Goal: Task Accomplishment & Management: Complete application form

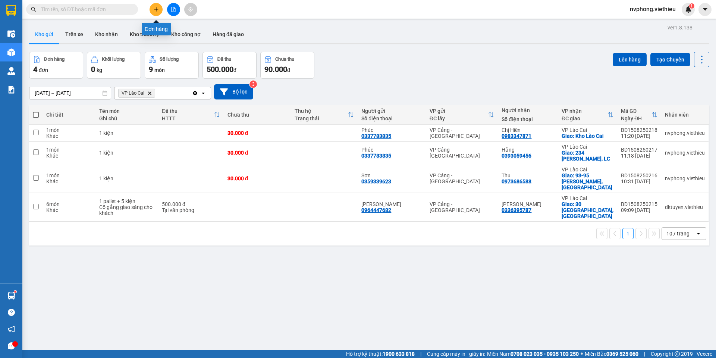
click at [159, 6] on button at bounding box center [155, 9] width 13 height 13
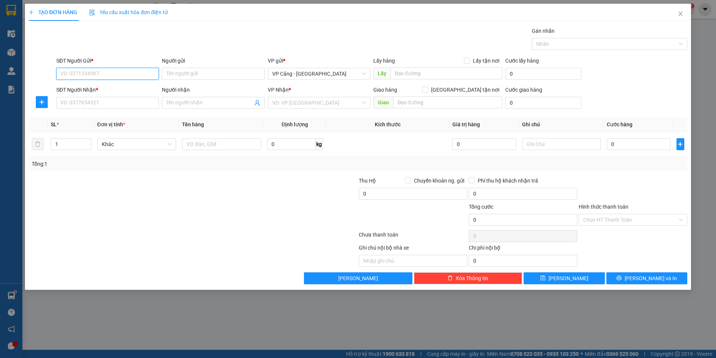
click at [78, 74] on input "SĐT Người Gửi *" at bounding box center [107, 74] width 103 height 12
type input "0989997633"
click at [89, 90] on div "0989997633 - Luân" at bounding box center [108, 89] width 94 height 8
type input "Luân"
type input "0989997633"
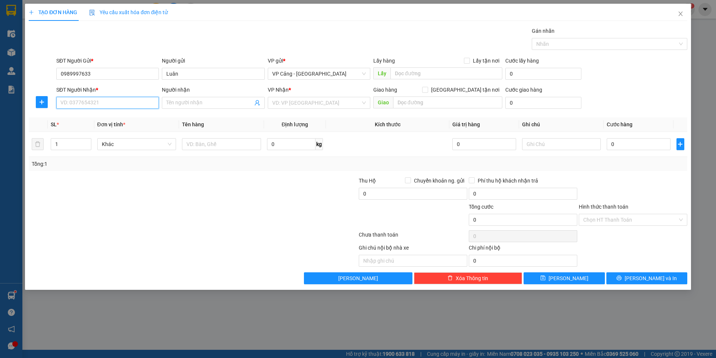
click at [86, 104] on input "SĐT Người Nhận *" at bounding box center [107, 103] width 103 height 12
click at [73, 142] on input "1" at bounding box center [71, 144] width 40 height 11
click at [78, 101] on input "SĐT Người Nhận *" at bounding box center [107, 103] width 103 height 12
click at [86, 118] on div "0348866333 - Huy" at bounding box center [108, 118] width 94 height 8
type input "0348866333"
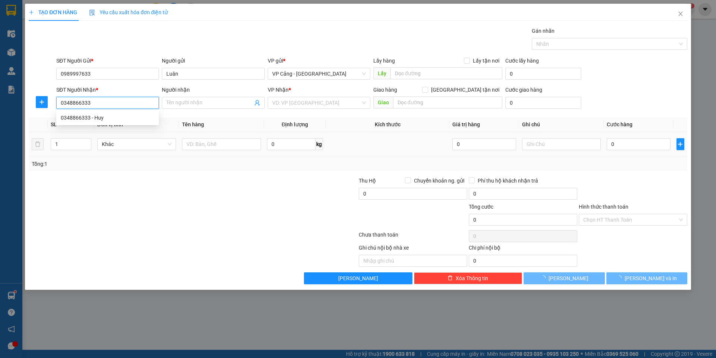
type input "Huy"
checkbox input "true"
type input "042 Trần Thánh Tông , Duyên Hải, LC"
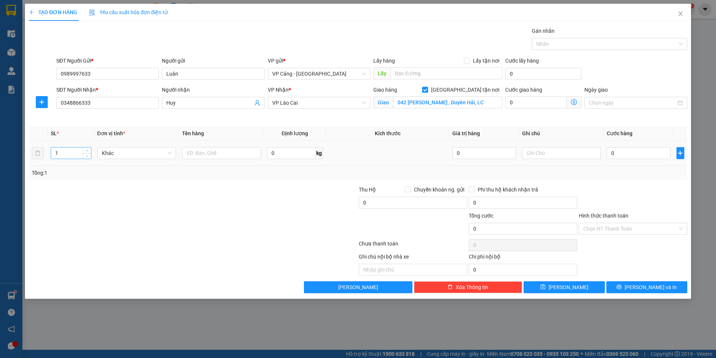
click at [75, 147] on div "1" at bounding box center [71, 153] width 40 height 12
click at [67, 152] on input "1" at bounding box center [71, 153] width 40 height 11
type input "2"
type input "31"
click at [231, 149] on input "text" at bounding box center [221, 153] width 79 height 12
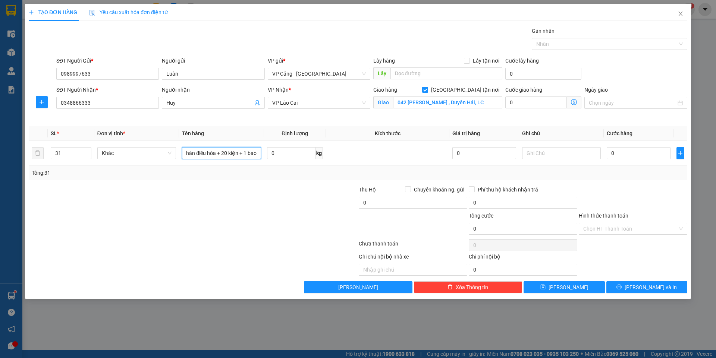
scroll to position [0, 21]
type input "10 bó chân điều hòa + 20 kiện + 1 bao"
click at [623, 152] on input "0" at bounding box center [637, 153] width 63 height 12
type input "1"
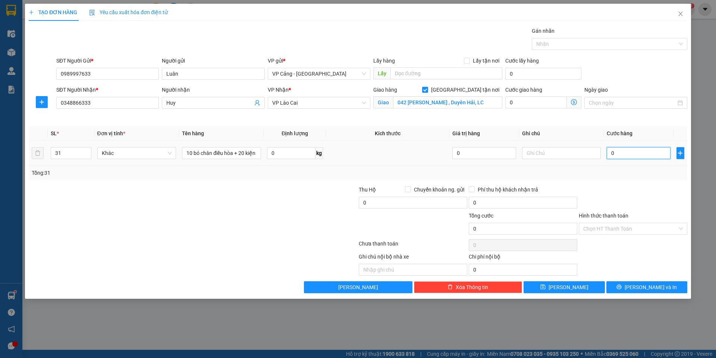
type input "1"
type input "1.000"
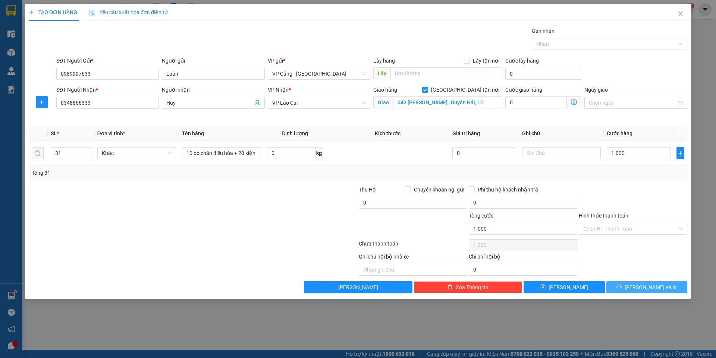
click at [641, 290] on span "[PERSON_NAME] và In" at bounding box center [650, 287] width 52 height 8
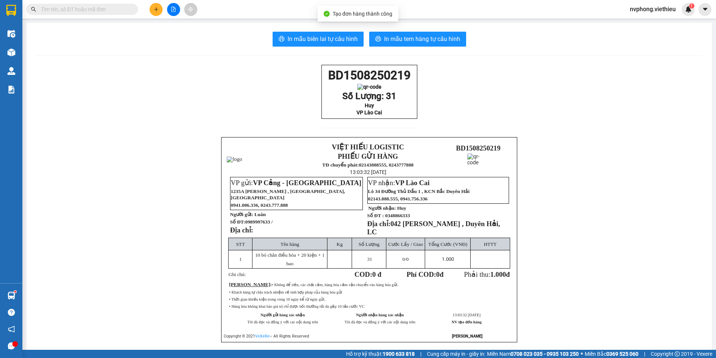
click at [317, 49] on div "In mẫu biên lai tự cấu hình In mẫu tem hàng tự cấu hình BD1508250219 Số Lượng: …" at bounding box center [368, 196] width 685 height 347
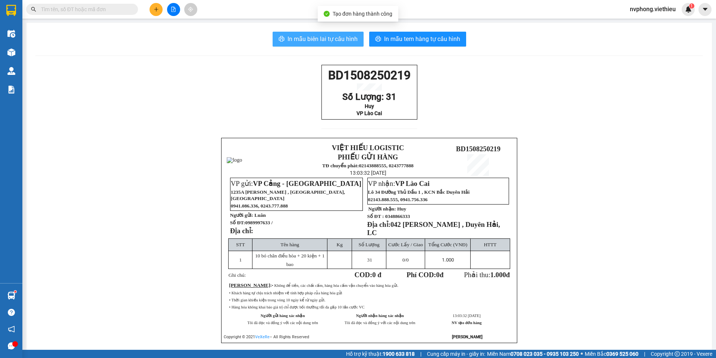
click at [319, 42] on span "In mẫu biên lai tự cấu hình" at bounding box center [322, 38] width 70 height 9
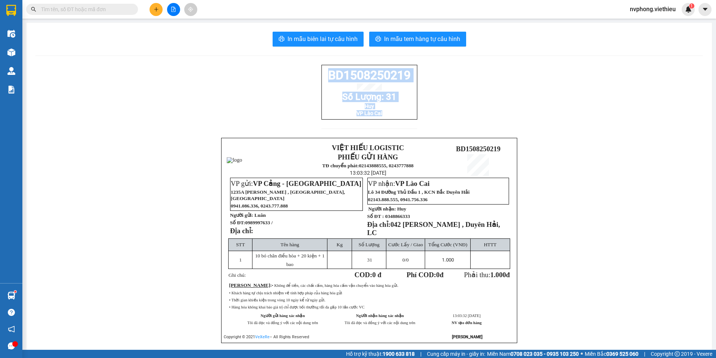
drag, startPoint x: 406, startPoint y: 123, endPoint x: 324, endPoint y: 76, distance: 94.1
click at [324, 76] on div "BD1508250219 Số Lượng: 31 Huy VP Lào Cai" at bounding box center [369, 92] width 96 height 55
copy div "BD1508250219 Số Lượng: 31 Huy VP Lào Cai"
click at [153, 9] on button at bounding box center [155, 9] width 13 height 13
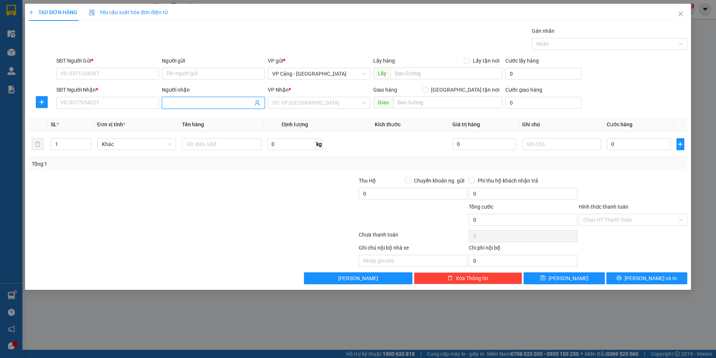
click at [168, 100] on input "Người nhận" at bounding box center [209, 103] width 86 height 8
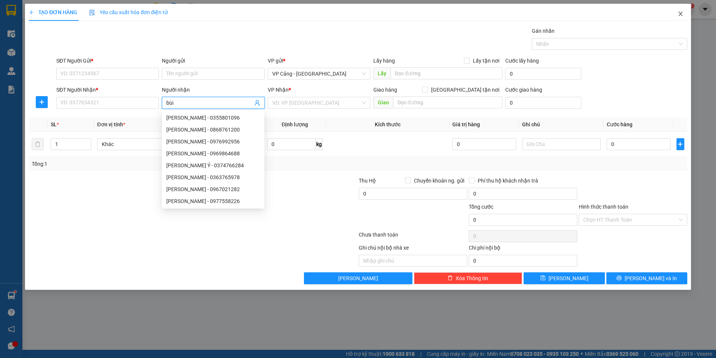
type input "bùi"
click at [684, 14] on span "Close" at bounding box center [680, 14] width 21 height 21
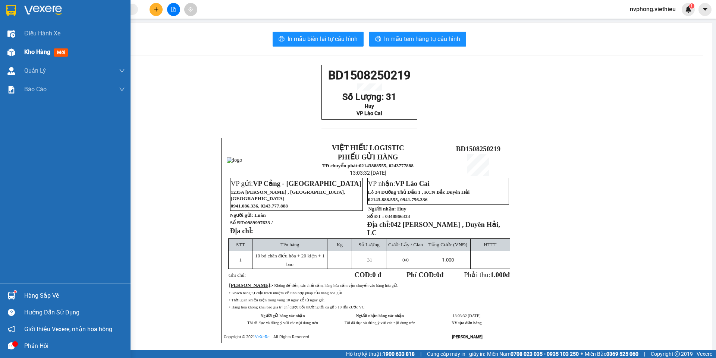
click at [32, 51] on span "Kho hàng" at bounding box center [37, 51] width 26 height 7
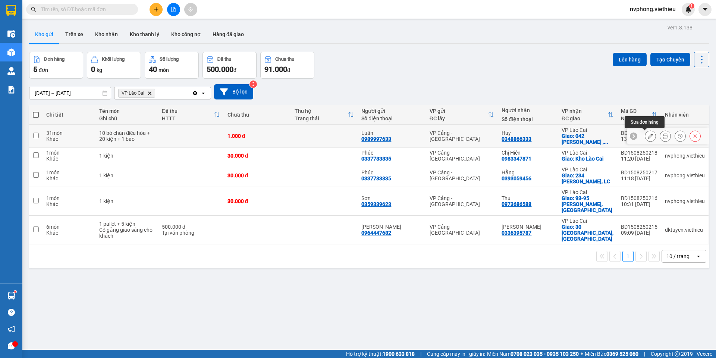
click at [646, 140] on button at bounding box center [650, 136] width 10 height 13
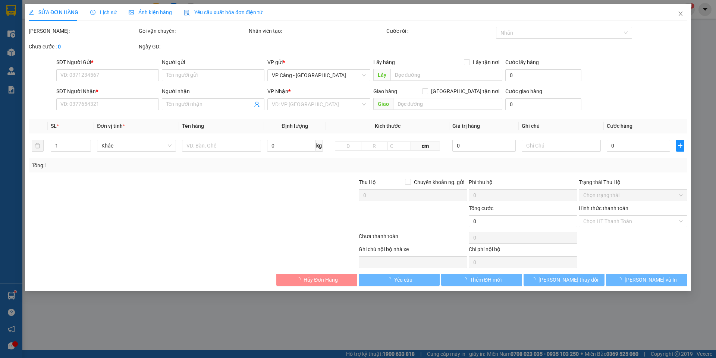
type input "0989997633"
type input "Luân"
type input "0348866333"
type input "Huy"
checkbox input "true"
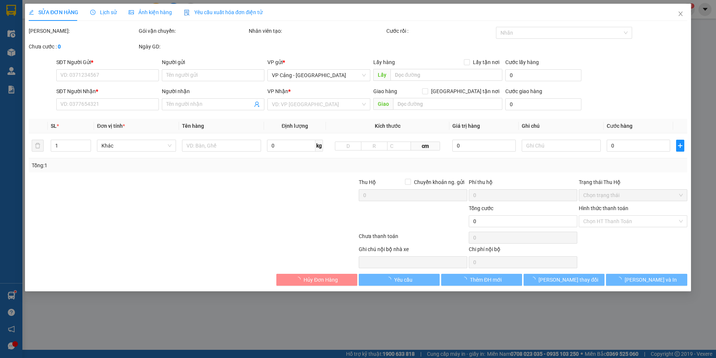
type input "042 Trần Thánh Tông , Duyên Hải, LC"
type input "1.000"
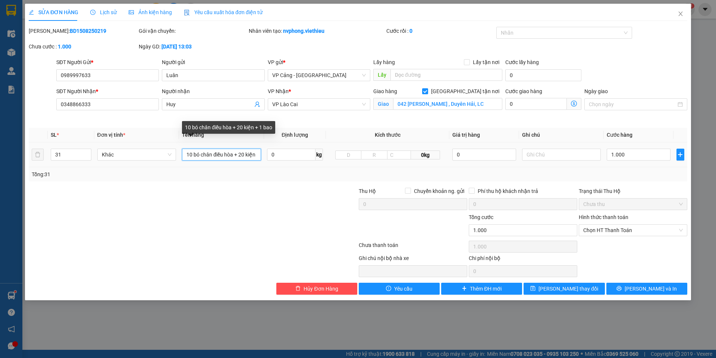
click at [192, 154] on input "10 bó chân điều hòa + 20 kiện + 1 bao" at bounding box center [221, 155] width 79 height 12
type input "11 bó chân điều hòa + 20 kiện + 1 bao"
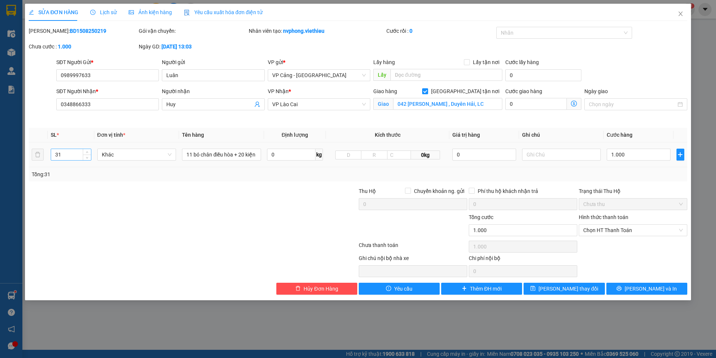
click at [74, 155] on input "31" at bounding box center [71, 154] width 40 height 11
type input "32"
click at [557, 293] on span "Lưu thay đổi" at bounding box center [568, 289] width 60 height 8
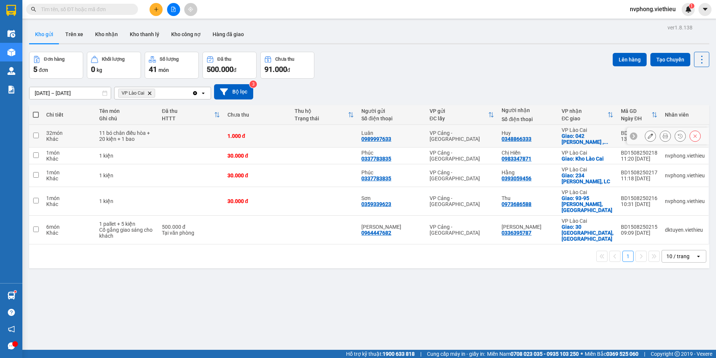
click at [662, 137] on icon at bounding box center [664, 135] width 5 height 5
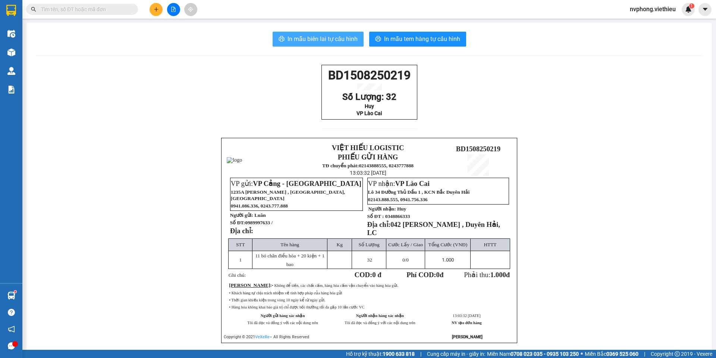
click at [310, 37] on span "In mẫu biên lai tự cấu hình" at bounding box center [322, 38] width 70 height 9
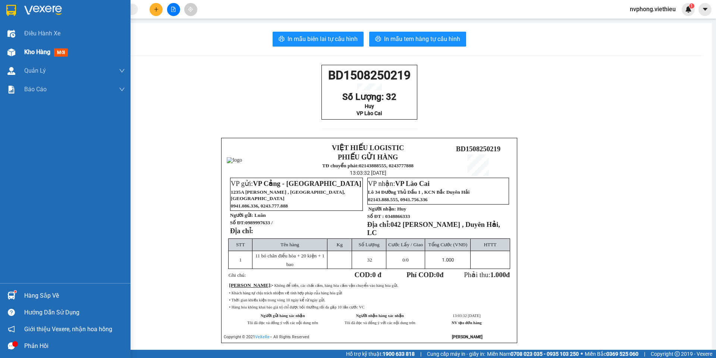
click at [19, 49] on div "Kho hàng mới" at bounding box center [65, 52] width 130 height 19
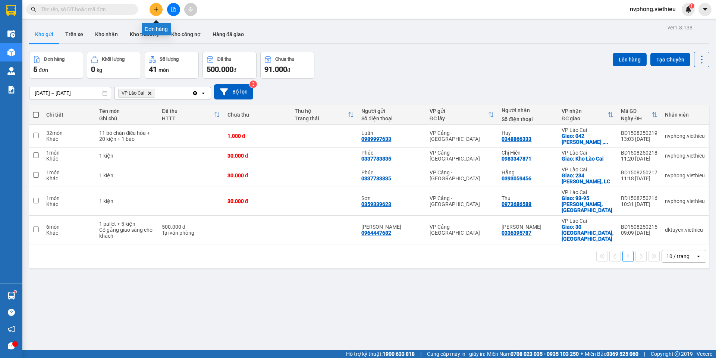
click at [157, 13] on button at bounding box center [155, 9] width 13 height 13
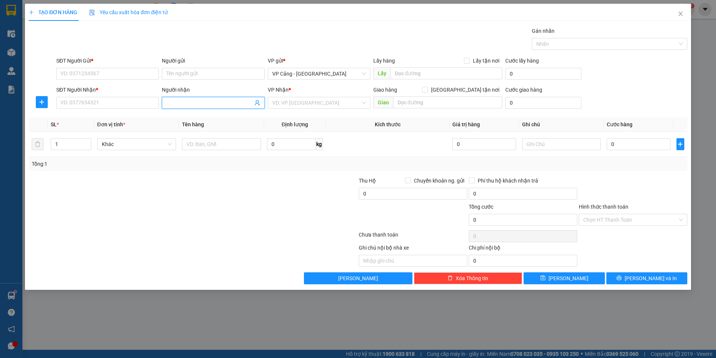
click at [187, 101] on input "Người nhận" at bounding box center [209, 103] width 86 height 8
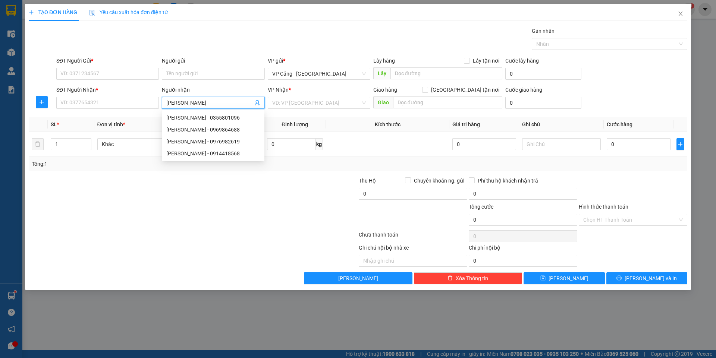
type input "bùi văn duy"
click at [187, 121] on div "Bùi Văn Duy - 0914418568" at bounding box center [213, 118] width 94 height 8
type input "0914418568"
type input "Bùi Văn Duy"
checkbox input "true"
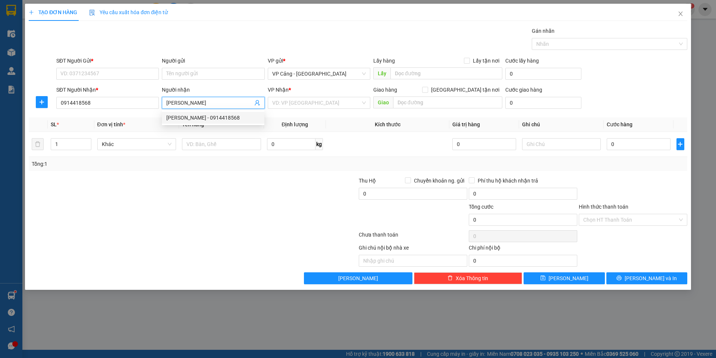
type input "068 Cù Huy Cận - Tổ 7 - Bắc Lệnh"
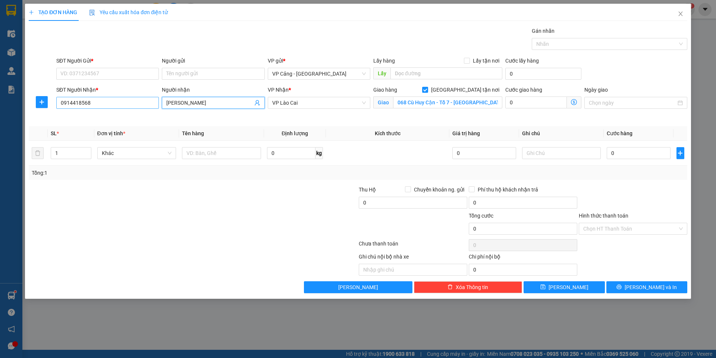
type input "Bùi Văn Duy"
click at [104, 102] on input "0914418568" at bounding box center [107, 103] width 103 height 12
click at [81, 117] on div "0914418568 - Bùi Văn Duy" at bounding box center [108, 118] width 94 height 8
type input "0914418568"
click at [102, 70] on input "SĐT Người Gửi *" at bounding box center [107, 74] width 103 height 12
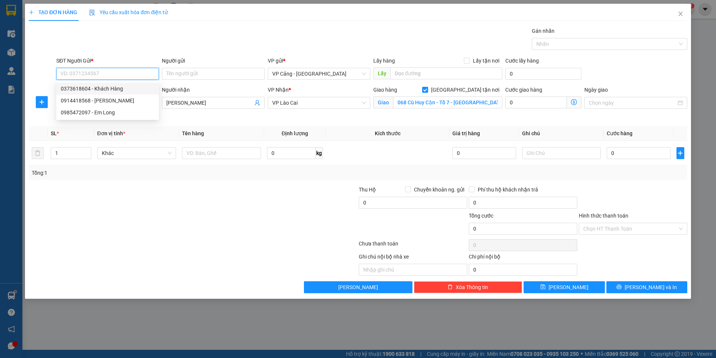
click at [95, 84] on div "0373618604 - Khách Hàng" at bounding box center [107, 89] width 103 height 12
type input "0373618604"
type input "Khách Hàng"
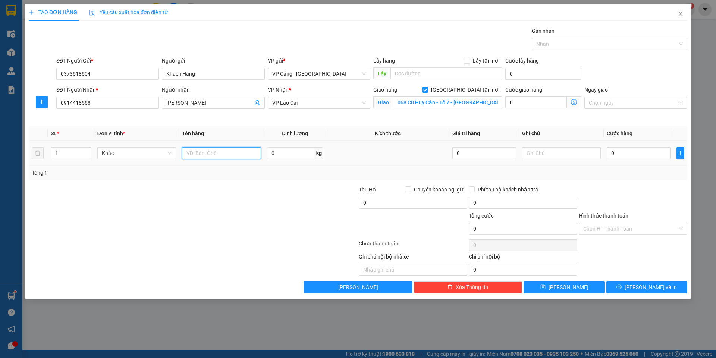
click at [223, 158] on input "text" at bounding box center [221, 153] width 79 height 12
type input "1 kiện"
click at [631, 157] on input "0" at bounding box center [637, 153] width 63 height 12
type input "4"
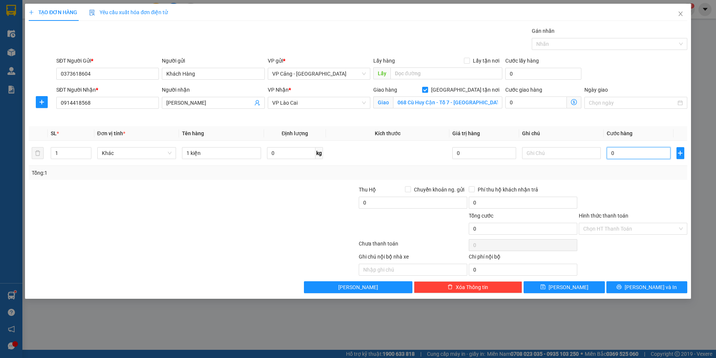
type input "4"
type input "40"
type input "40.000"
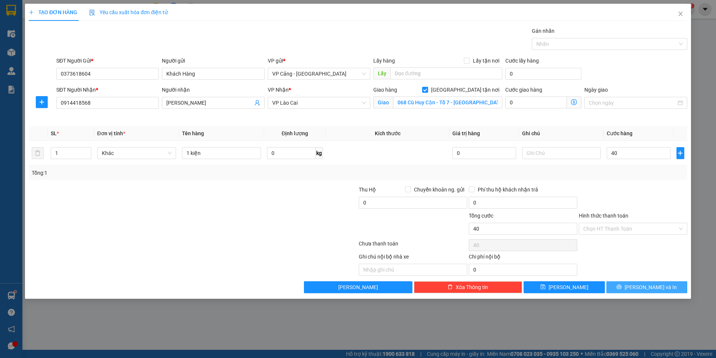
type input "40.000"
click at [653, 287] on span "[PERSON_NAME] và In" at bounding box center [650, 287] width 52 height 8
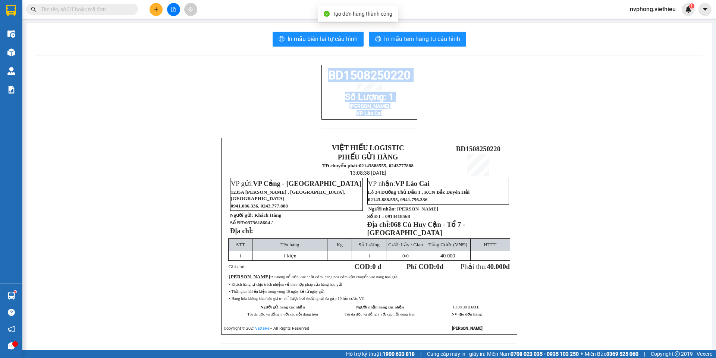
drag, startPoint x: 395, startPoint y: 125, endPoint x: 313, endPoint y: 71, distance: 98.0
click at [313, 71] on div "BD1508250220 Số Lượng: 1 Bùi Văn Duy VP Lào Cai VIỆT HIẾU LOGISTIC PHIẾU GỬI HÀ…" at bounding box center [368, 209] width 667 height 288
copy div "BD1508250220 Số Lượng: 1 Bùi Văn Duy VP Lào Cai"
click at [157, 8] on icon "plus" at bounding box center [156, 9] width 5 height 5
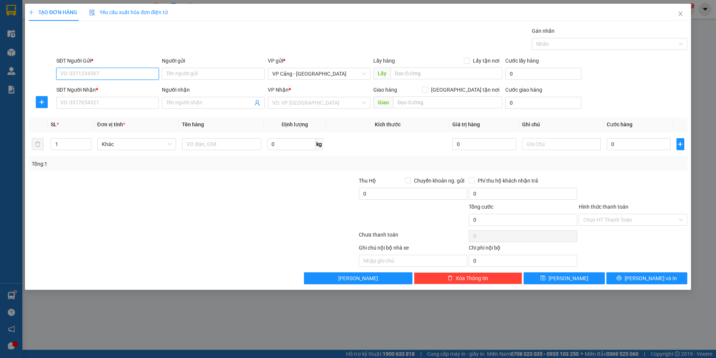
click at [81, 73] on input "SĐT Người Gửi *" at bounding box center [107, 74] width 103 height 12
type input "0962015345"
click at [110, 89] on div "0962015345 - Công ty MATAS Việt Nam" at bounding box center [121, 89] width 120 height 8
type input "Công ty MATAS Việt Nam"
type input "0962015345"
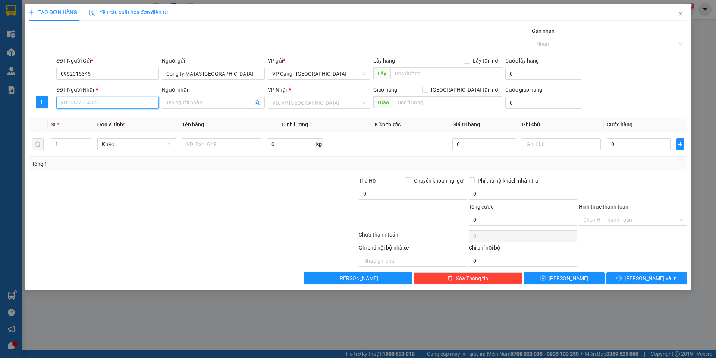
click at [104, 103] on input "SĐT Người Nhận *" at bounding box center [107, 103] width 103 height 12
click at [93, 117] on div "0972696270 - Anh Khánh" at bounding box center [108, 118] width 94 height 8
type input "0972696270"
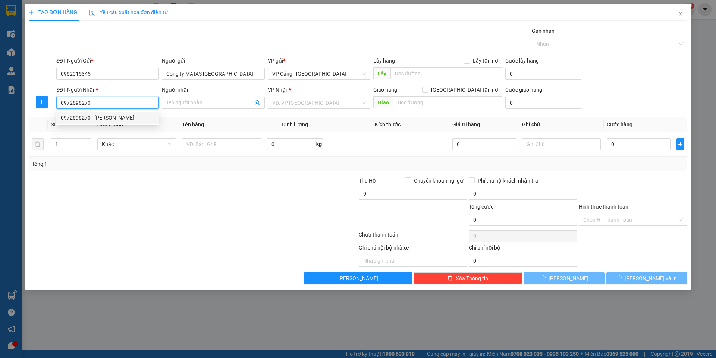
type input "Anh Khánh"
checkbox input "true"
type input "thôn 5 khu tái định cư -xã đồng tuyển - lào cai"
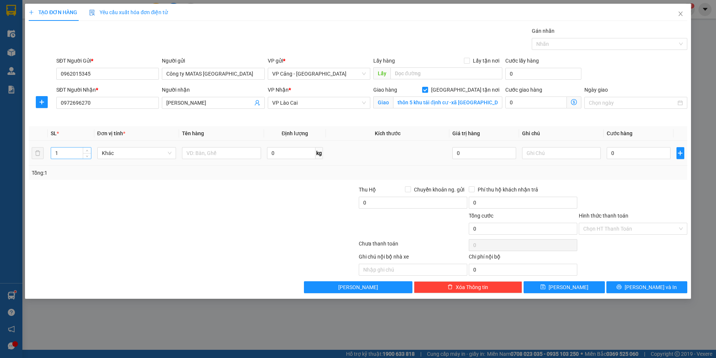
click at [64, 157] on input "1" at bounding box center [71, 153] width 40 height 11
type input "30"
click at [194, 152] on input "text" at bounding box center [221, 153] width 79 height 12
type input "30 cuộn xốp nổ"
click at [628, 152] on input "0" at bounding box center [637, 153] width 63 height 12
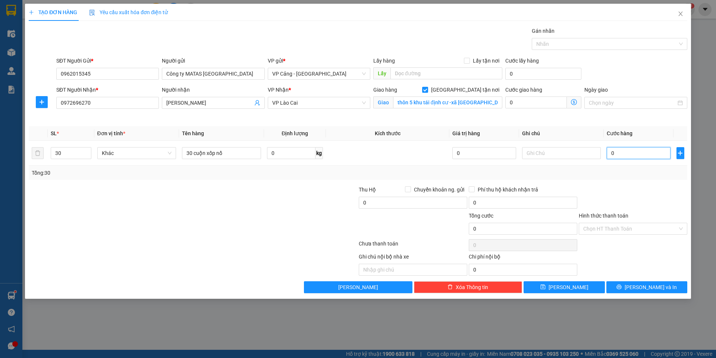
type input "1"
type input "18"
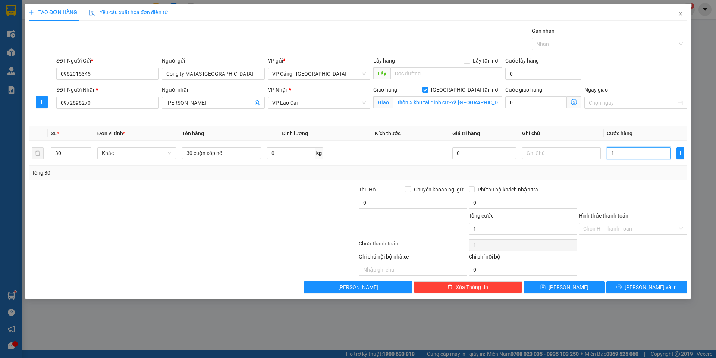
type input "18"
type input "180"
type input "1.800"
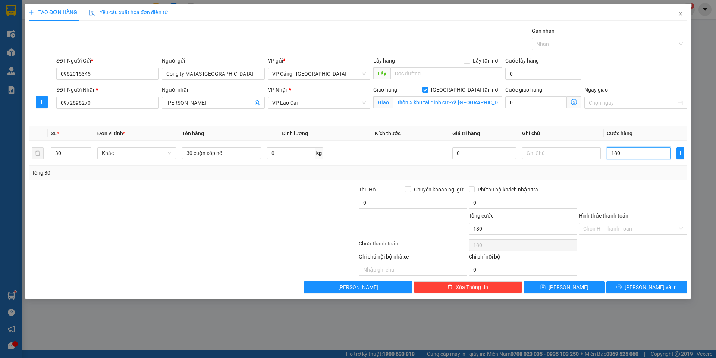
type input "1.800"
type input "1.800.000"
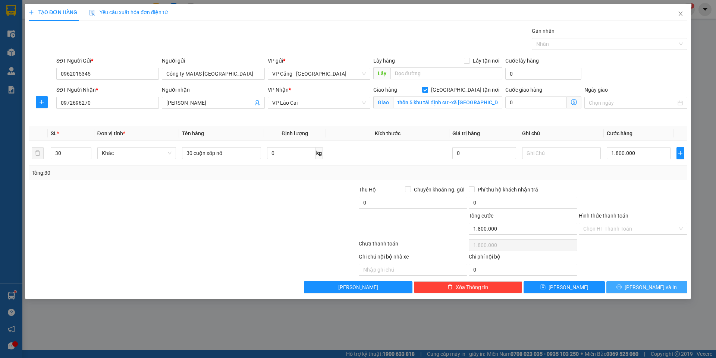
click at [640, 286] on span "[PERSON_NAME] và In" at bounding box center [650, 287] width 52 height 8
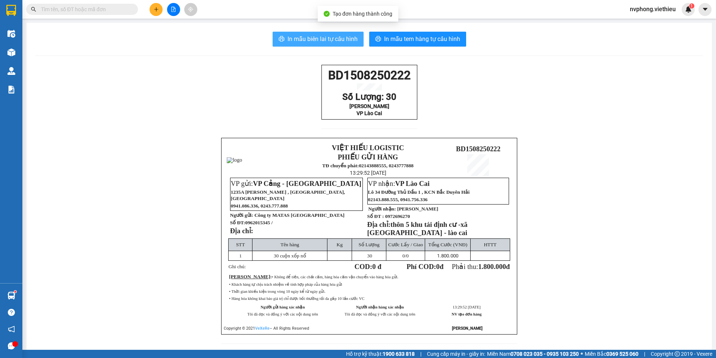
click at [318, 41] on span "In mẫu biên lai tự cấu hình" at bounding box center [322, 38] width 70 height 9
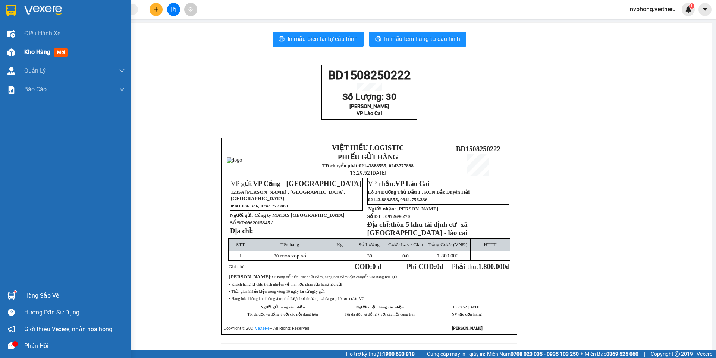
click at [22, 57] on div "Kho hàng mới" at bounding box center [65, 52] width 130 height 19
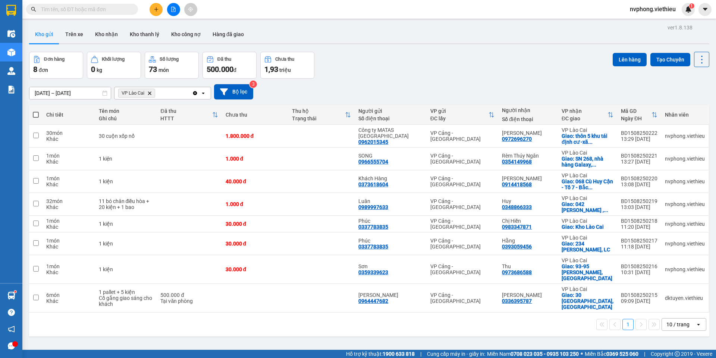
click at [666, 321] on div "10 / trang" at bounding box center [677, 324] width 23 height 7
click at [674, 294] on span "100 / trang" at bounding box center [675, 296] width 27 height 7
click at [154, 7] on icon "plus" at bounding box center [156, 9] width 5 height 5
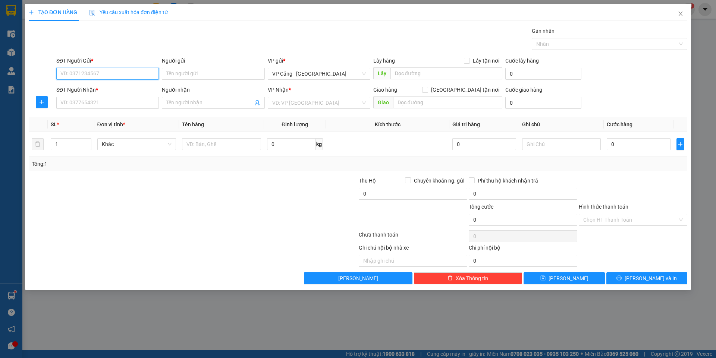
click at [75, 69] on input "SĐT Người Gửi *" at bounding box center [107, 74] width 103 height 12
click at [103, 87] on div "0972125125 - Công ty Hoàng Hải" at bounding box center [108, 89] width 94 height 8
type input "0972125125"
type input "Công ty Hoàng Hải"
type input "0972125125"
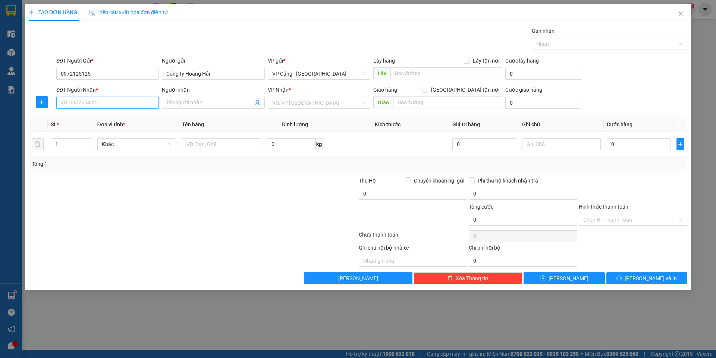
click at [94, 106] on input "SĐT Người Nhận *" at bounding box center [107, 103] width 103 height 12
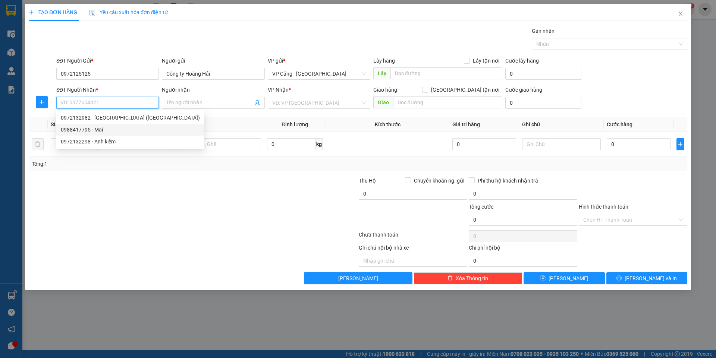
click at [89, 132] on div "0988417795 - Mai" at bounding box center [130, 130] width 139 height 8
type input "0988417795"
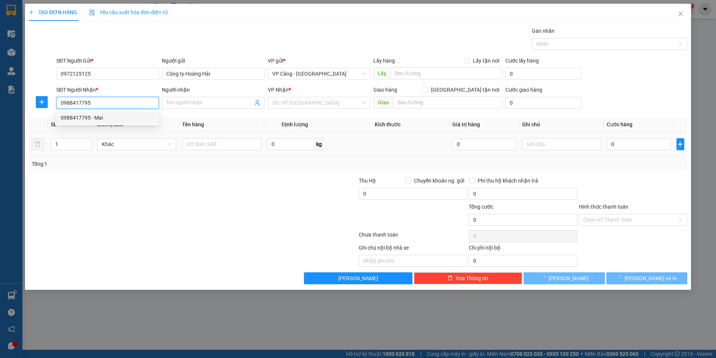
type input "Mai"
checkbox input "true"
type input "Go, Lào Cai"
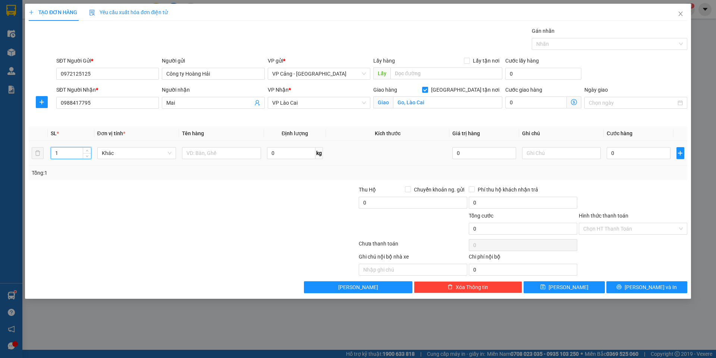
click at [64, 155] on input "1" at bounding box center [71, 153] width 40 height 11
type input "4"
click at [205, 153] on input "text" at bounding box center [221, 153] width 79 height 12
type input "3 bao + 1 đệm"
click at [624, 155] on input "0" at bounding box center [637, 153] width 63 height 12
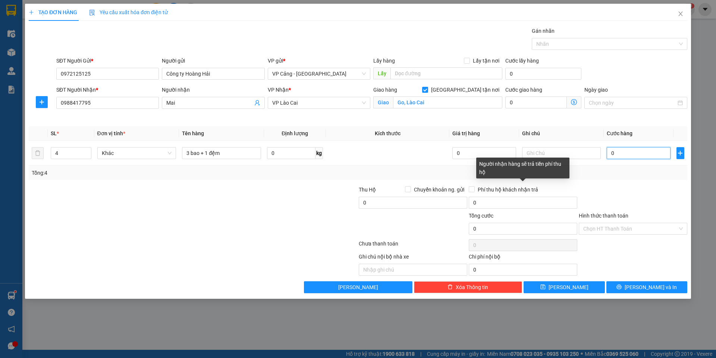
type input "1"
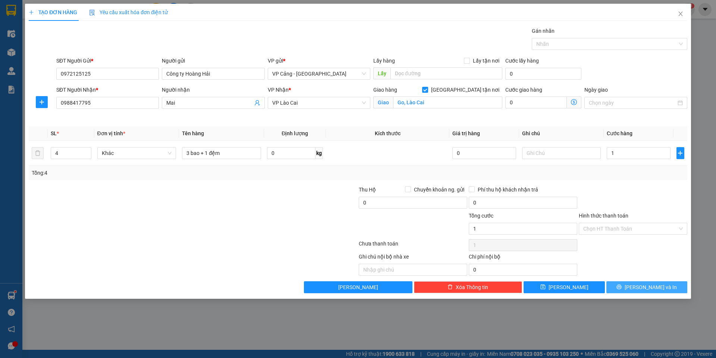
type input "1.000"
click at [663, 293] on button "[PERSON_NAME] và In" at bounding box center [646, 287] width 81 height 12
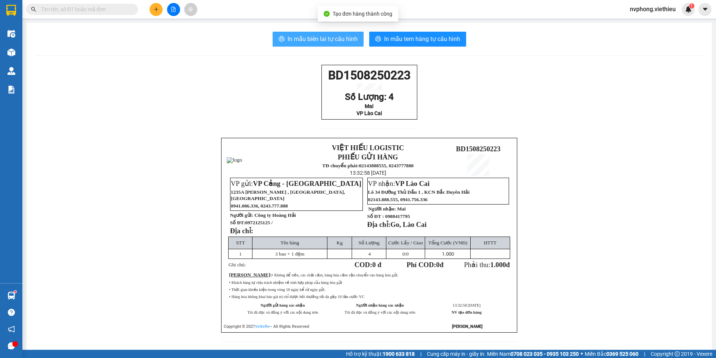
click at [316, 38] on span "In mẫu biên lai tự cấu hình" at bounding box center [322, 38] width 70 height 9
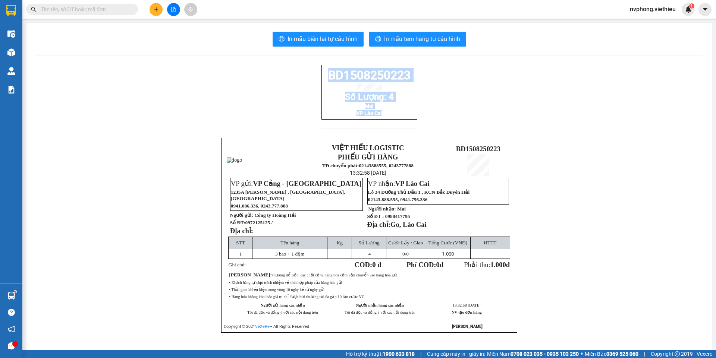
drag, startPoint x: 422, startPoint y: 125, endPoint x: 317, endPoint y: 74, distance: 116.4
click at [317, 74] on div "BD1508250223 Số Lượng: 4 Mai VP Lào Cai VIỆT HIẾU LOGISTIC PHIẾU GỬI HÀNG TĐ ch…" at bounding box center [368, 208] width 667 height 286
copy div "BD1508250223 Số Lượng: 4 Mai VP Lào Cai"
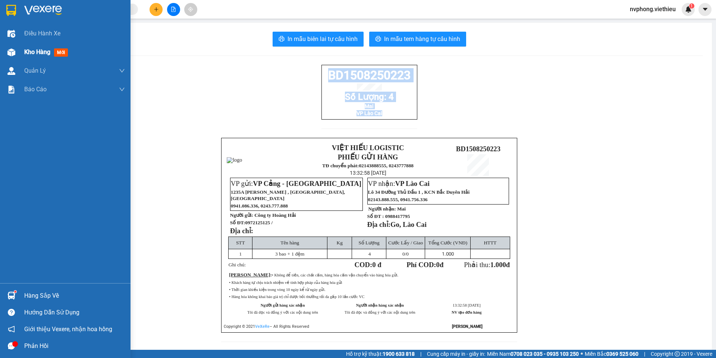
click at [13, 51] on img at bounding box center [11, 52] width 8 height 8
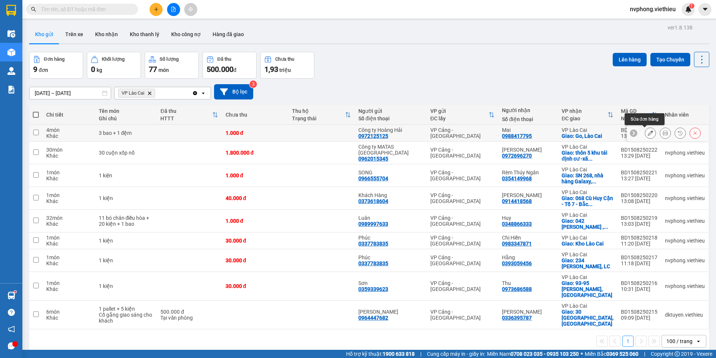
click at [645, 132] on button at bounding box center [650, 133] width 10 height 13
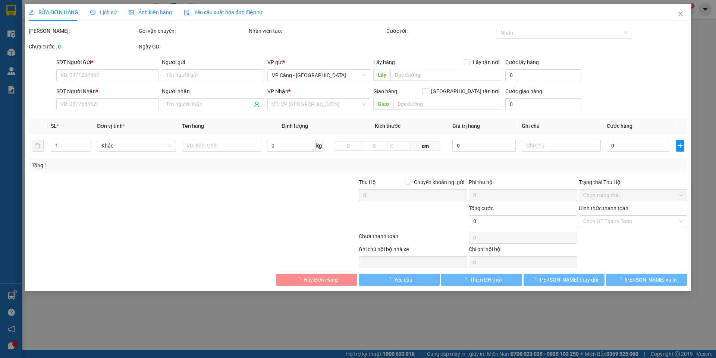
type input "0972125125"
type input "Công ty Hoàng Hải"
type input "0988417795"
type input "Mai"
checkbox input "true"
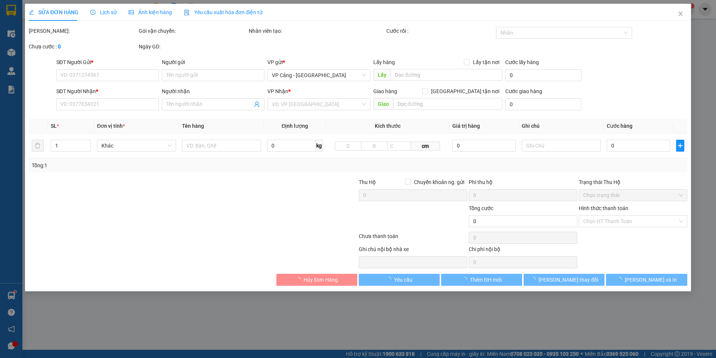
type input "Go, Lào Cai"
type input "1.000"
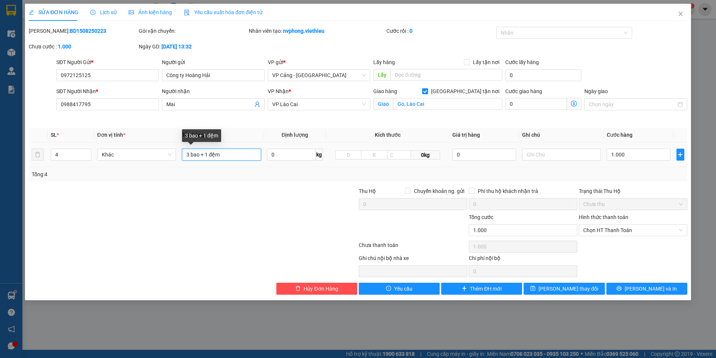
click at [231, 151] on input "3 bao + 1 đệm" at bounding box center [221, 155] width 79 height 12
type input "3 bao + 1 đệm + 1 p bì"
click at [560, 290] on span "Lưu thay đổi" at bounding box center [568, 289] width 60 height 8
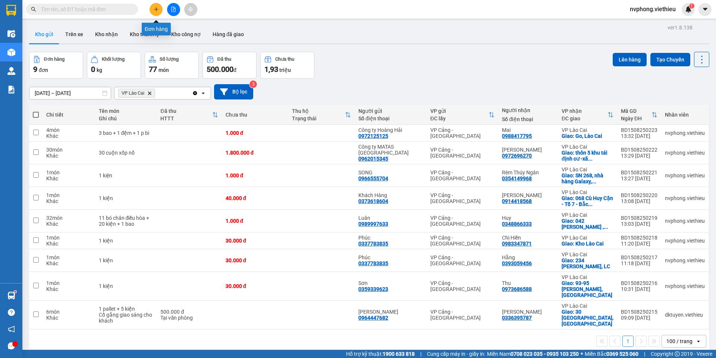
click at [153, 9] on button at bounding box center [155, 9] width 13 height 13
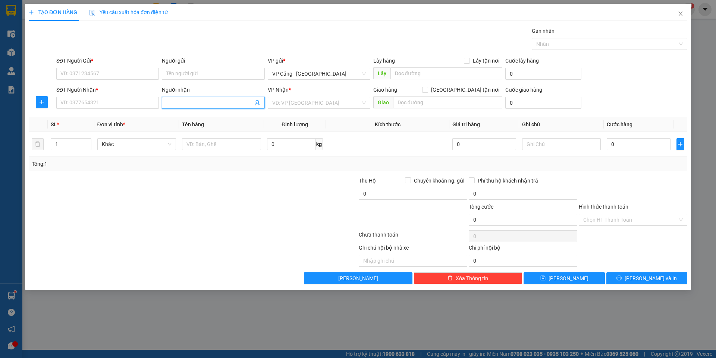
click at [203, 101] on input "Người nhận" at bounding box center [209, 103] width 86 height 8
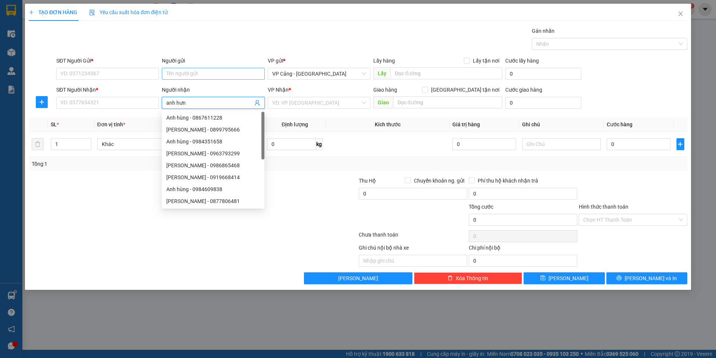
type input "anh hưng"
click at [212, 178] on div "Anh Hưng - 0988723325" at bounding box center [213, 177] width 94 height 8
type input "0988723325"
type input "Anh Hưng"
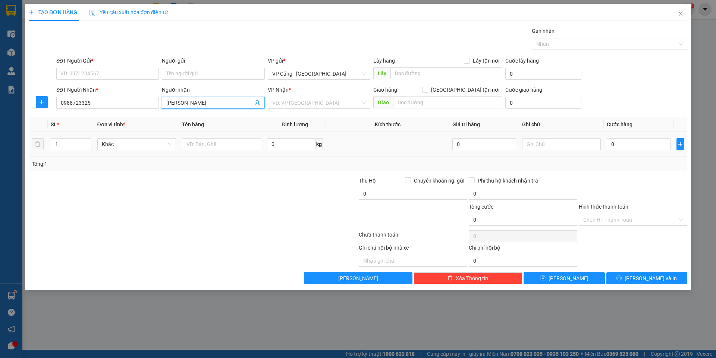
checkbox input "true"
type input "TP-lào cai"
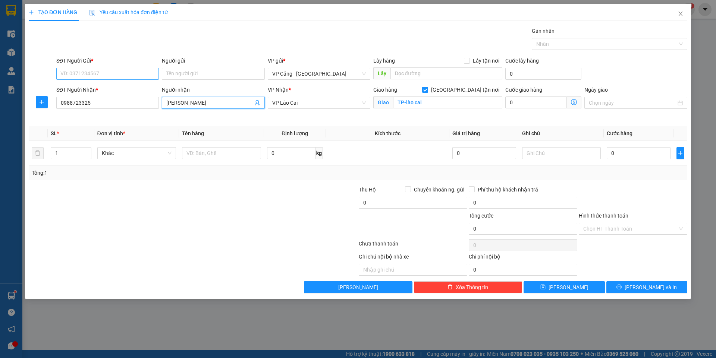
type input "Anh Hưng"
click at [103, 69] on input "SĐT Người Gửi *" at bounding box center [107, 74] width 103 height 12
click at [178, 73] on input "Người gửi" at bounding box center [213, 74] width 103 height 12
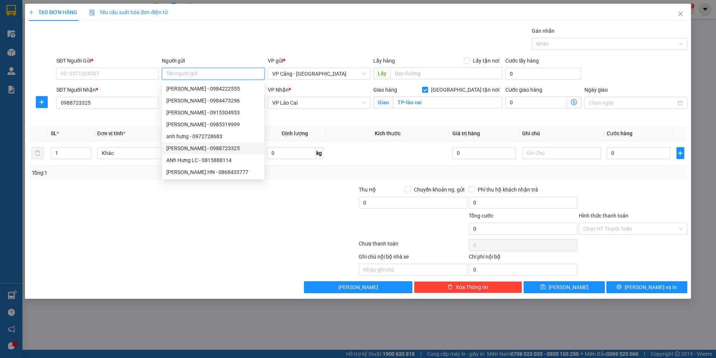
click at [187, 147] on div "Anh Hưng - 0988723325" at bounding box center [213, 148] width 94 height 8
type input "0988723325"
type input "Anh Hưng"
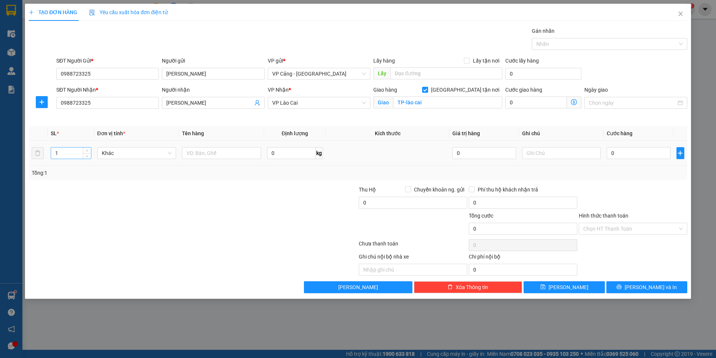
click at [62, 156] on input "1" at bounding box center [71, 153] width 40 height 11
type input "3"
click at [199, 154] on input "text" at bounding box center [221, 153] width 79 height 12
type input "2"
type input "3 kiện"
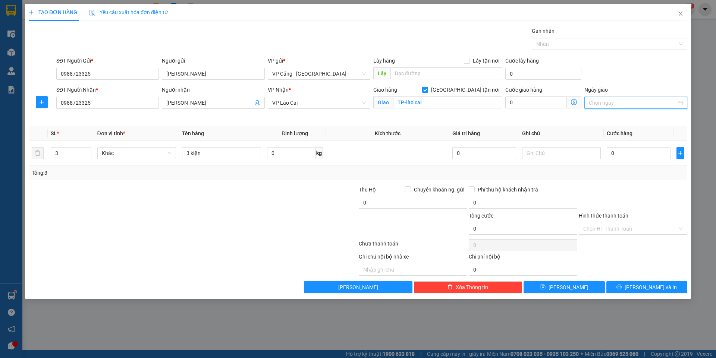
click at [629, 103] on input "Ngày giao" at bounding box center [632, 103] width 87 height 8
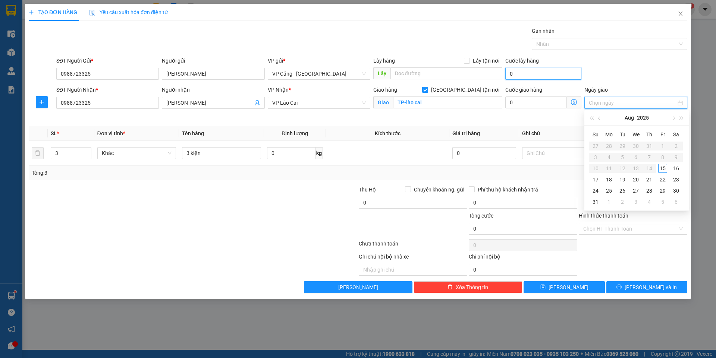
click at [521, 75] on input "0" at bounding box center [543, 74] width 76 height 12
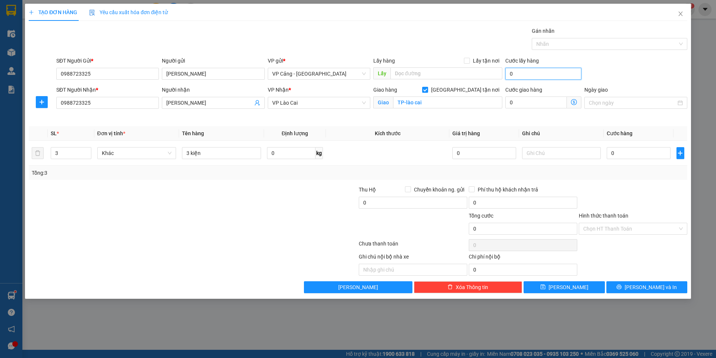
type input "1"
type input "17"
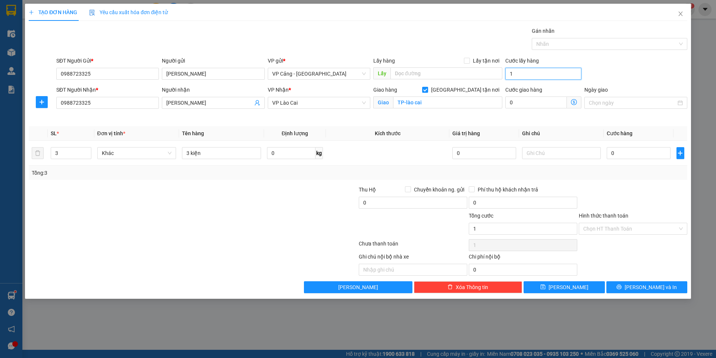
type input "17"
type input "170"
type input "170.000"
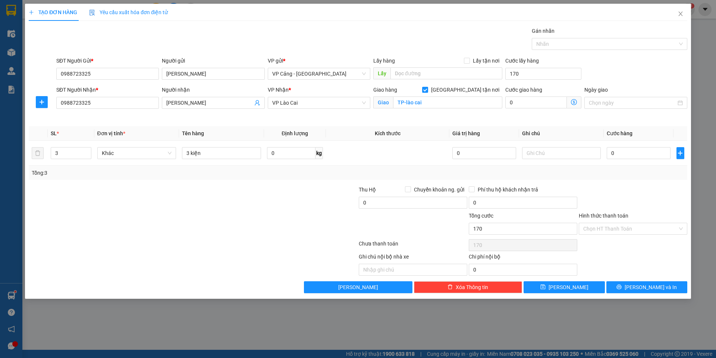
type input "170.000"
drag, startPoint x: 196, startPoint y: 209, endPoint x: 204, endPoint y: 208, distance: 7.9
click at [200, 208] on div at bounding box center [138, 199] width 220 height 26
click at [620, 151] on input "0" at bounding box center [637, 153] width 63 height 12
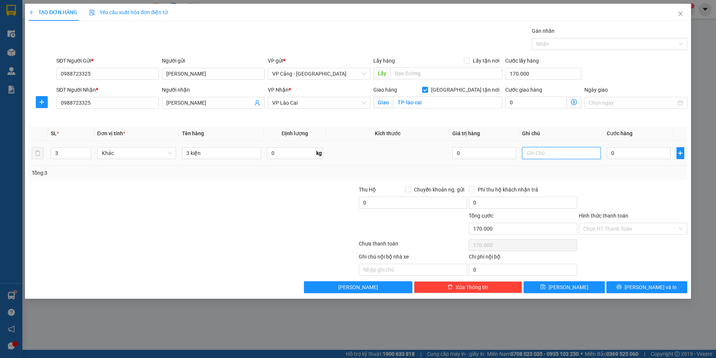
click at [532, 155] on input "text" at bounding box center [561, 153] width 79 height 12
type input "( anh hưng tự gọi xe đón )"
click at [631, 152] on input "0" at bounding box center [637, 153] width 63 height 12
type input "1"
type input "170.001"
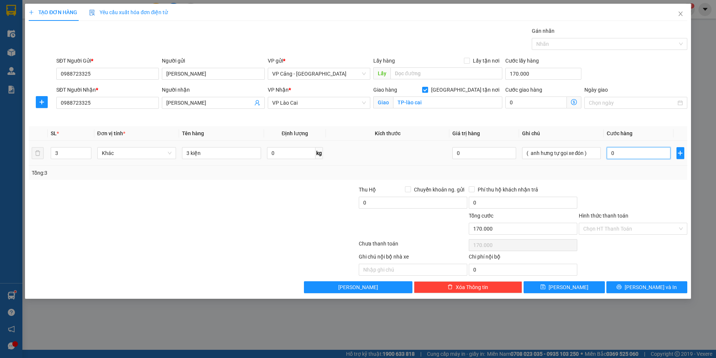
type input "170.001"
type input "1.000"
type input "171.000"
click at [621, 285] on icon "printer" at bounding box center [619, 287] width 5 height 5
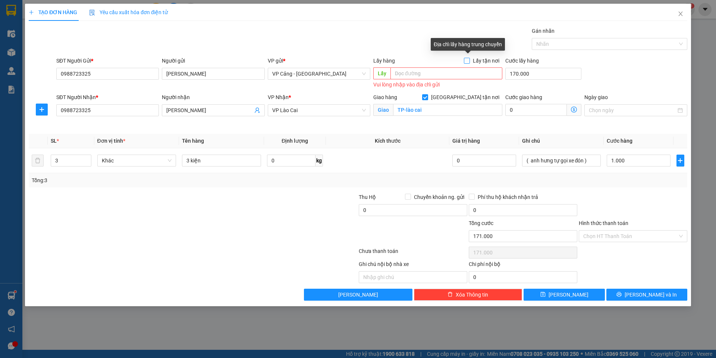
click at [467, 64] on label "Lấy tận nơi" at bounding box center [483, 61] width 38 height 8
click at [467, 63] on input "Lấy tận nơi" at bounding box center [466, 60] width 5 height 5
checkbox input "true"
click at [452, 71] on input "text" at bounding box center [446, 73] width 112 height 12
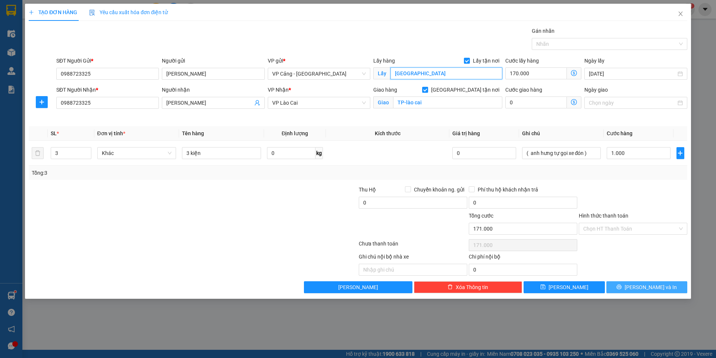
type input "hà nội"
click at [658, 285] on span "[PERSON_NAME] và In" at bounding box center [650, 287] width 52 height 8
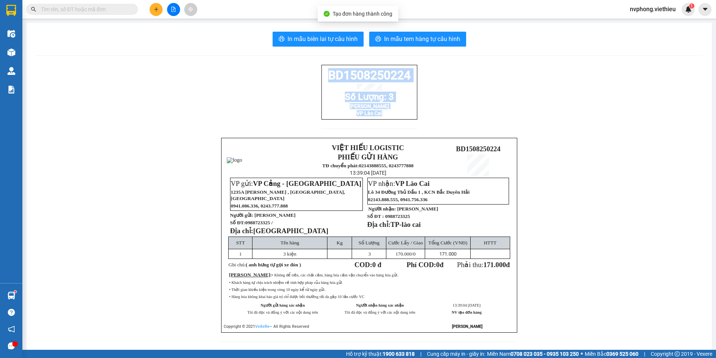
drag, startPoint x: 410, startPoint y: 126, endPoint x: 313, endPoint y: 75, distance: 109.4
click at [313, 75] on div "BD1508250224 Số Lượng: 3 Anh Hưng VP Lào Cai VIỆT HIẾU LOGISTIC PHIẾU GỬI HÀNG …" at bounding box center [368, 208] width 667 height 286
copy div "BD1508250224 Số Lượng: 3 Anh Hưng VP Lào Cai"
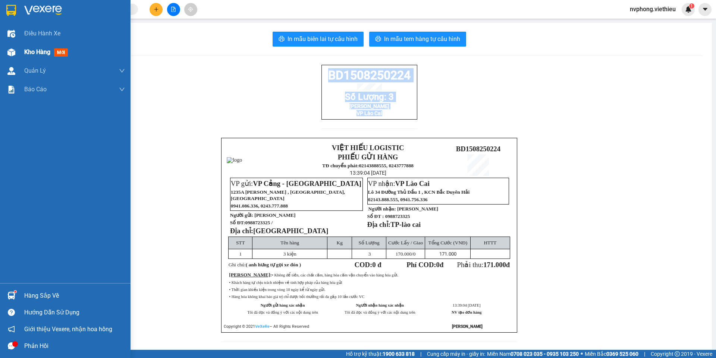
click at [14, 55] on img at bounding box center [11, 52] width 8 height 8
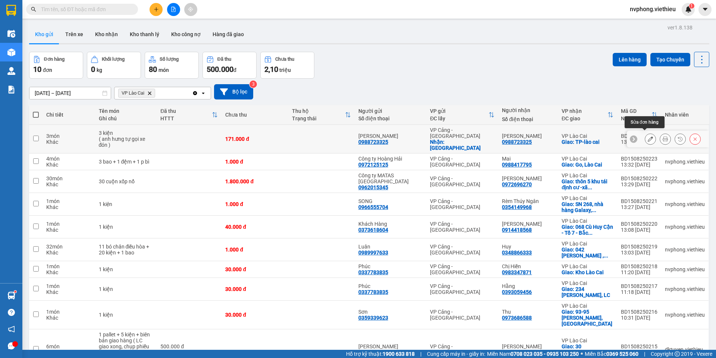
click at [647, 137] on icon at bounding box center [649, 138] width 5 height 5
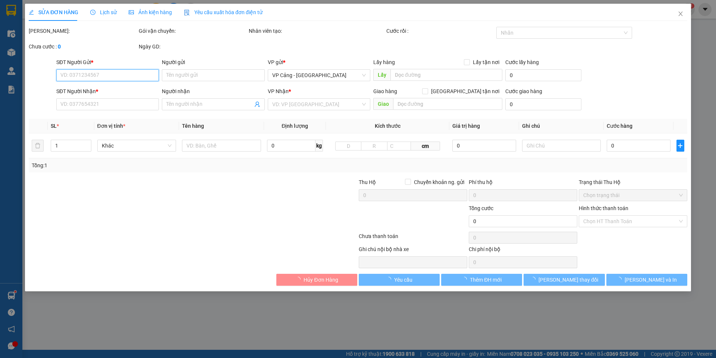
type input "0988723325"
type input "Anh Hưng"
checkbox input "true"
type input "hà nội"
type input "0988723325"
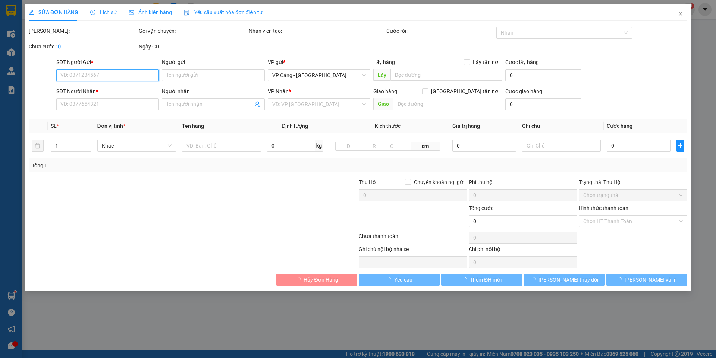
type input "Anh Hưng"
checkbox input "true"
type input "TP-lào cai"
type input "171.000"
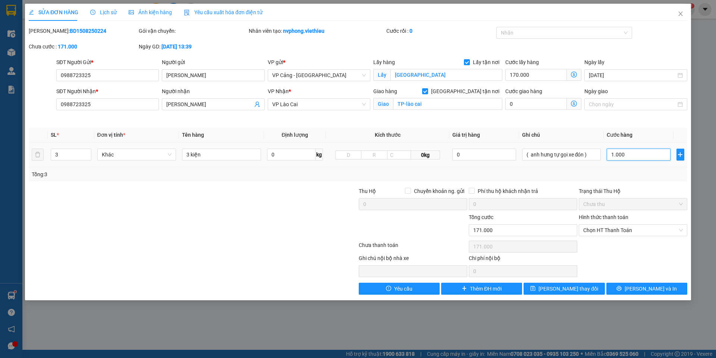
click at [625, 154] on input "1.000" at bounding box center [637, 155] width 63 height 12
type input "170.001"
type input "12"
type input "170.012"
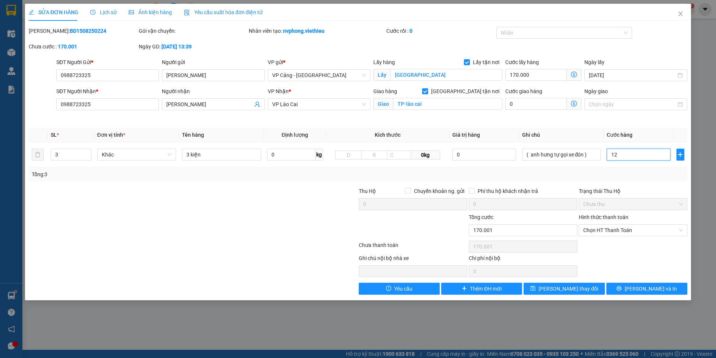
type input "170.012"
type input "170.120"
type input "120"
type input "290.000"
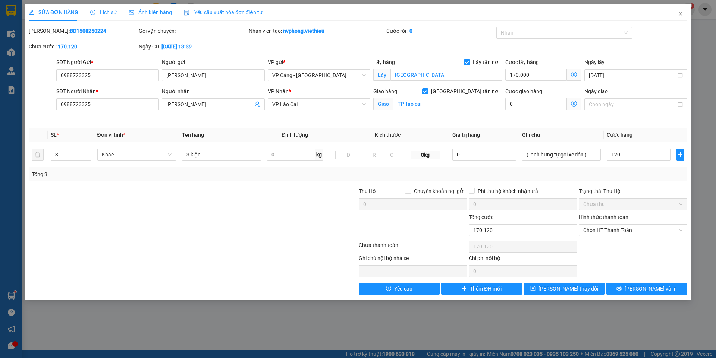
type input "290.000"
type input "120.000"
click at [116, 220] on div at bounding box center [138, 226] width 220 height 26
click at [573, 291] on span "Lưu thay đổi" at bounding box center [568, 289] width 60 height 8
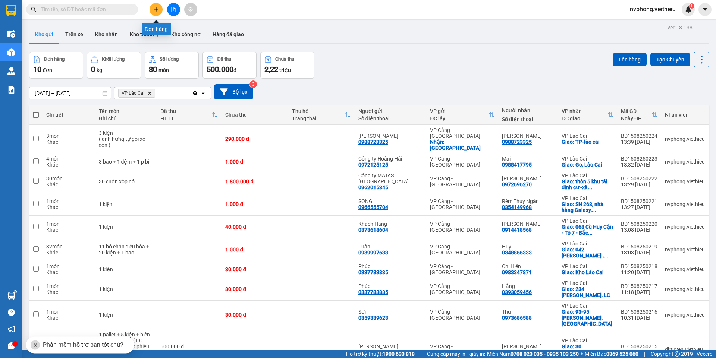
click at [153, 12] on button at bounding box center [155, 9] width 13 height 13
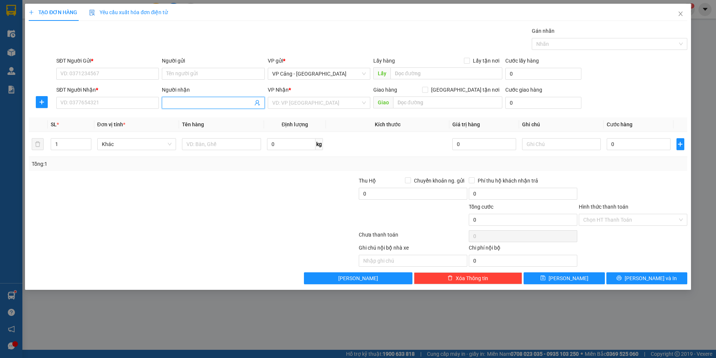
click at [177, 105] on input "Người nhận" at bounding box center [209, 103] width 86 height 8
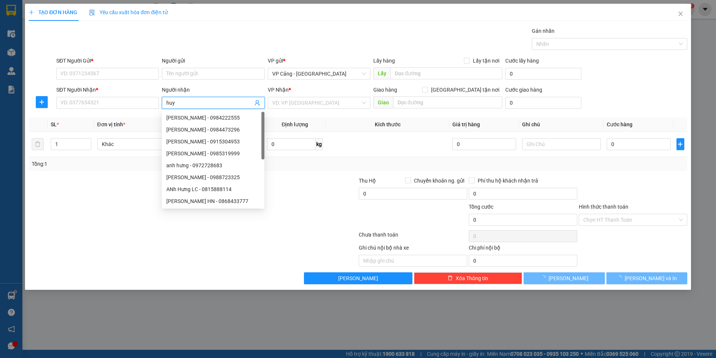
type input "huy h"
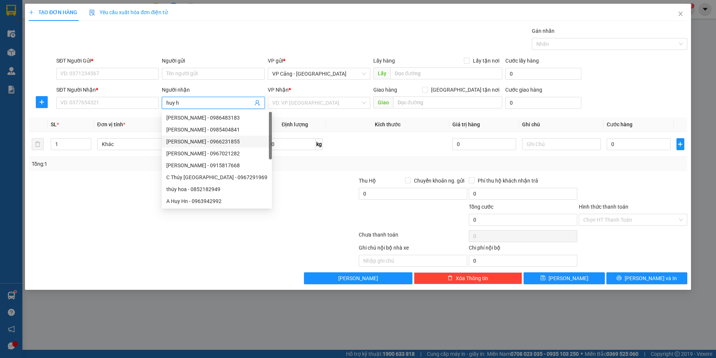
click at [210, 142] on div "Huy Hùng - 0966231855" at bounding box center [216, 142] width 101 height 8
type input "0966231855"
type input "Huy Hùng"
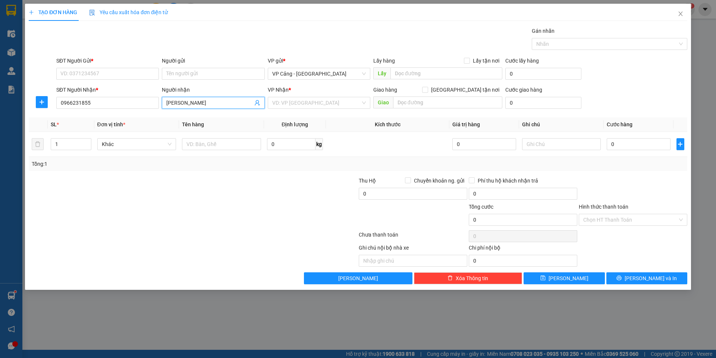
checkbox input "true"
type input "014 Trần Phú, Bắc Cường, LC"
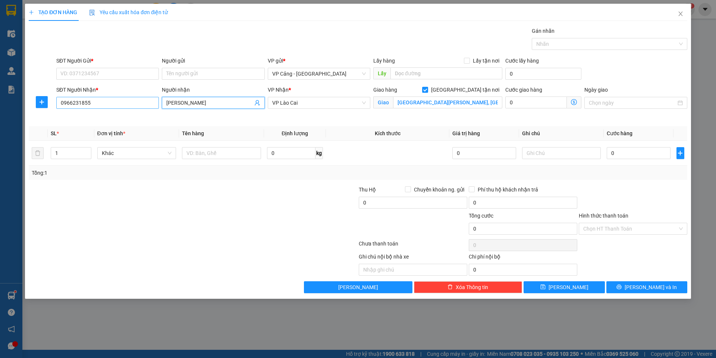
type input "Huy Hùng"
click at [99, 103] on input "0966231855" at bounding box center [107, 103] width 103 height 12
click at [95, 120] on div "0966231855 - Huy Hùng" at bounding box center [108, 118] width 94 height 8
type input "0966231855"
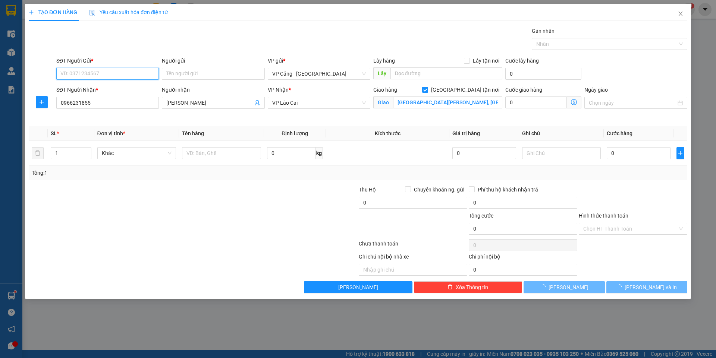
click at [112, 74] on input "SĐT Người Gửi *" at bounding box center [107, 74] width 103 height 12
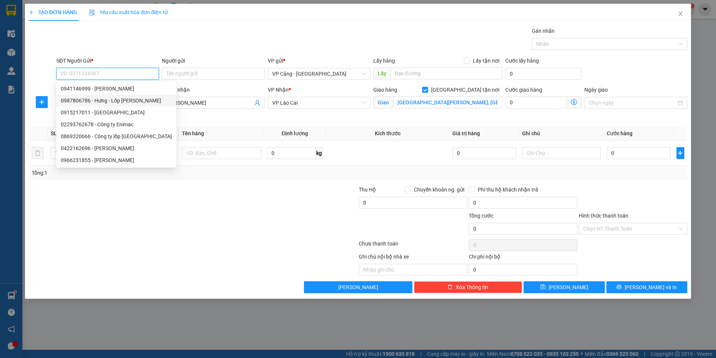
click at [117, 101] on div "0987806786 - Hưng - Lốp Gia Khoa" at bounding box center [116, 101] width 111 height 8
type input "0987806786"
type input "Hưng - Lốp Gia Khoa"
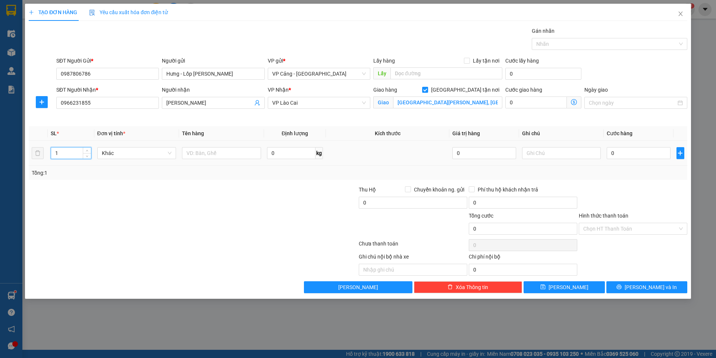
click at [62, 156] on input "1" at bounding box center [71, 153] width 40 height 11
type input "8"
click at [242, 161] on td at bounding box center [221, 153] width 85 height 25
click at [220, 152] on input "text" at bounding box center [221, 153] width 79 height 12
type input "8 lốp"
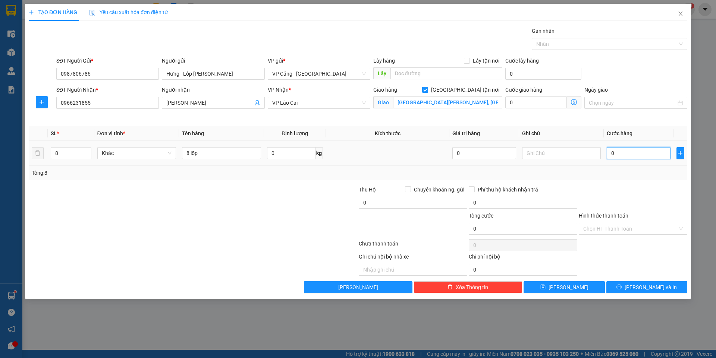
click at [647, 156] on input "0" at bounding box center [637, 153] width 63 height 12
type input "1"
type input "1.000"
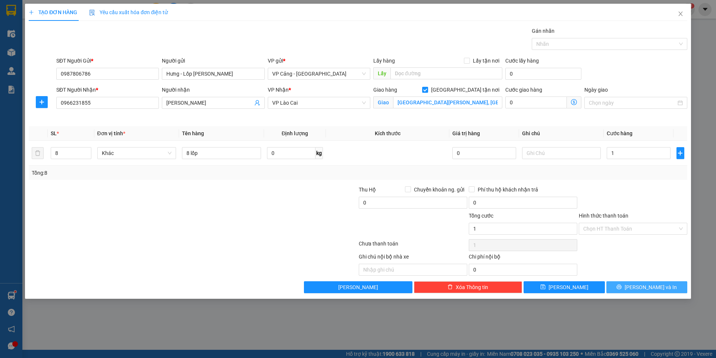
type input "1.000"
drag, startPoint x: 653, startPoint y: 288, endPoint x: 601, endPoint y: 262, distance: 57.8
click at [652, 287] on span "[PERSON_NAME] và In" at bounding box center [650, 287] width 52 height 8
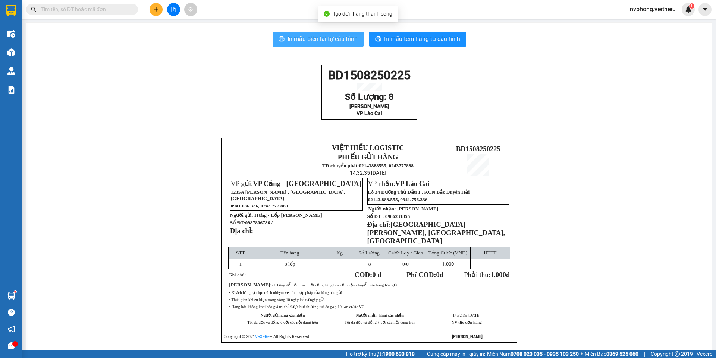
drag, startPoint x: 301, startPoint y: 39, endPoint x: 480, endPoint y: 228, distance: 260.5
click at [302, 45] on button "In mẫu biên lai tự cấu hình" at bounding box center [317, 39] width 91 height 15
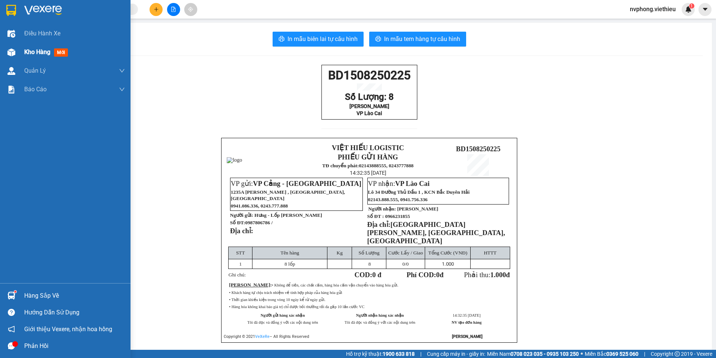
click at [29, 51] on span "Kho hàng" at bounding box center [37, 51] width 26 height 7
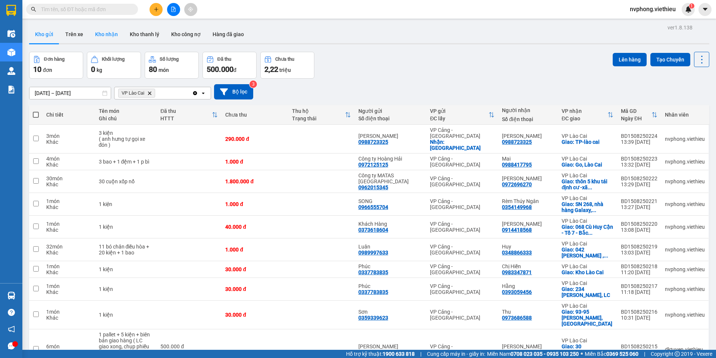
click at [110, 31] on button "Kho nhận" at bounding box center [106, 34] width 35 height 18
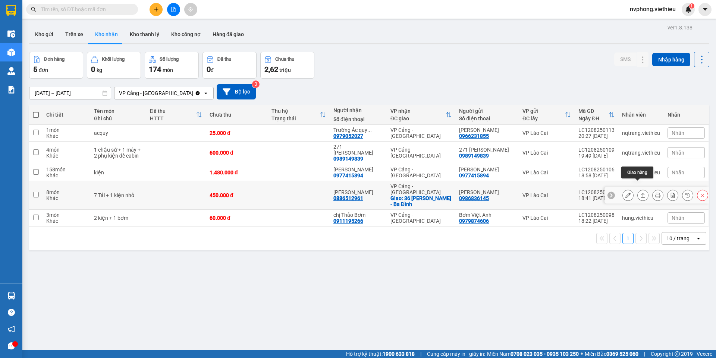
click at [640, 193] on icon at bounding box center [642, 195] width 5 height 5
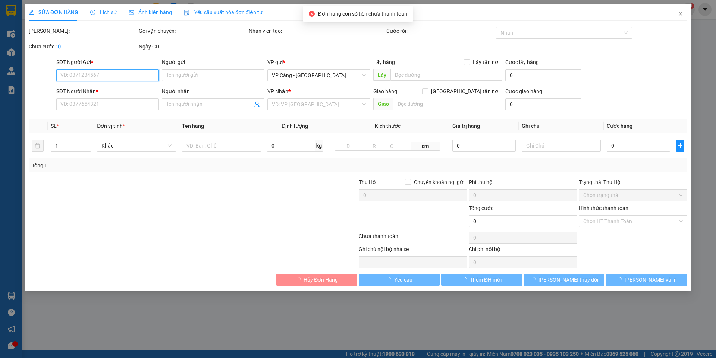
type input "0986836145"
type input "Phạm Huân"
type input "0886512961"
type input "Nguyễn Ngọc"
checkbox input "true"
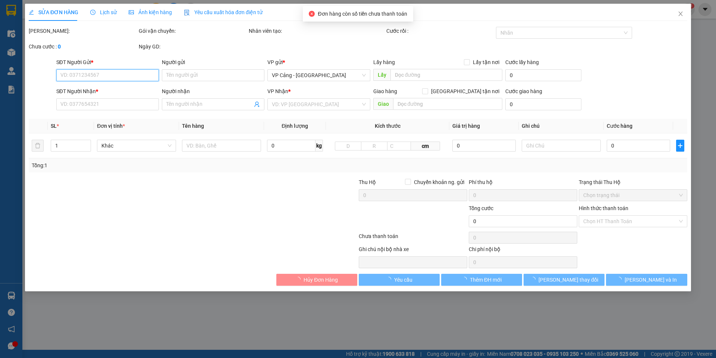
type input "36 Nguyễn Thái Học - Ba Đình"
type input "450.000"
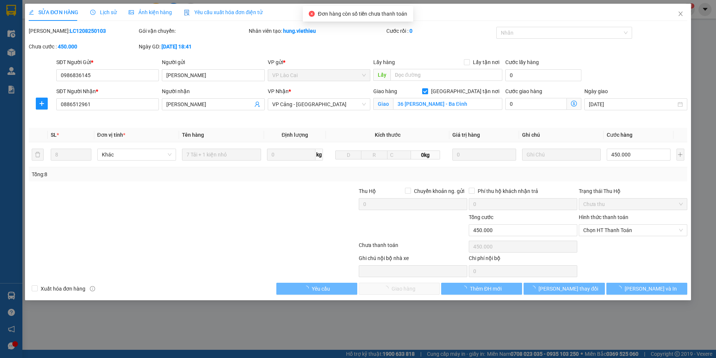
click at [617, 223] on div "Hình thức thanh toán" at bounding box center [632, 218] width 108 height 11
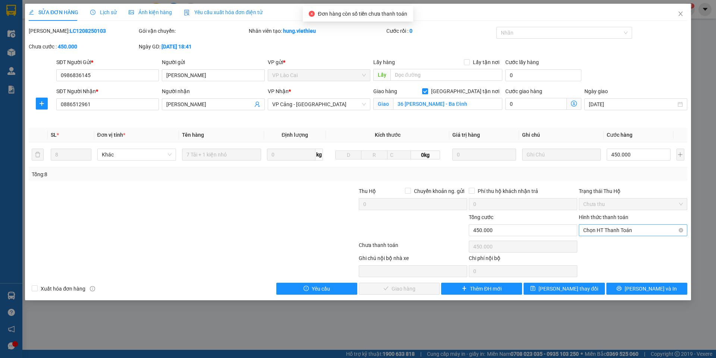
click at [613, 231] on span "Chọn HT Thanh Toán" at bounding box center [633, 230] width 100 height 11
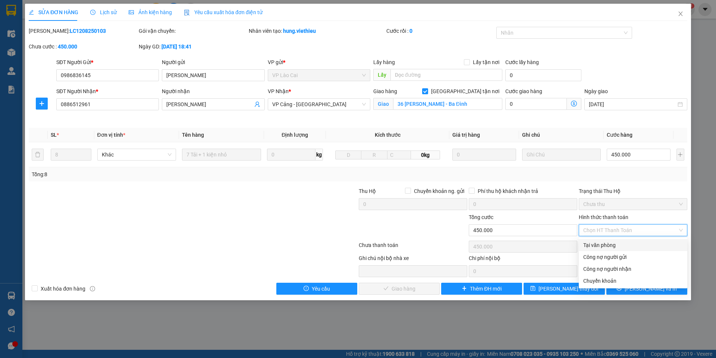
click at [603, 245] on div "Tại văn phòng" at bounding box center [633, 245] width 100 height 8
type input "0"
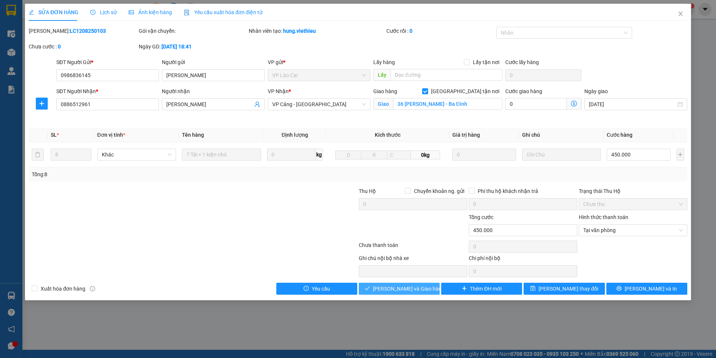
click at [415, 290] on span "Lưu và Giao hàng" at bounding box center [409, 289] width 72 height 8
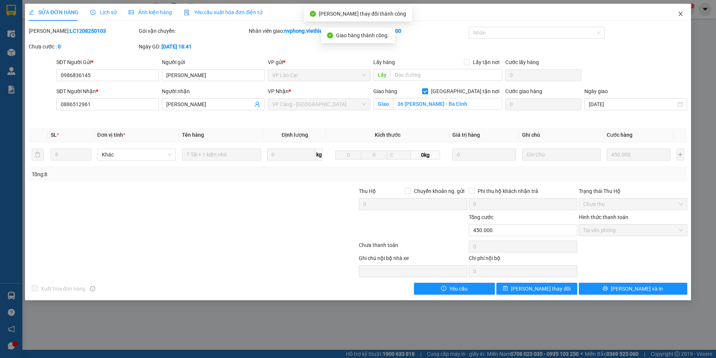
click at [684, 12] on span "Close" at bounding box center [680, 14] width 21 height 21
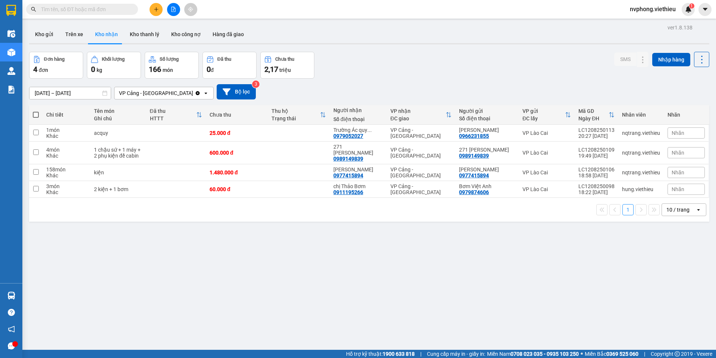
click at [53, 90] on input "13/08/2025 – 15/08/2025" at bounding box center [69, 93] width 81 height 12
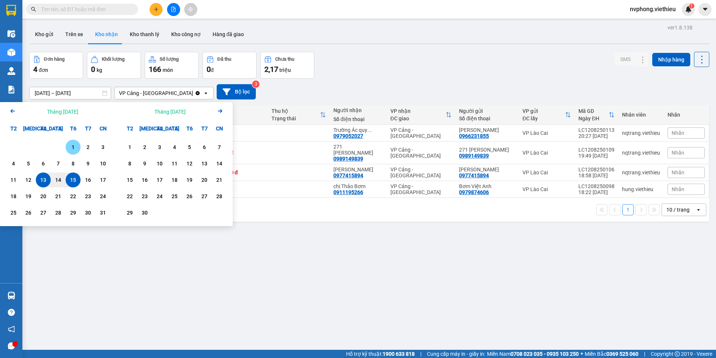
click at [66, 148] on div "1" at bounding box center [73, 147] width 15 height 15
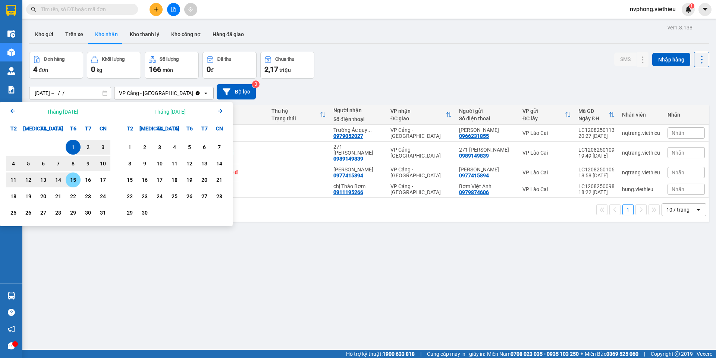
click at [70, 182] on div "15" at bounding box center [73, 180] width 10 height 9
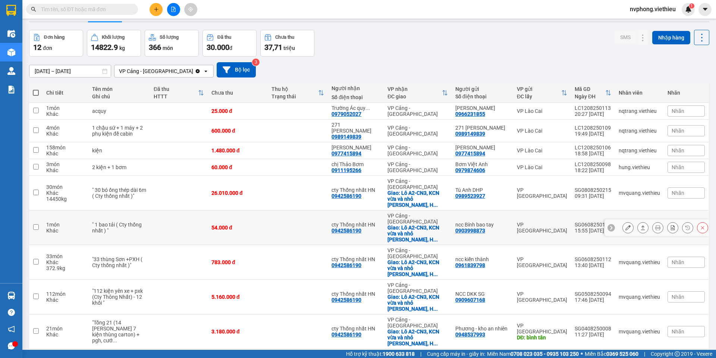
scroll to position [34, 0]
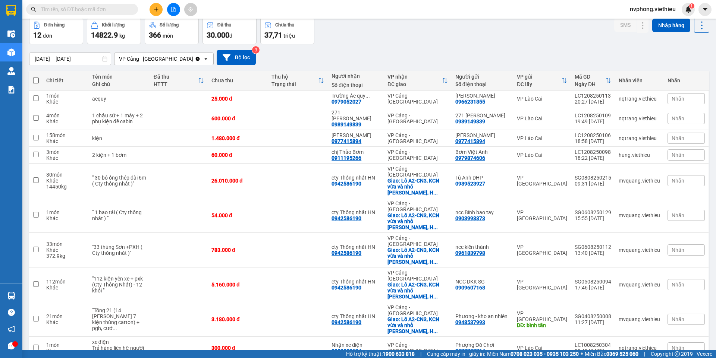
click at [668, 291] on span "100 / trang" at bounding box center [675, 289] width 27 height 7
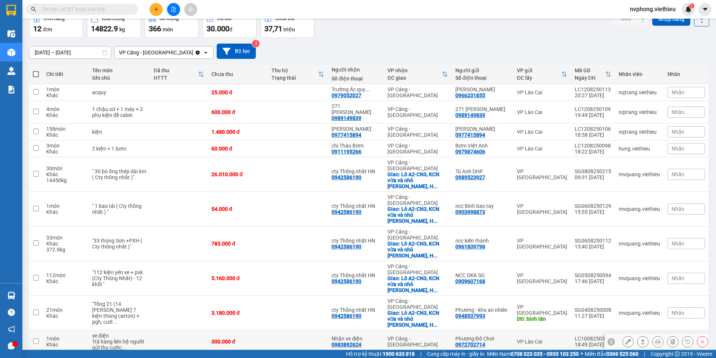
scroll to position [42, 0]
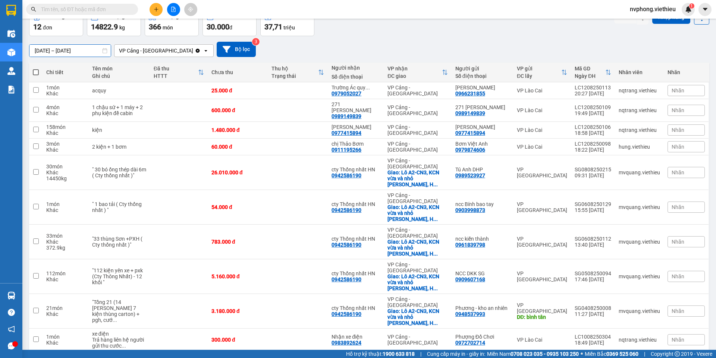
click at [45, 50] on input "01/08/2025 – 15/08/2025" at bounding box center [69, 51] width 81 height 12
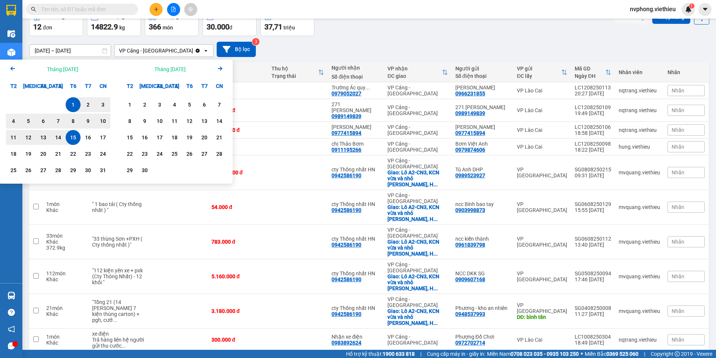
click at [13, 69] on icon "Arrow Left" at bounding box center [12, 68] width 9 height 9
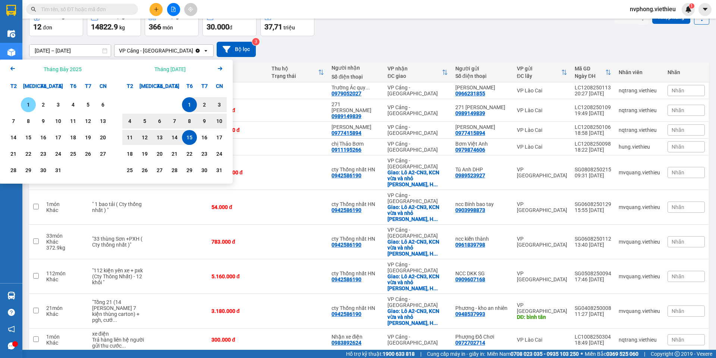
click at [28, 104] on div "1" at bounding box center [28, 104] width 10 height 9
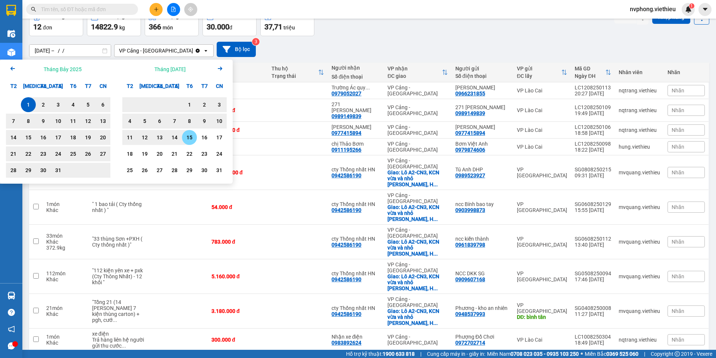
click at [190, 136] on div "15" at bounding box center [189, 137] width 10 height 9
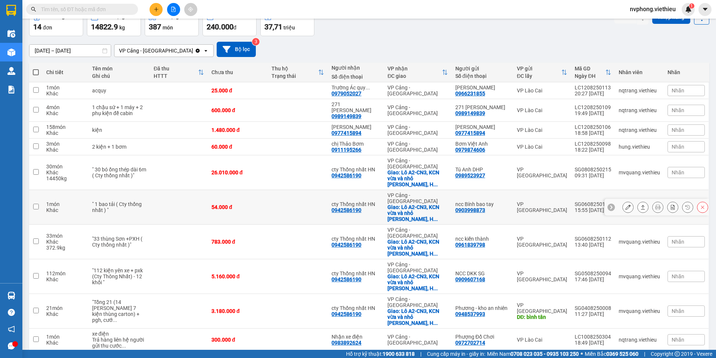
scroll to position [76, 0]
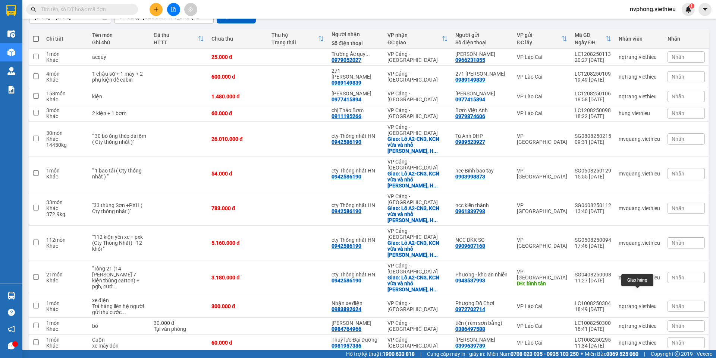
click at [640, 345] on icon at bounding box center [642, 359] width 5 height 5
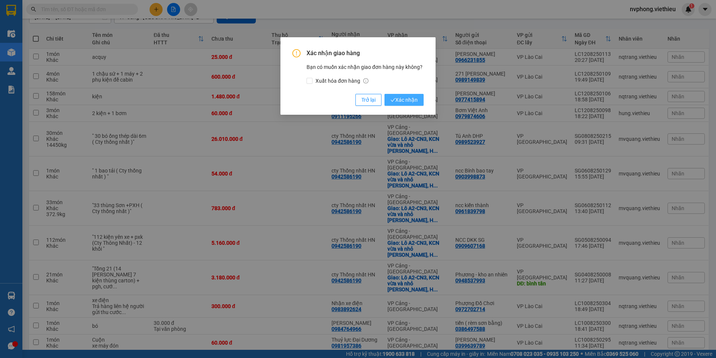
click at [409, 103] on span "Xác nhận" at bounding box center [403, 100] width 27 height 8
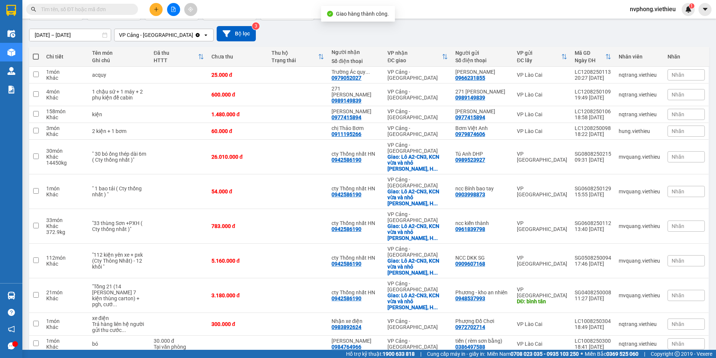
scroll to position [59, 0]
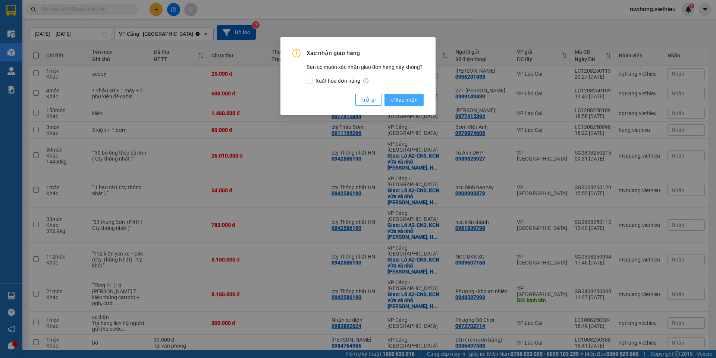
click at [405, 103] on span "Xác nhận" at bounding box center [403, 100] width 27 height 8
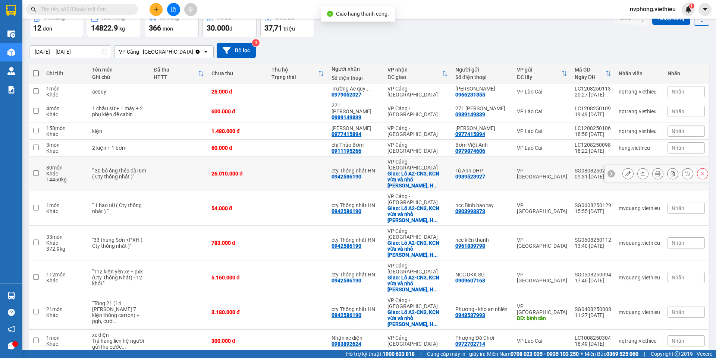
scroll to position [42, 0]
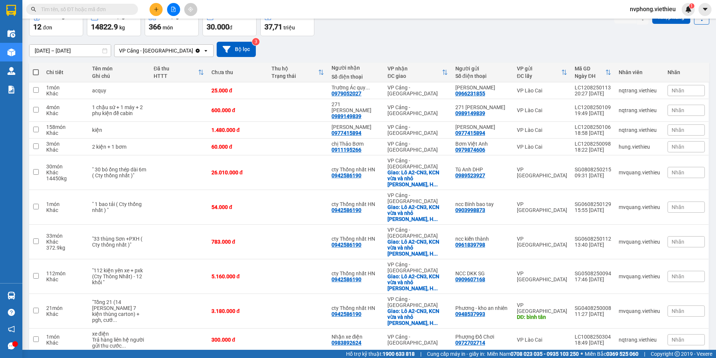
click at [41, 50] on input "01/07/2025 – 15/08/2025" at bounding box center [69, 51] width 81 height 12
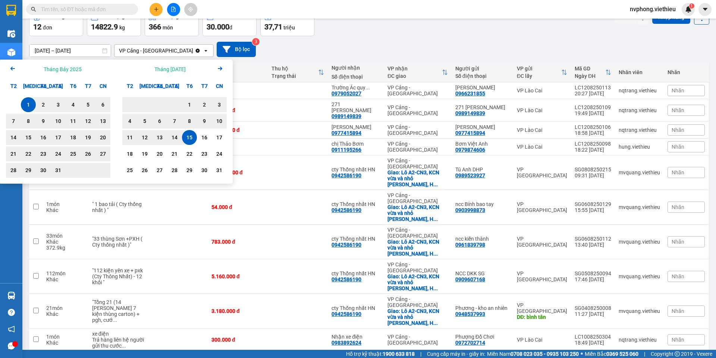
click at [12, 67] on icon "Previous month." at bounding box center [12, 69] width 4 height 4
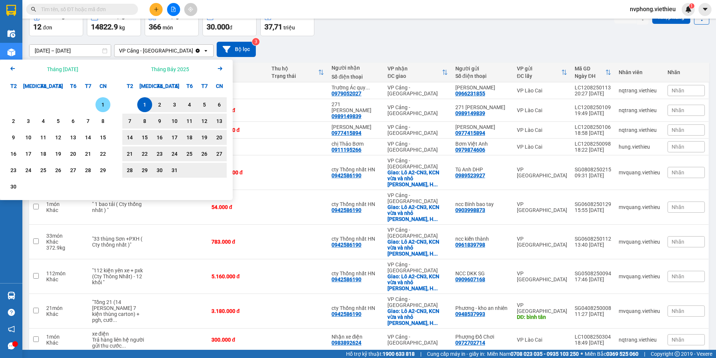
click at [104, 107] on div "1" at bounding box center [103, 104] width 10 height 9
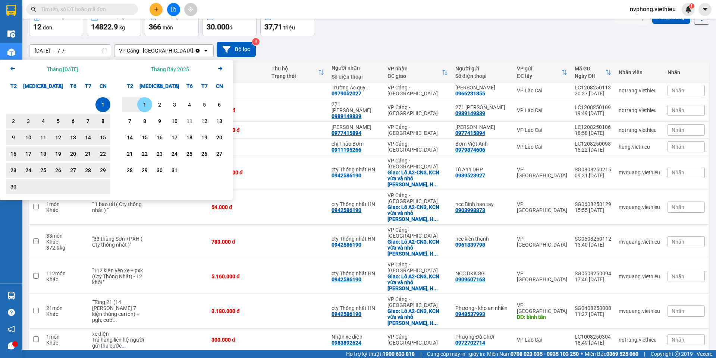
click at [141, 103] on div "1" at bounding box center [144, 104] width 10 height 9
type input "01/06/2025 – 01/07/2025"
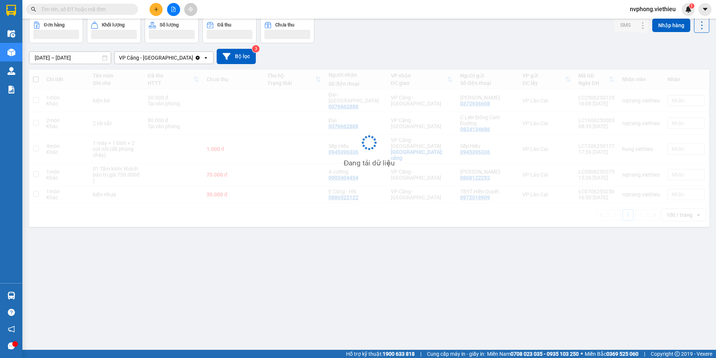
scroll to position [34, 0]
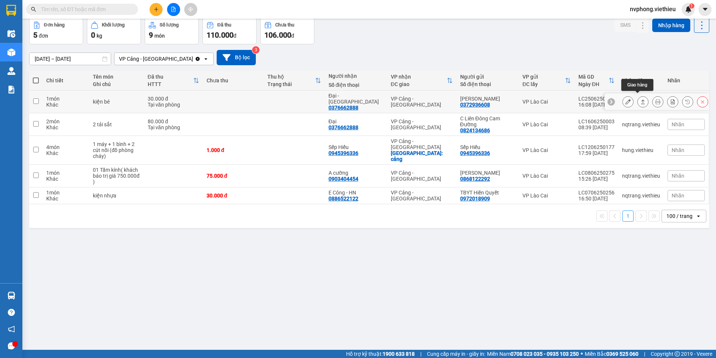
click at [640, 99] on icon at bounding box center [642, 101] width 5 height 5
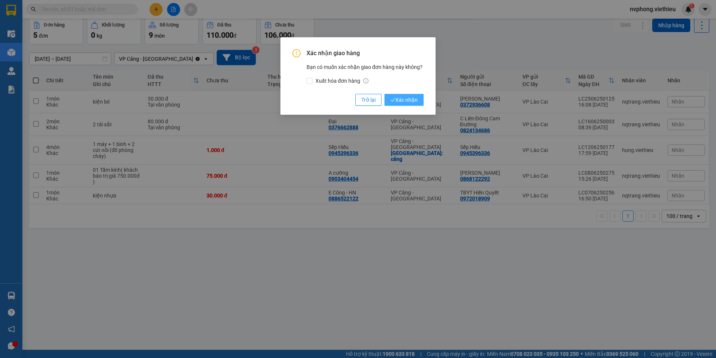
click at [410, 99] on span "Xác nhận" at bounding box center [403, 100] width 27 height 8
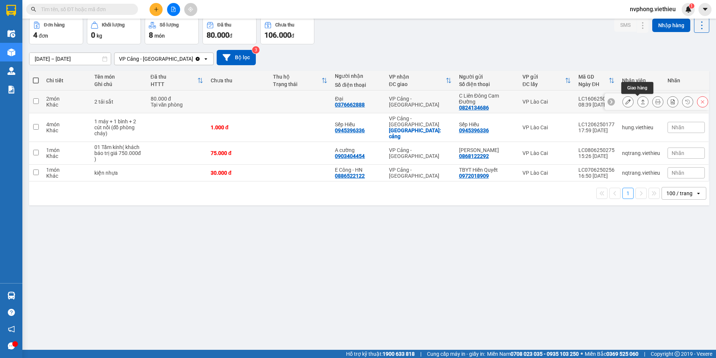
click at [641, 100] on button at bounding box center [642, 101] width 10 height 13
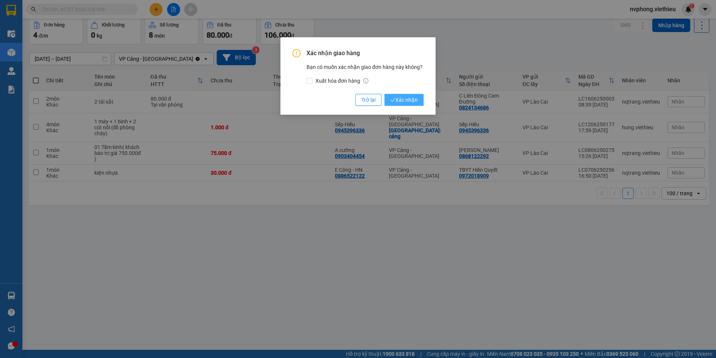
click at [405, 101] on span "Xác nhận" at bounding box center [403, 100] width 27 height 8
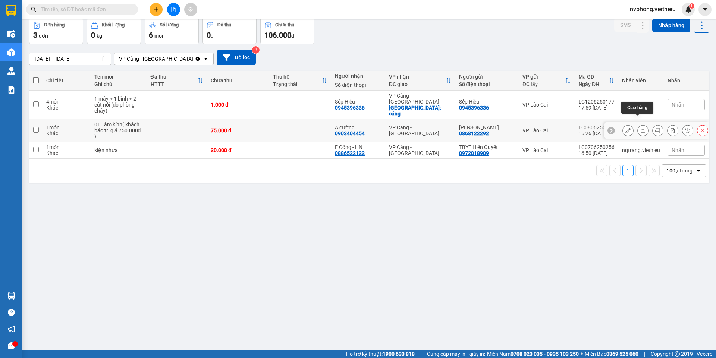
click at [640, 124] on button at bounding box center [642, 130] width 10 height 13
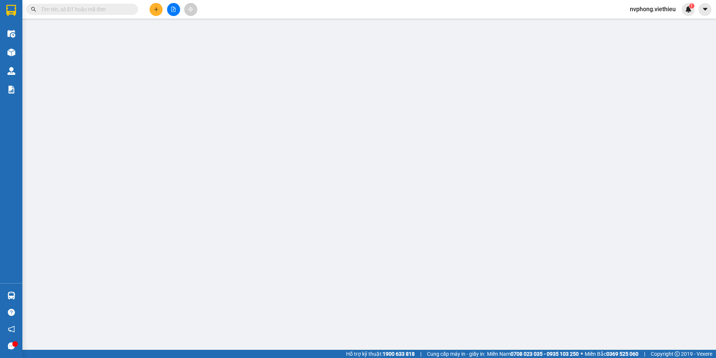
type input "0868122292"
type input "Ngọc Hoa"
type input "0903404454"
type input "A cường"
type input "75.000"
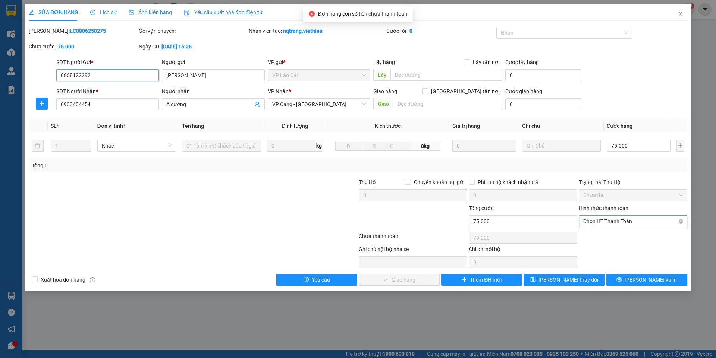
click at [617, 218] on span "Chọn HT Thanh Toán" at bounding box center [633, 221] width 100 height 11
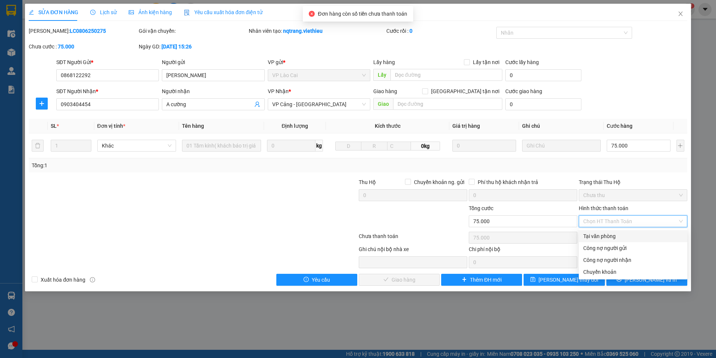
click at [604, 233] on div "Tại văn phòng" at bounding box center [633, 236] width 100 height 8
type input "0"
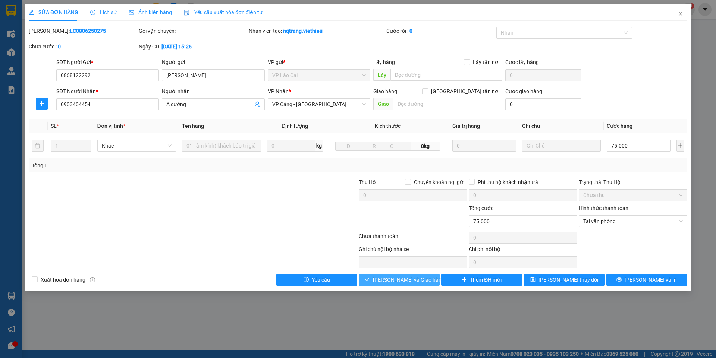
click at [407, 286] on button "Lưu và Giao hàng" at bounding box center [399, 280] width 81 height 12
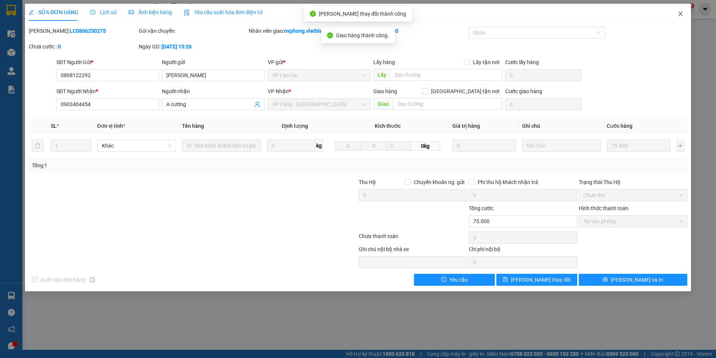
click at [680, 13] on icon "close" at bounding box center [680, 14] width 6 height 6
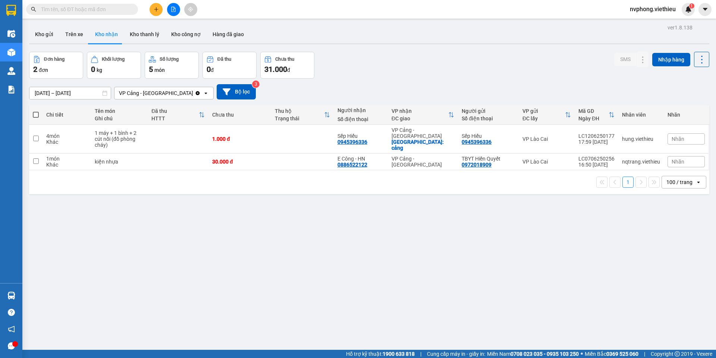
click at [40, 90] on input "01/06/2025 – 01/07/2025" at bounding box center [69, 93] width 81 height 12
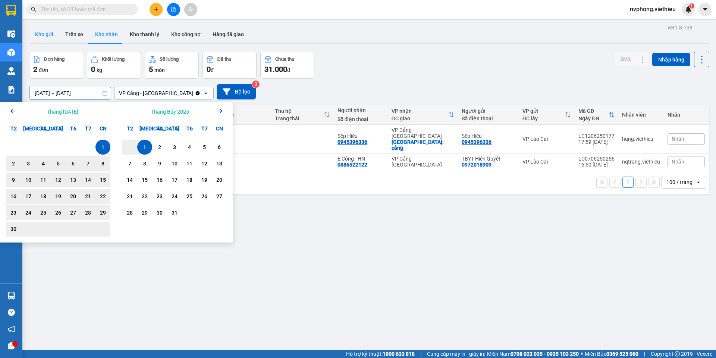
click at [44, 31] on button "Kho gửi" at bounding box center [44, 34] width 30 height 18
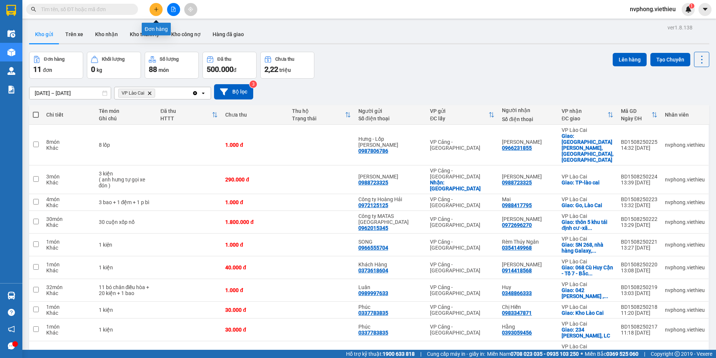
click at [153, 5] on button at bounding box center [155, 9] width 13 height 13
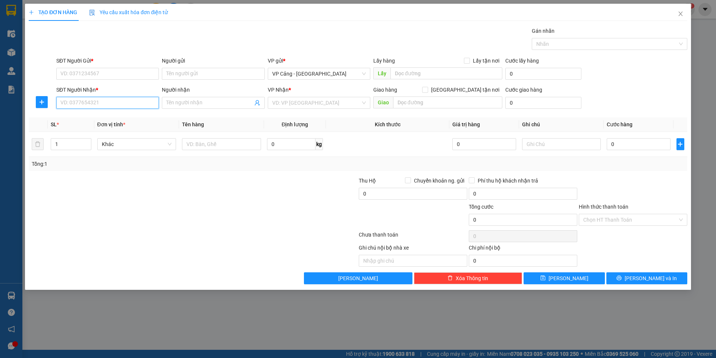
click at [106, 103] on input "SĐT Người Nhận *" at bounding box center [107, 103] width 103 height 12
click at [108, 116] on div "0986613667 - Điều Hoà Thanh Thuỷ" at bounding box center [108, 118] width 94 height 8
type input "0986613667"
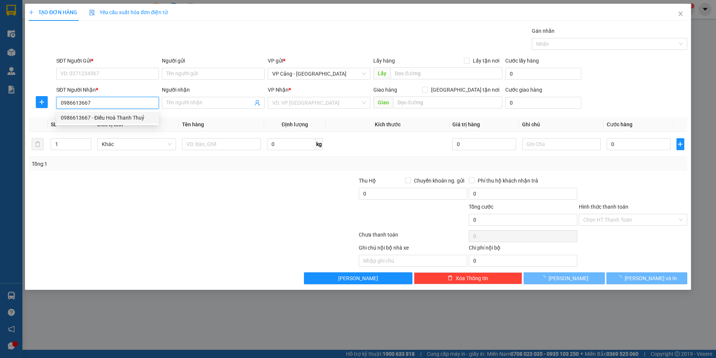
type input "Điều Hoà Thanh Thuỷ"
checkbox input "true"
type input "587 hoàng liên"
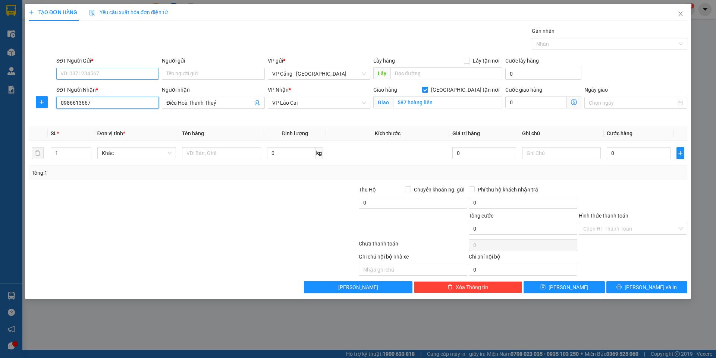
type input "0986613667"
click at [92, 74] on input "SĐT Người Gửi *" at bounding box center [107, 74] width 103 height 12
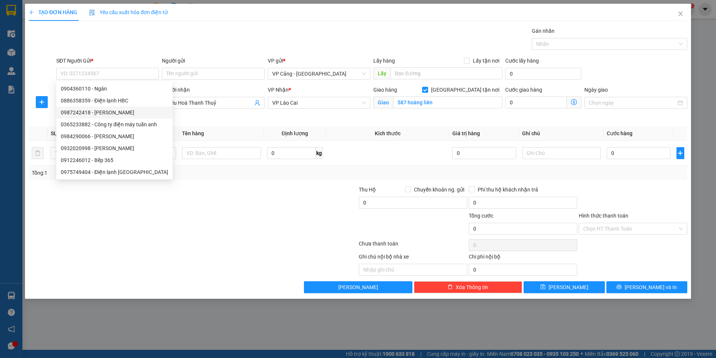
drag, startPoint x: 261, startPoint y: 237, endPoint x: 228, endPoint y: 213, distance: 41.3
click at [261, 236] on div "Transit Pickup Surcharge Ids Transit Deliver Surcharge Ids Transit Deliver Surc…" at bounding box center [358, 160] width 658 height 267
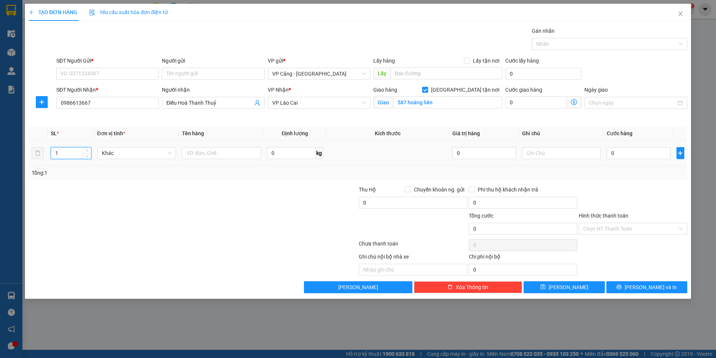
click at [62, 153] on input "1" at bounding box center [71, 153] width 40 height 11
type input "2"
click at [190, 152] on input "text" at bounding box center [221, 153] width 79 height 12
click at [627, 157] on input "0" at bounding box center [637, 153] width 63 height 12
click at [189, 221] on div at bounding box center [138, 225] width 220 height 26
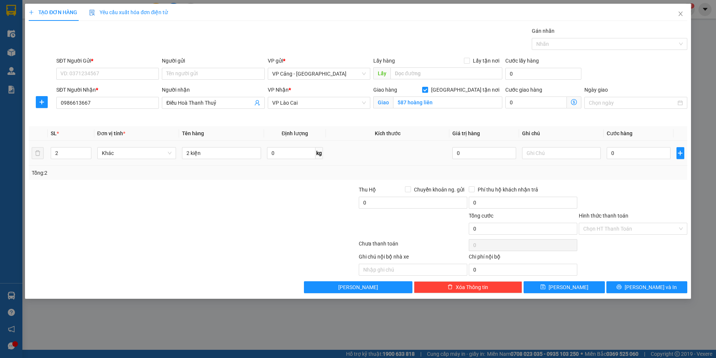
click at [235, 159] on div "2 kiện" at bounding box center [221, 153] width 79 height 15
click at [231, 155] on input "2 kiện" at bounding box center [221, 153] width 79 height 12
type input "2 kiện điều hòa + HĐBH"
click at [625, 152] on input "0" at bounding box center [637, 153] width 63 height 12
type input "1"
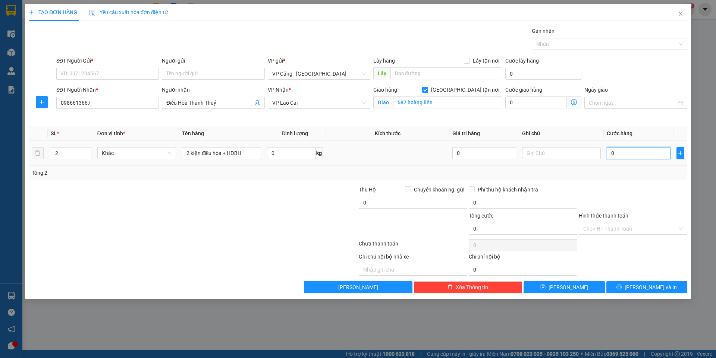
type input "1"
type input "1.000"
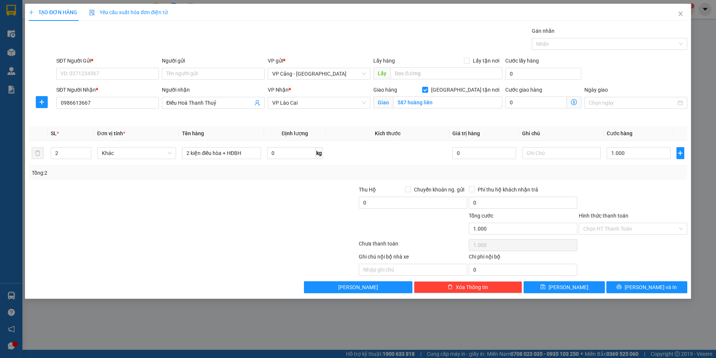
click at [646, 294] on div "TẠO ĐƠN HÀNG Yêu cầu xuất hóa đơn điện tử Transit Pickup Surcharge Ids Transit …" at bounding box center [358, 151] width 666 height 295
click at [647, 283] on span "[PERSON_NAME] và In" at bounding box center [650, 287] width 52 height 8
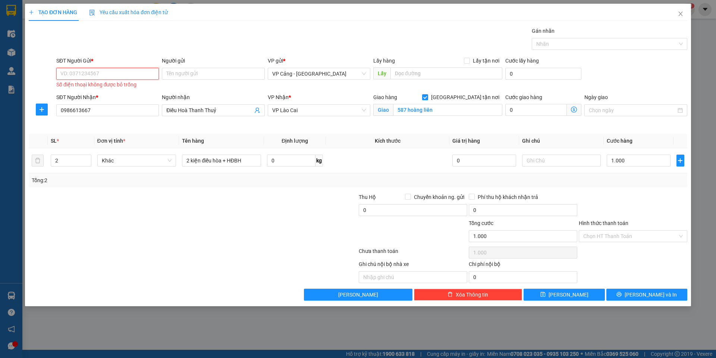
click at [106, 79] on input "SĐT Người Gửi *" at bounding box center [107, 74] width 103 height 12
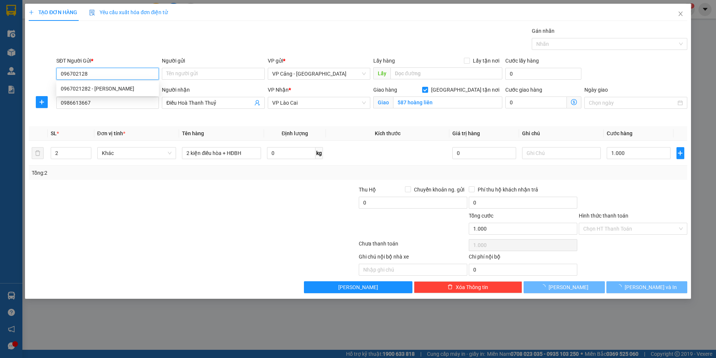
type input "0967021282"
click at [117, 86] on div "0967021282 - Bùi Huy Hùng" at bounding box center [108, 89] width 94 height 8
type input "Bùi Huy Hùng"
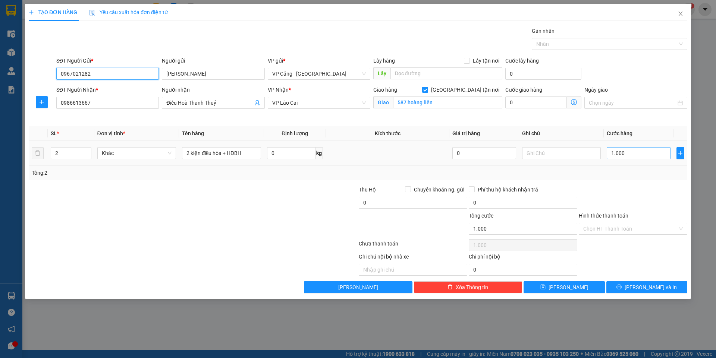
type input "0967021282"
click at [623, 152] on input "1.000" at bounding box center [637, 153] width 63 height 12
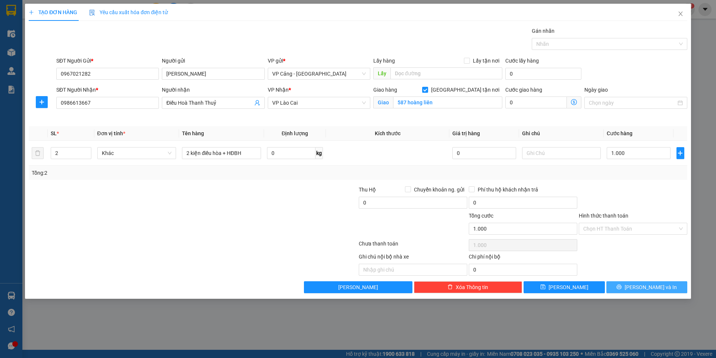
type input "1.000.000"
click at [645, 286] on span "[PERSON_NAME] và In" at bounding box center [650, 287] width 52 height 8
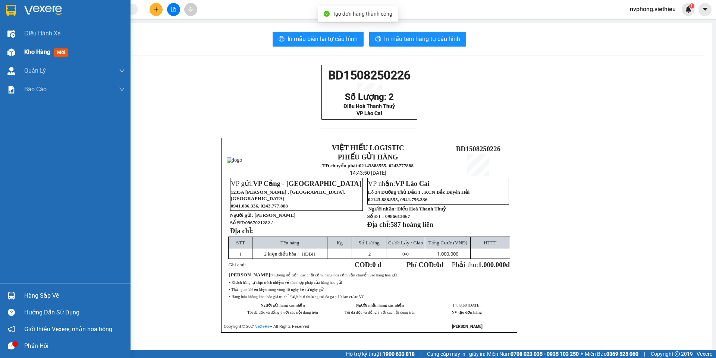
click at [23, 51] on div "Kho hàng mới" at bounding box center [65, 52] width 130 height 19
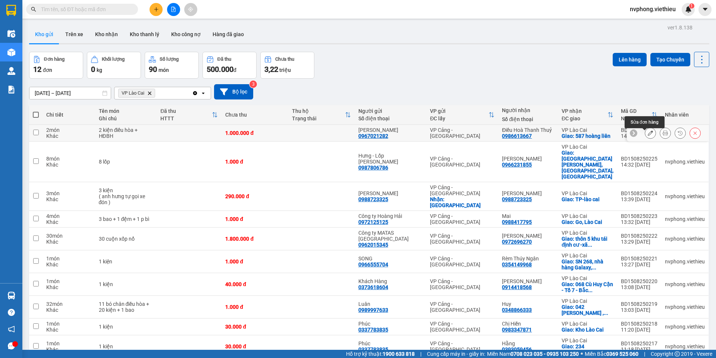
click at [645, 139] on button at bounding box center [650, 133] width 10 height 13
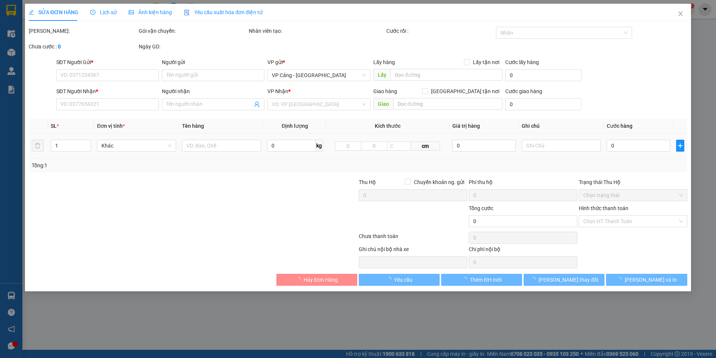
type input "0967021282"
type input "Bùi Huy Hùng"
type input "0986613667"
type input "Điều Hoà Thanh Thuỷ"
checkbox input "true"
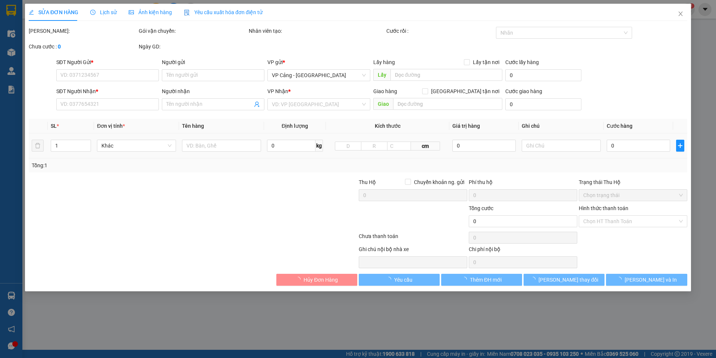
type input "587 hoàng liên"
type input "1.000.000"
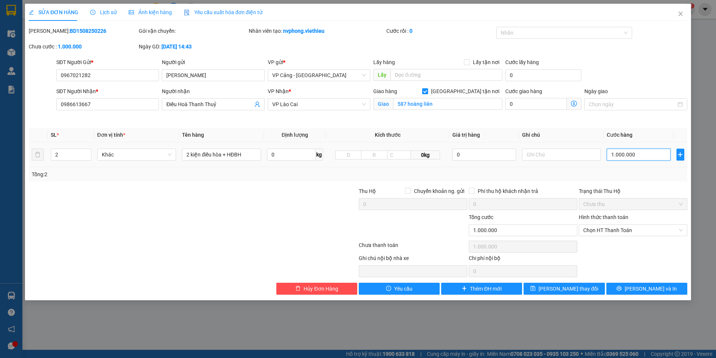
click at [620, 152] on input "1.000.000" at bounding box center [637, 155] width 63 height 12
type input "1"
type input "1.000"
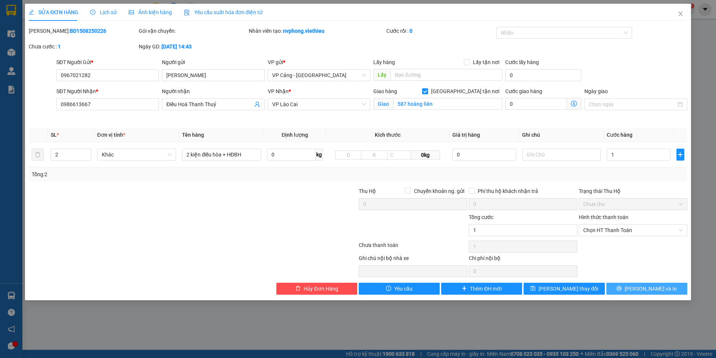
type input "1.000"
click at [621, 290] on icon "printer" at bounding box center [619, 288] width 5 height 5
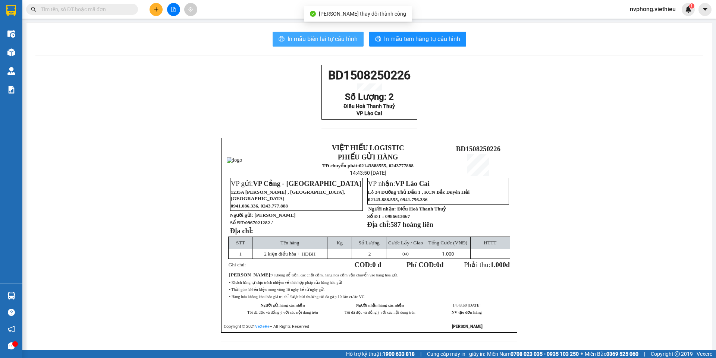
click at [321, 38] on span "In mẫu biên lai tự cấu hình" at bounding box center [322, 38] width 70 height 9
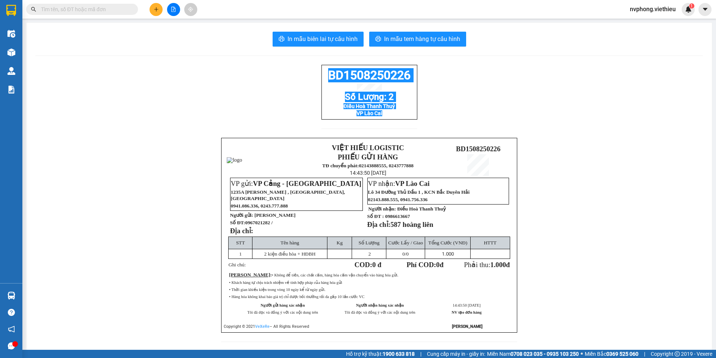
click at [312, 81] on div "BD1508250226 Số Lượng: 2 Điều Hoà Thanh Thuỷ VP Lào Cai VIỆT HIẾU LOGISTIC PHIẾ…" at bounding box center [368, 208] width 667 height 286
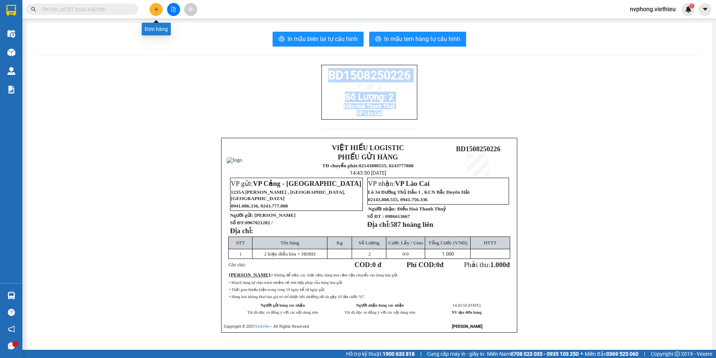
click at [154, 7] on icon "plus" at bounding box center [156, 9] width 5 height 5
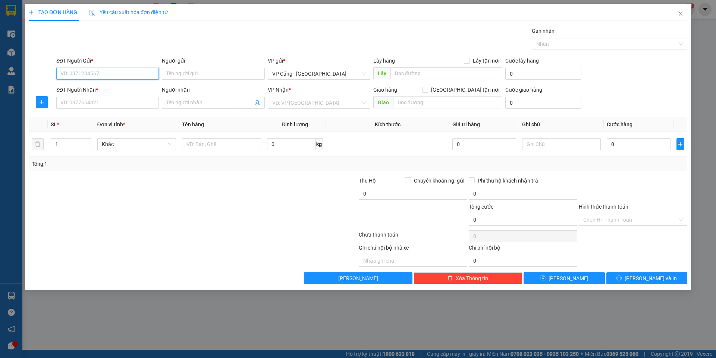
click at [84, 72] on input "SĐT Người Gửi *" at bounding box center [107, 74] width 103 height 12
click at [103, 86] on div "0846291199 - HÀ MY" at bounding box center [108, 89] width 94 height 8
type input "0846291199"
type input "HÀ MY"
type input "0846291199"
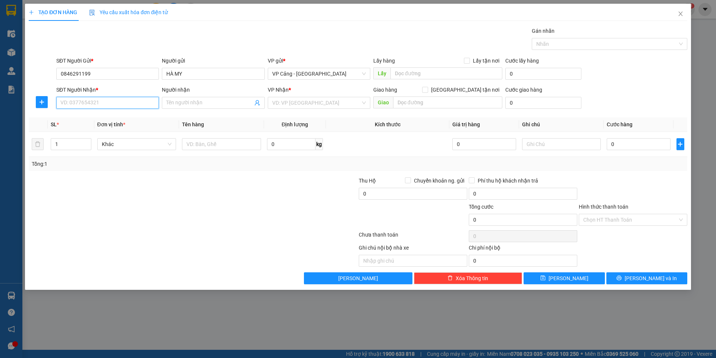
click at [96, 102] on input "SĐT Người Nhận *" at bounding box center [107, 103] width 103 height 12
click at [88, 116] on div "0975669145 - Tâm - Bình Phương" at bounding box center [108, 118] width 94 height 8
type input "0975669145"
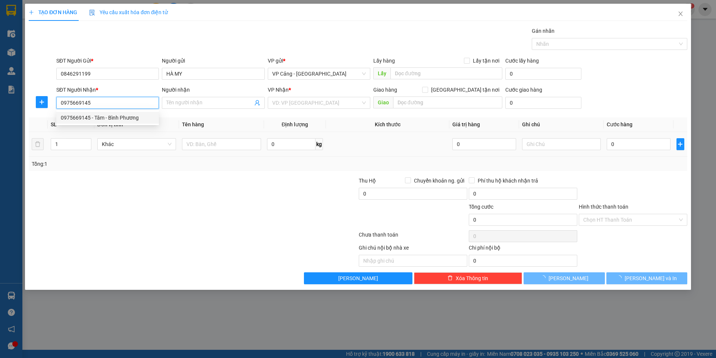
type input "Tâm - Bình Phương"
checkbox input "true"
type input "085 Hoàng Liên, LC"
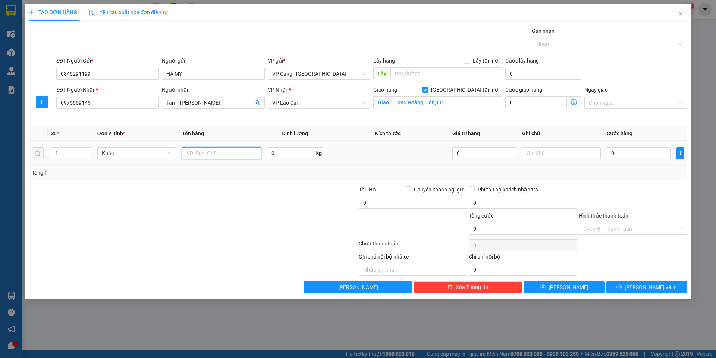
click at [201, 158] on input "text" at bounding box center [221, 153] width 79 height 12
type input "1 KIỆN"
click at [621, 153] on input "0" at bounding box center [637, 153] width 63 height 12
type input "3"
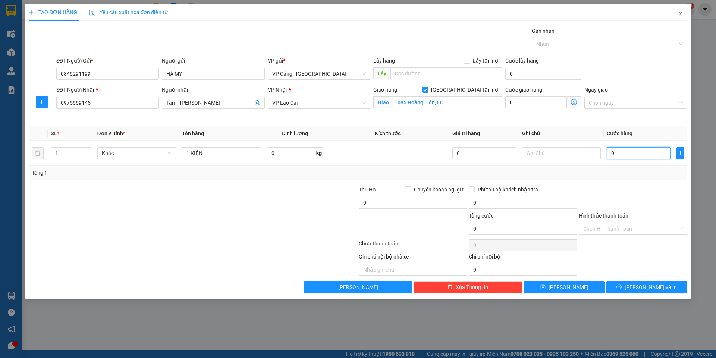
type input "3"
type input "30"
type input "30.000"
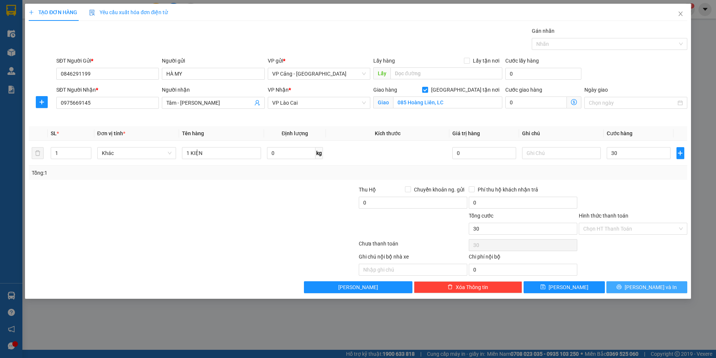
type input "30.000"
click at [633, 283] on button "[PERSON_NAME] và In" at bounding box center [646, 287] width 81 height 12
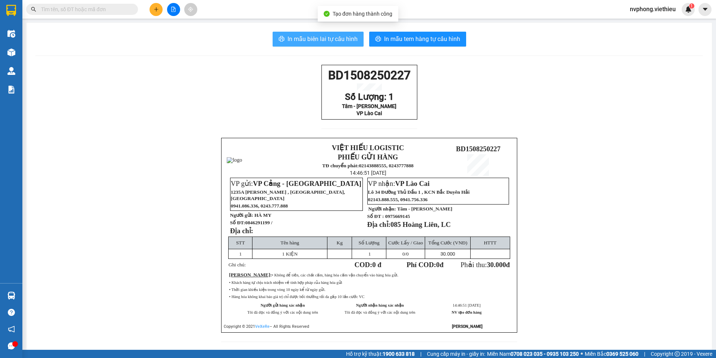
click at [343, 38] on span "In mẫu biên lai tự cấu hình" at bounding box center [322, 38] width 70 height 9
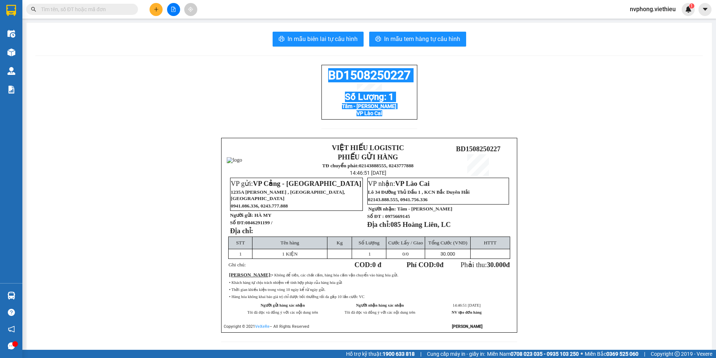
click at [316, 76] on div "BD1508250227 Số Lượng: 1 Tâm - Bình Phương VP Lào Cai VIỆT HIẾU LOGISTIC PHIẾU …" at bounding box center [368, 208] width 667 height 286
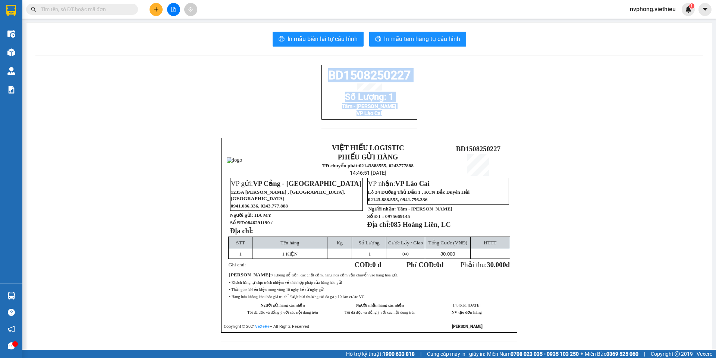
click at [154, 11] on icon "plus" at bounding box center [156, 9] width 5 height 5
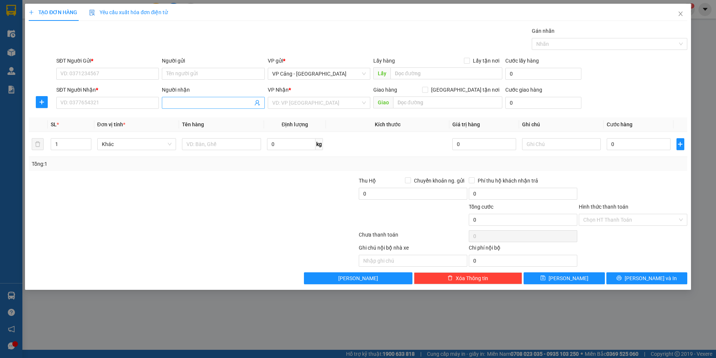
click at [172, 105] on input "Người nhận" at bounding box center [209, 103] width 86 height 8
type input "h"
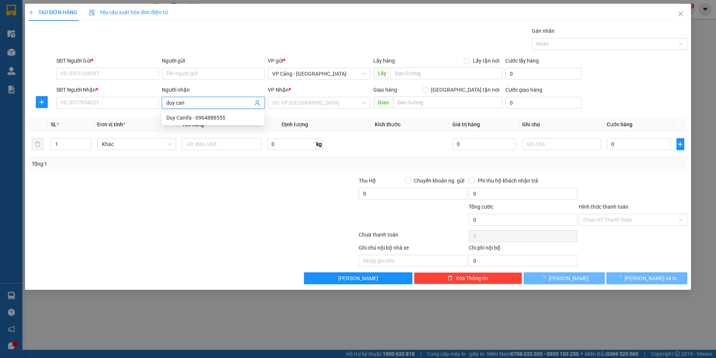
type input "duy cani"
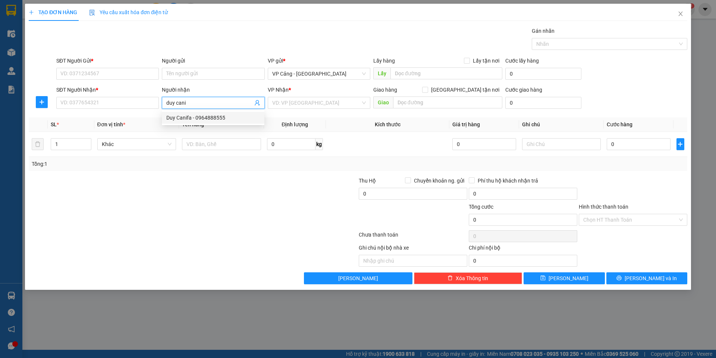
click at [190, 121] on div "Duy Canifa - 0964888555" at bounding box center [213, 118] width 94 height 8
type input "0964888555"
type input "Duy Canifa"
checkbox input "true"
type input "TP Lào Cai"
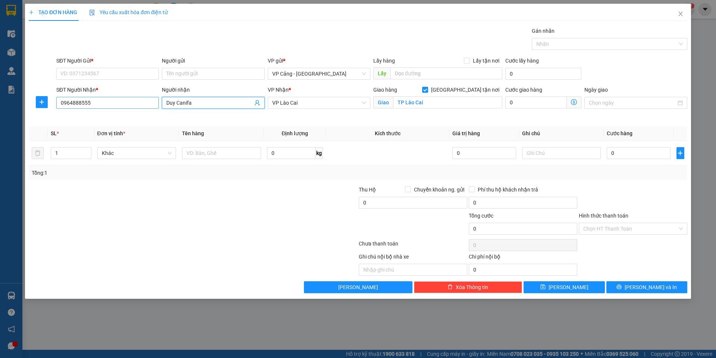
type input "Duy Canifa"
click at [99, 105] on input "0964888555" at bounding box center [107, 103] width 103 height 12
click at [90, 117] on div "0964888555 - Duy Canifa" at bounding box center [108, 118] width 94 height 8
type input "0964888555"
click at [93, 78] on input "SĐT Người Gửi *" at bounding box center [107, 74] width 103 height 12
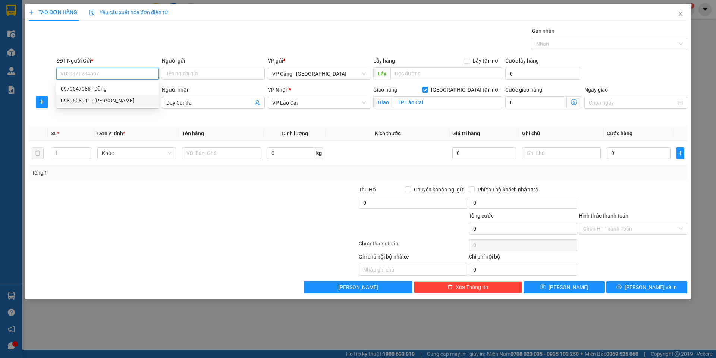
click at [84, 103] on div "0989608911 - Hưng Canifa HN" at bounding box center [108, 101] width 94 height 8
type input "0989608911"
type input "Hưng Canifa HN"
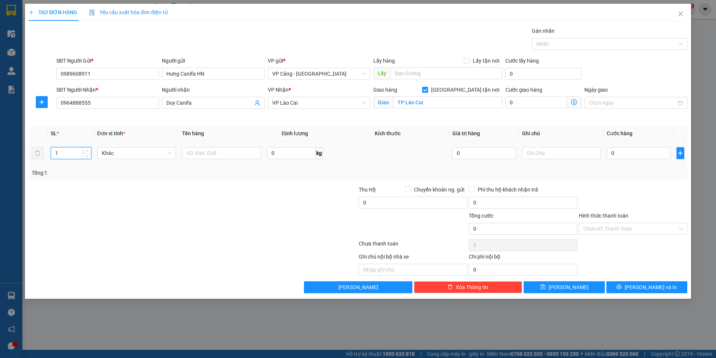
click at [62, 154] on input "1" at bounding box center [71, 153] width 40 height 11
type input "2"
click at [226, 154] on input "text" at bounding box center [221, 153] width 79 height 12
type input "1 bao + 1 kiện"
click at [621, 153] on input "0" at bounding box center [637, 153] width 63 height 12
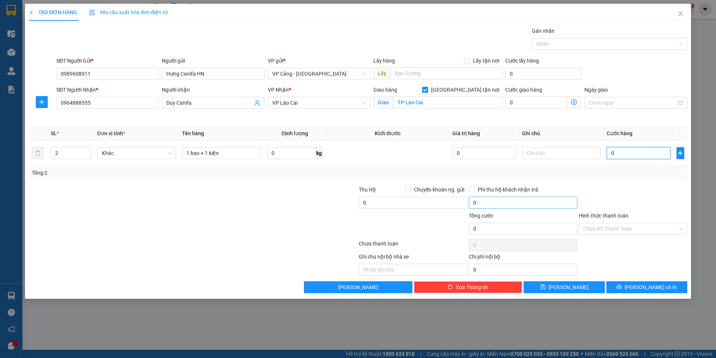
type input "9"
type input "90"
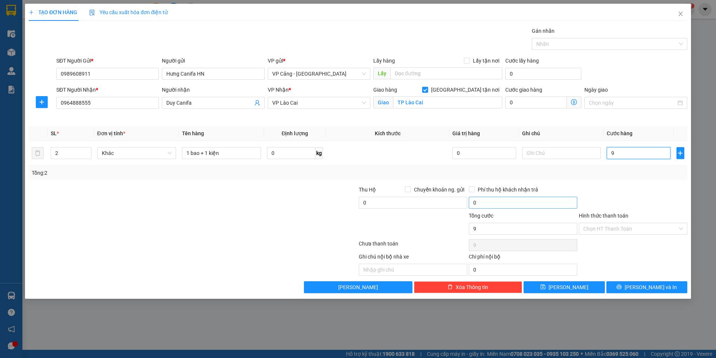
type input "90"
type input "90.000"
click at [608, 224] on input "Hình thức thanh toán" at bounding box center [630, 228] width 94 height 11
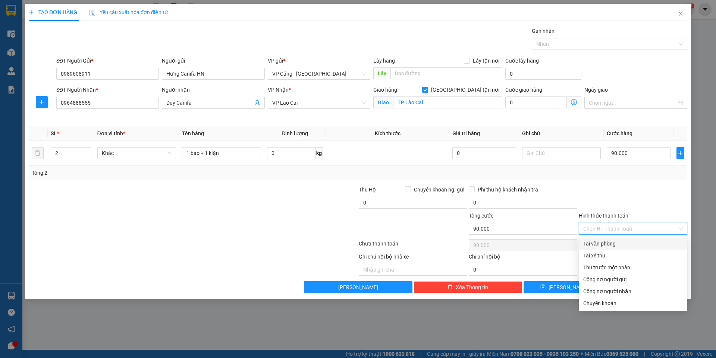
click at [605, 243] on div "Tại văn phòng" at bounding box center [633, 244] width 100 height 8
type input "0"
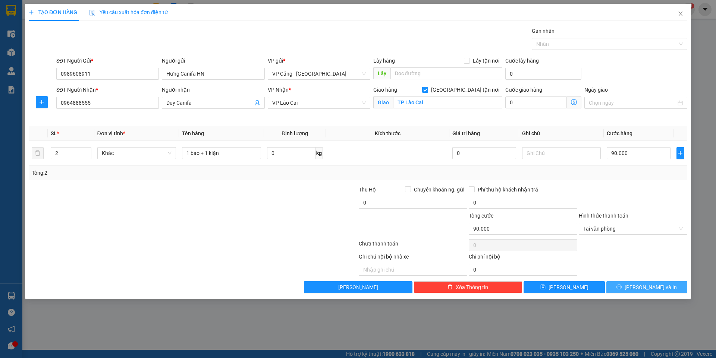
click at [653, 290] on span "[PERSON_NAME] và In" at bounding box center [650, 287] width 52 height 8
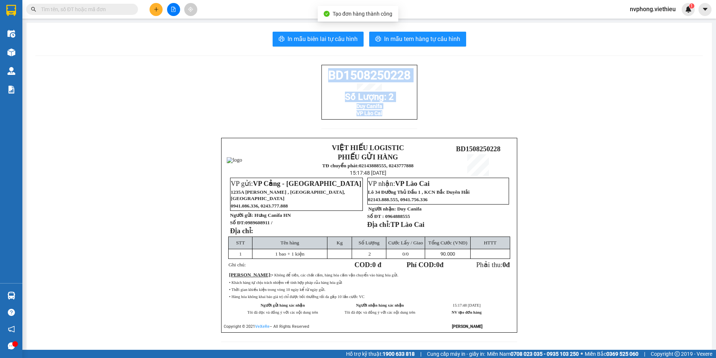
drag, startPoint x: 397, startPoint y: 126, endPoint x: 325, endPoint y: 77, distance: 86.9
click at [325, 77] on div "BD1508250228 Số Lượng: 2 Duy Canifa VP Lào Cai" at bounding box center [369, 101] width 96 height 73
copy div "BD1508250228 Số Lượng: 2 Duy Canifa VP Lào Cai"
click at [158, 8] on icon "plus" at bounding box center [156, 9] width 5 height 5
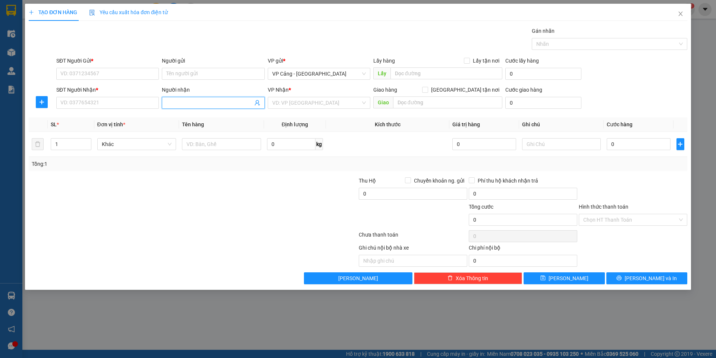
click at [183, 104] on input "Người nhận" at bounding box center [209, 103] width 86 height 8
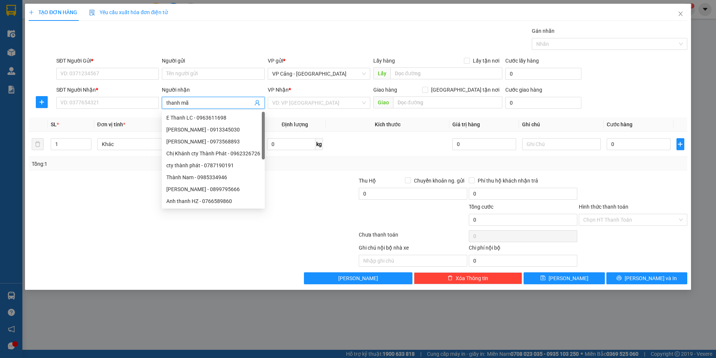
type input "thanh mão"
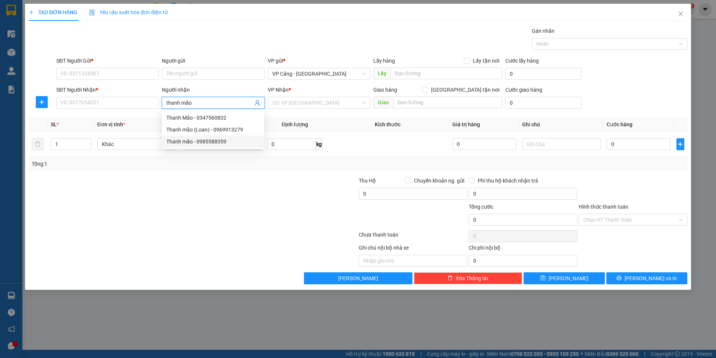
click at [186, 145] on div "Thanh mão - 0985588359" at bounding box center [213, 142] width 94 height 8
type input "0985588359"
type input "Thanh mão"
checkbox input "true"
type input "chợ gốc mít"
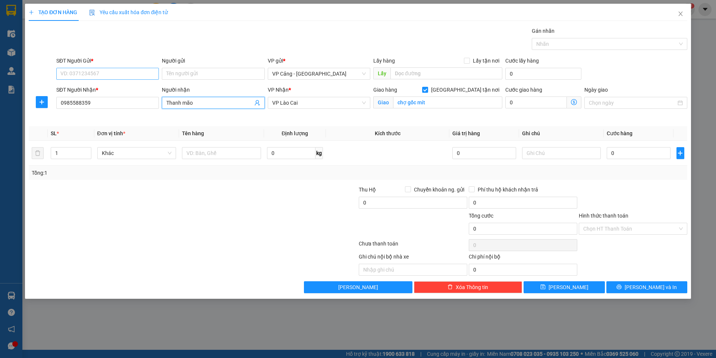
type input "Thanh mão"
click at [82, 75] on input "SĐT Người Gửi *" at bounding box center [107, 74] width 103 height 12
click at [93, 105] on input "0985588359" at bounding box center [107, 103] width 103 height 12
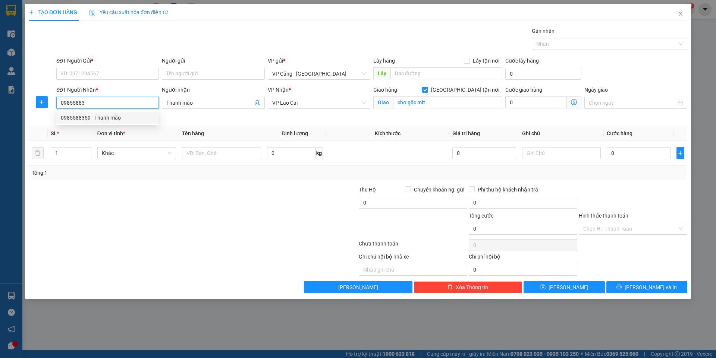
click at [85, 116] on div "0985588359 - Thanh mão" at bounding box center [108, 118] width 94 height 8
type input "0985588359"
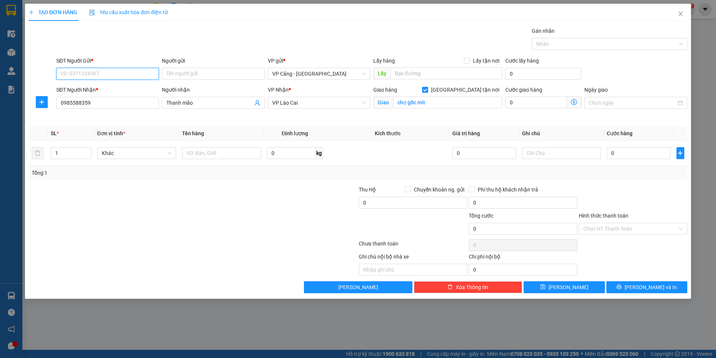
click at [86, 75] on input "SĐT Người Gửi *" at bounding box center [107, 74] width 103 height 12
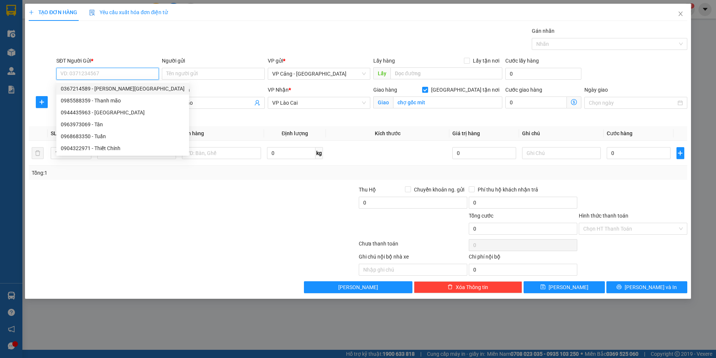
click at [97, 87] on div "0367214589 - anh Đức" at bounding box center [123, 89] width 124 height 8
type input "0367214589"
type input "anh Đức"
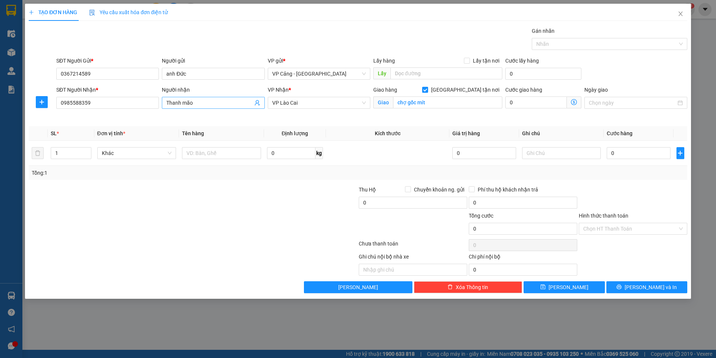
click at [197, 99] on input "Thanh mão" at bounding box center [209, 103] width 86 height 8
click at [205, 127] on div "Thanh mão (Loan) - 0969913279" at bounding box center [213, 130] width 94 height 8
type input "0969913279"
type input "Thanh mão (Loan)"
type input "chợ gốc mít - lào cai"
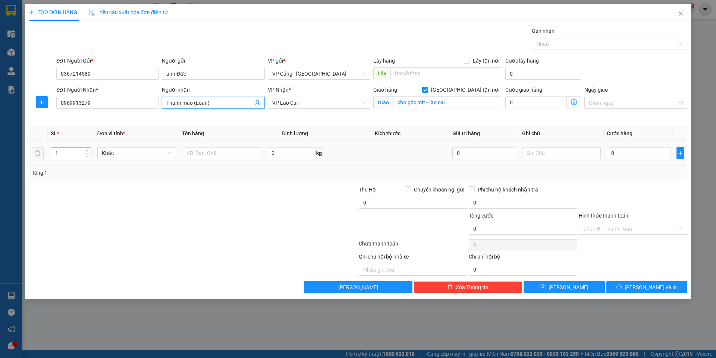
click at [65, 156] on input "1" at bounding box center [71, 153] width 40 height 11
type input "2"
click at [224, 152] on input "text" at bounding box center [221, 153] width 79 height 12
type input "1 bao + 1 bọc"
click at [621, 159] on input "0" at bounding box center [637, 153] width 63 height 12
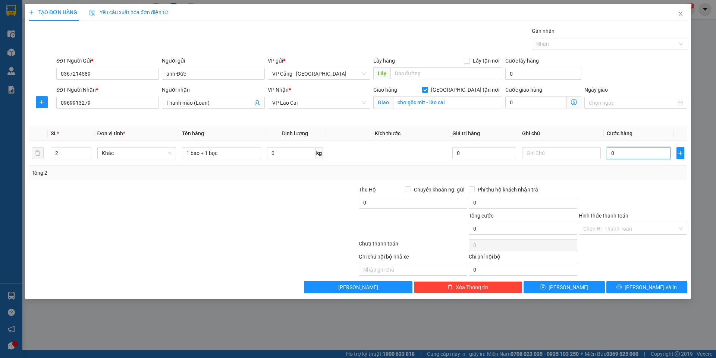
type input "1"
type input "1.000"
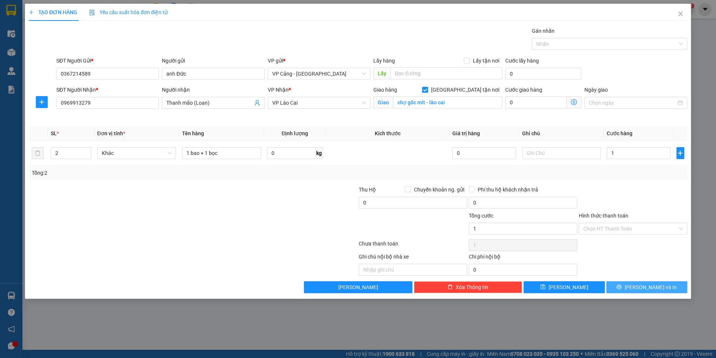
type input "1.000"
click at [647, 288] on span "[PERSON_NAME] và In" at bounding box center [650, 287] width 52 height 8
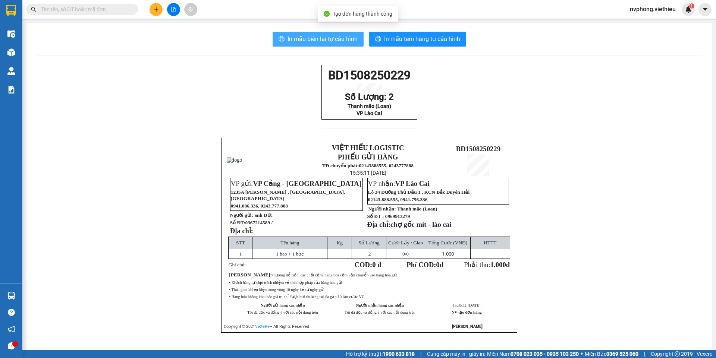
click at [299, 40] on span "In mẫu biên lai tự cấu hình" at bounding box center [322, 38] width 70 height 9
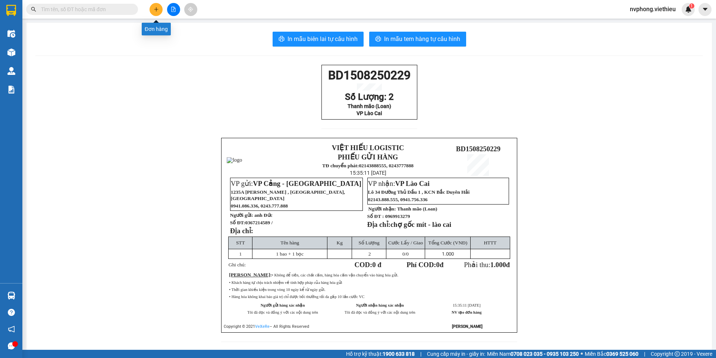
click at [156, 12] on button at bounding box center [155, 9] width 13 height 13
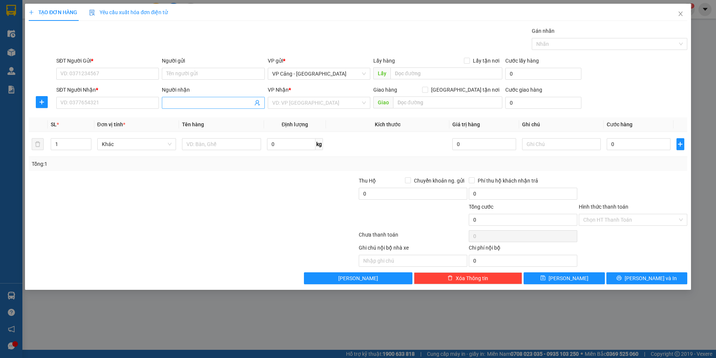
click at [169, 105] on input "Người nhận" at bounding box center [209, 103] width 86 height 8
type input "trinh tuấn"
click at [182, 115] on div "Trinh tuấn - 0912542108" at bounding box center [213, 118] width 94 height 8
type input "0912542108"
type input "Trinh tuấn"
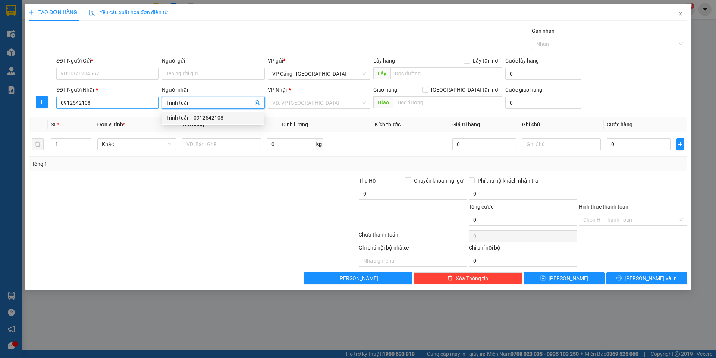
checkbox input "true"
type input "Chợ gốc mít, lào cai"
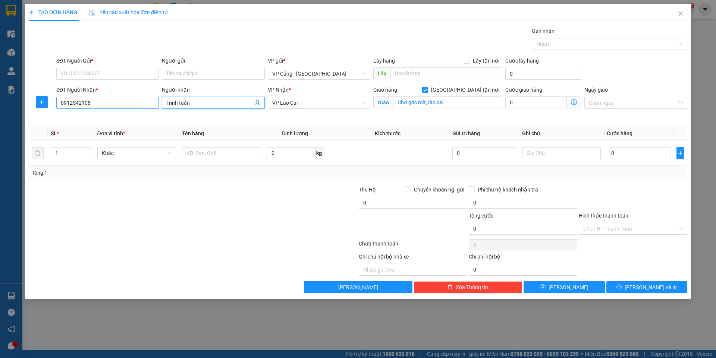
type input "Trinh tuấn"
click at [109, 100] on input "0912542108" at bounding box center [107, 103] width 103 height 12
click at [88, 119] on div "0912542108 - Trinh tuấn" at bounding box center [108, 118] width 94 height 8
type input "0912542108"
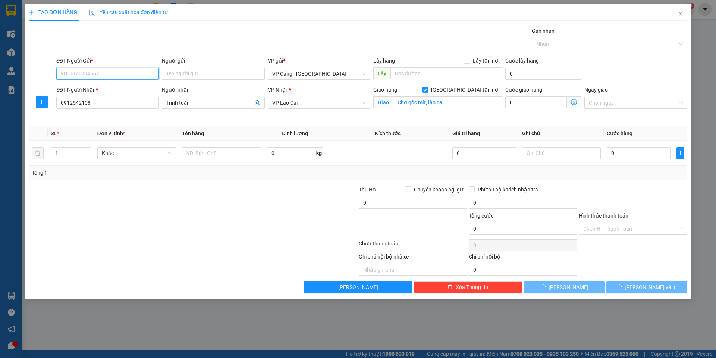
click at [95, 73] on input "SĐT Người Gửi *" at bounding box center [107, 74] width 103 height 12
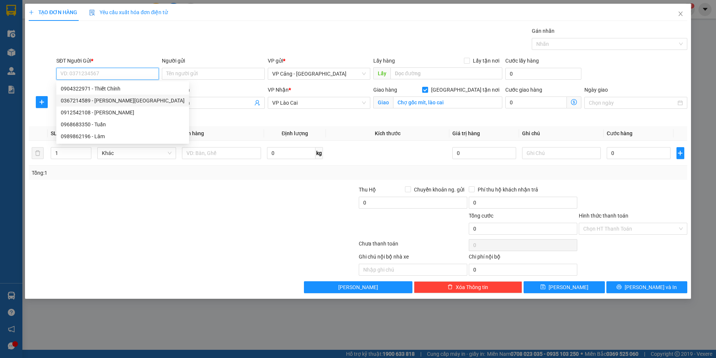
click at [97, 99] on div "0367214589 - anh Đức" at bounding box center [123, 101] width 124 height 8
type input "0367214589"
type input "anh Đức"
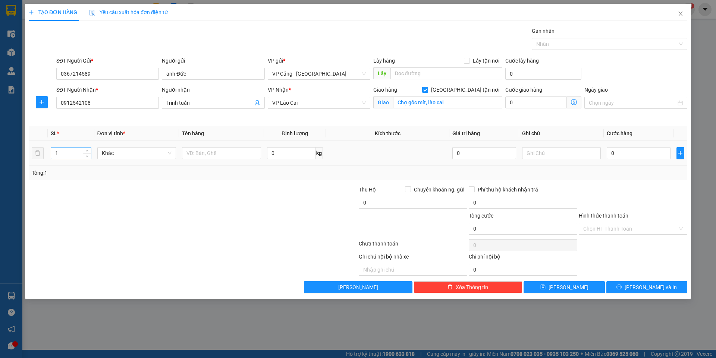
click at [65, 152] on input "1" at bounding box center [71, 153] width 40 height 11
type input "2"
click at [194, 156] on input "text" at bounding box center [221, 153] width 79 height 12
type input "1 bao + 1 bọc"
click at [616, 153] on input "0" at bounding box center [637, 153] width 63 height 12
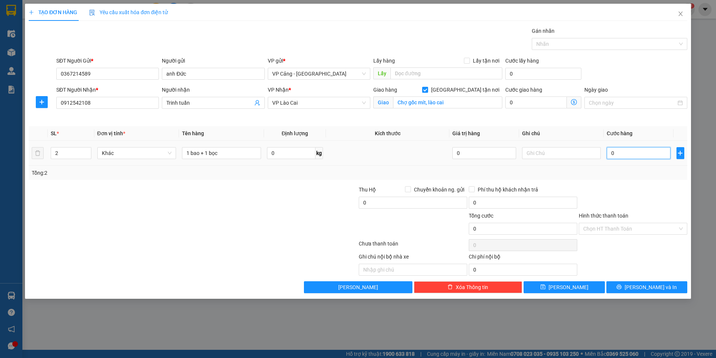
type input "1"
type input "1.000"
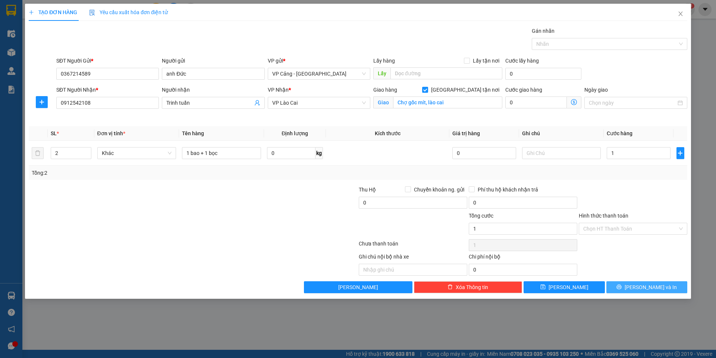
type input "1.000"
click at [665, 293] on button "[PERSON_NAME] và In" at bounding box center [646, 287] width 81 height 12
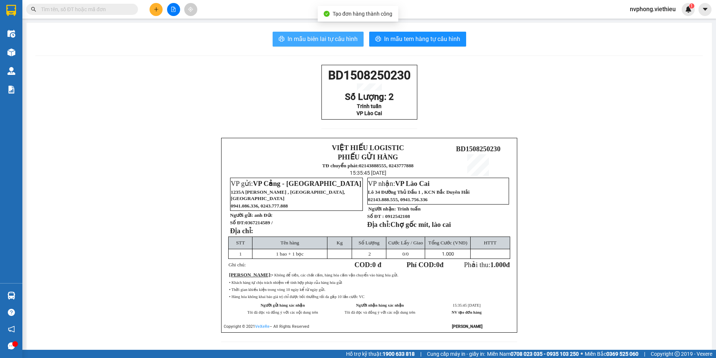
click at [321, 37] on span "In mẫu biên lai tự cấu hình" at bounding box center [322, 38] width 70 height 9
click at [153, 13] on button at bounding box center [155, 9] width 13 height 13
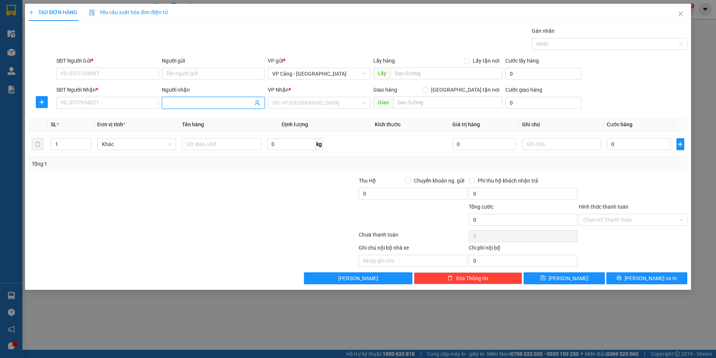
click at [172, 108] on span at bounding box center [213, 103] width 103 height 12
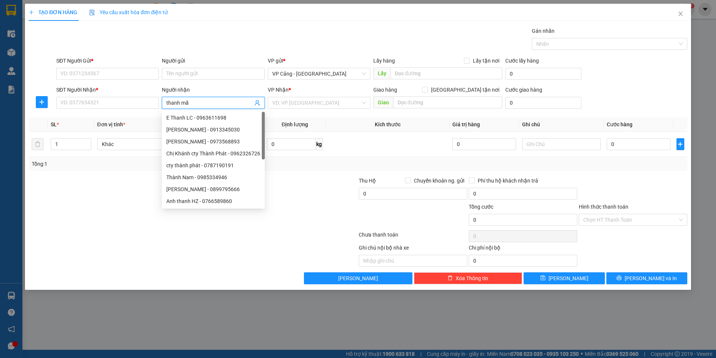
type input "thanh mão"
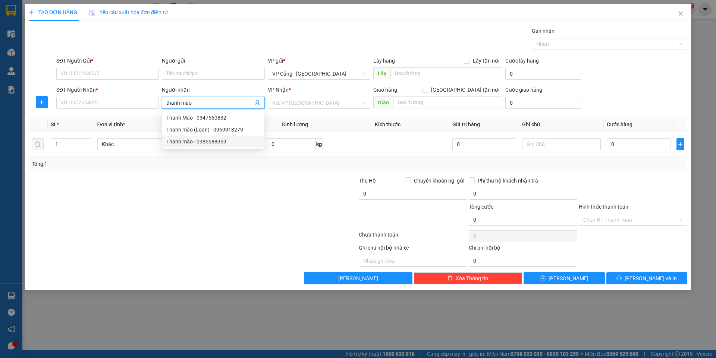
click at [196, 140] on div "Thanh mão - 0985588359" at bounding box center [213, 142] width 94 height 8
type input "0985588359"
type input "Thanh mão"
checkbox input "true"
type input "chợ gốc mít"
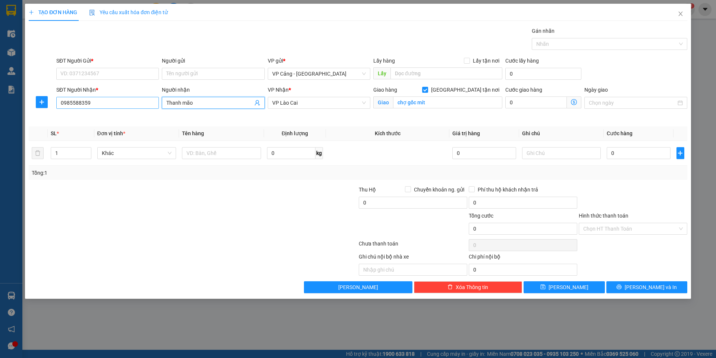
type input "Thanh mão"
click at [95, 101] on input "0985588359" at bounding box center [107, 103] width 103 height 12
click at [107, 115] on div "0985588359 - Thanh mão" at bounding box center [108, 118] width 94 height 8
type input "0985588359"
click at [107, 72] on input "SĐT Người Gửi *" at bounding box center [107, 74] width 103 height 12
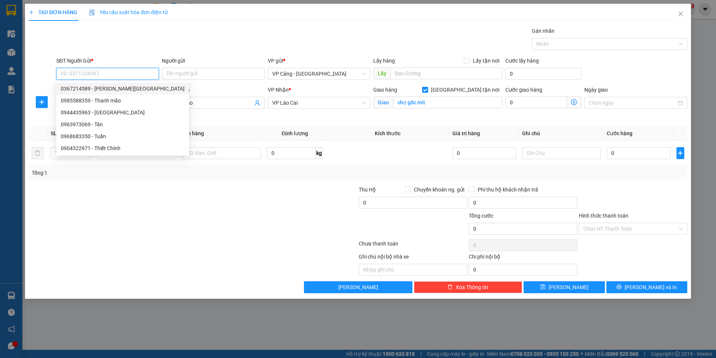
click at [102, 91] on div "0367214589 - anh Đức" at bounding box center [123, 89] width 124 height 8
type input "0367214589"
type input "anh Đức"
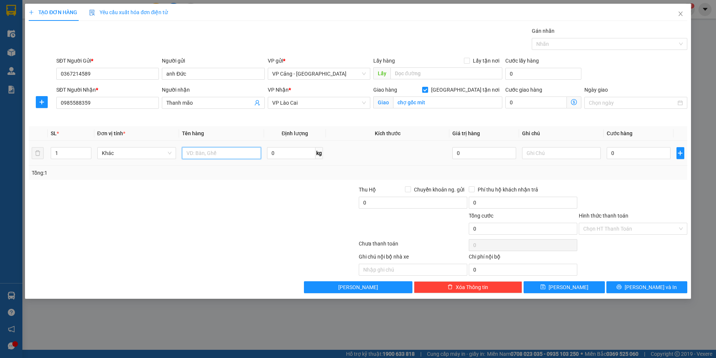
click at [202, 158] on input "text" at bounding box center [221, 153] width 79 height 12
type input "1 bọc"
click at [621, 146] on div "0" at bounding box center [637, 153] width 63 height 15
click at [623, 154] on input "0" at bounding box center [637, 153] width 63 height 12
type input "1"
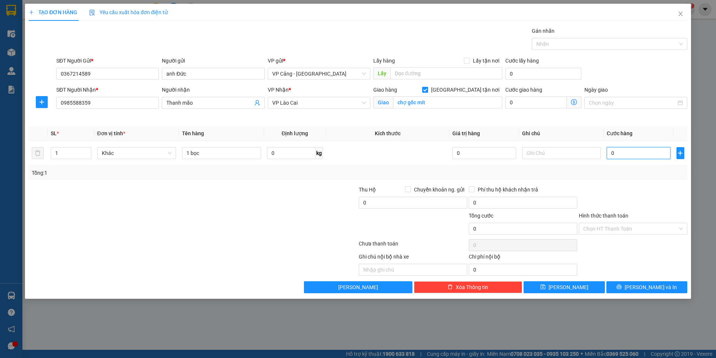
type input "1"
type input "1.000"
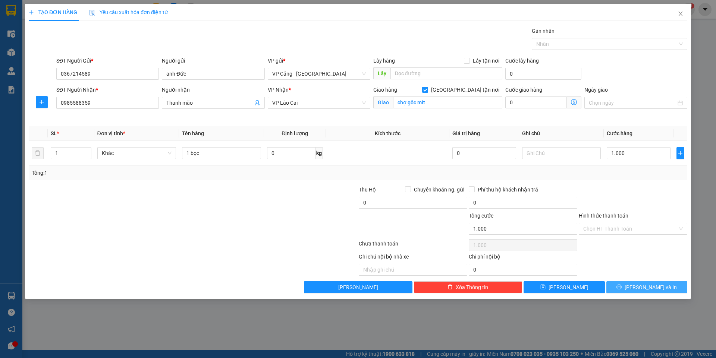
click at [639, 286] on button "[PERSON_NAME] và In" at bounding box center [646, 287] width 81 height 12
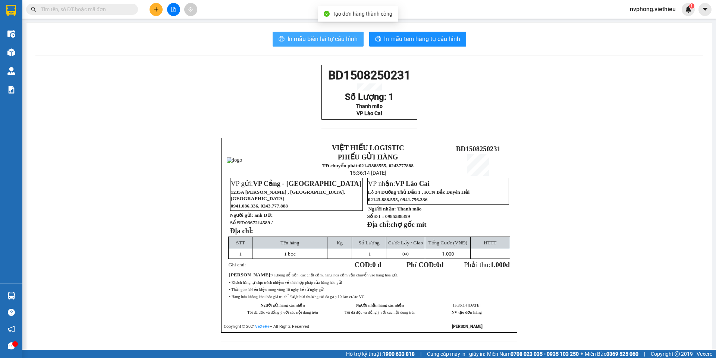
click at [301, 42] on span "In mẫu biên lai tự cấu hình" at bounding box center [322, 38] width 70 height 9
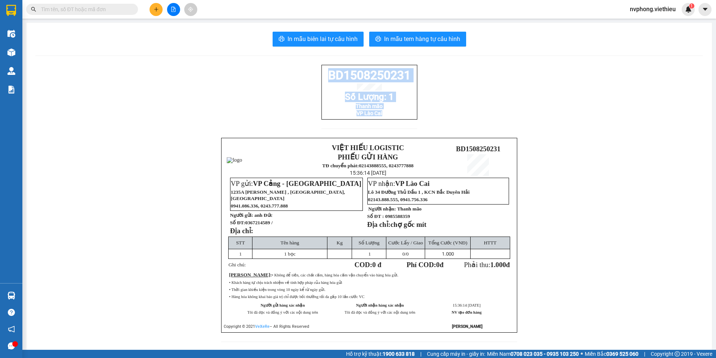
drag, startPoint x: 421, startPoint y: 128, endPoint x: 324, endPoint y: 74, distance: 110.8
click at [324, 74] on div "BD1508250231 Số Lượng: 1 Thanh mão VP Lào Cai VIỆT HIẾU LOGISTIC PHIẾU GỬI HÀNG…" at bounding box center [368, 208] width 667 height 286
copy div "BD1508250231 Số Lượng: 1 Thanh mão VP Lào Cai"
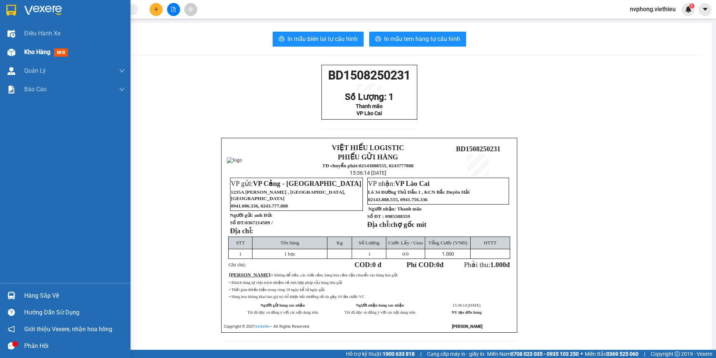
click at [17, 54] on div at bounding box center [11, 52] width 13 height 13
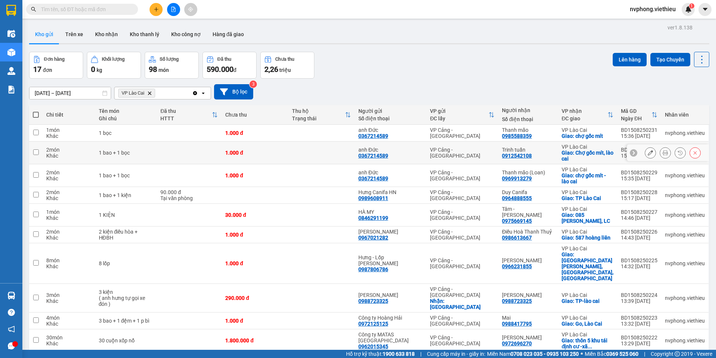
click at [662, 152] on icon at bounding box center [664, 152] width 5 height 5
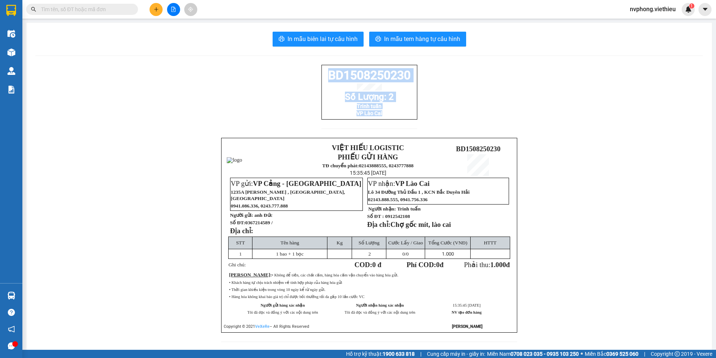
drag, startPoint x: 425, startPoint y: 130, endPoint x: 318, endPoint y: 77, distance: 120.2
click at [318, 77] on div "BD1508250230 Số Lượng: 2 Trinh tuấn VP Lào Cai VIỆT HIẾU LOGISTIC PHIẾU GỬI HÀN…" at bounding box center [368, 208] width 667 height 286
copy div "BD1508250230 Số Lượng: 2 Trinh tuấn VP Lào Cai"
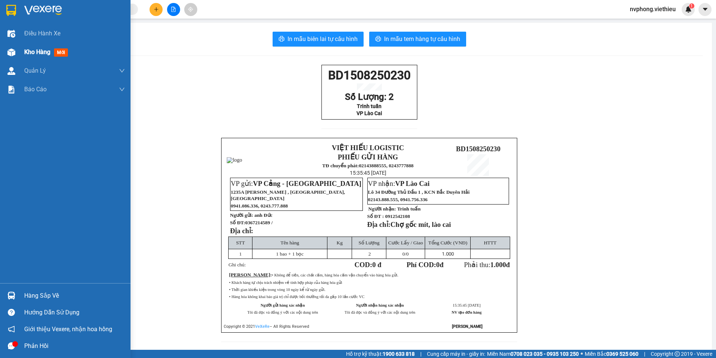
click at [23, 54] on div "Kho hàng mới" at bounding box center [65, 52] width 130 height 19
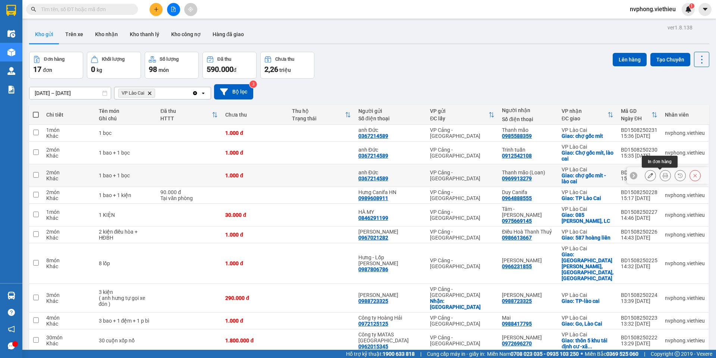
click at [662, 174] on icon at bounding box center [664, 175] width 5 height 5
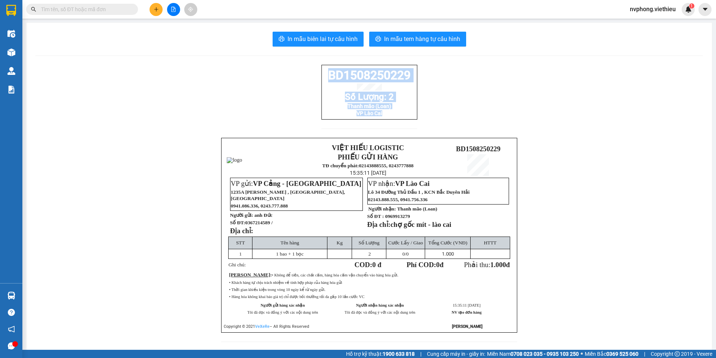
drag, startPoint x: 403, startPoint y: 133, endPoint x: 322, endPoint y: 76, distance: 99.2
click at [322, 76] on div "BD1508250229 Số Lượng: 2 Thanh mão (Loan) VP Lào Cai VIỆT HIẾU LOGISTIC PHIẾU G…" at bounding box center [368, 208] width 667 height 286
copy div "BD1508250229 Số Lượng: 2 Thanh mão (Loan) VP Lào Cai"
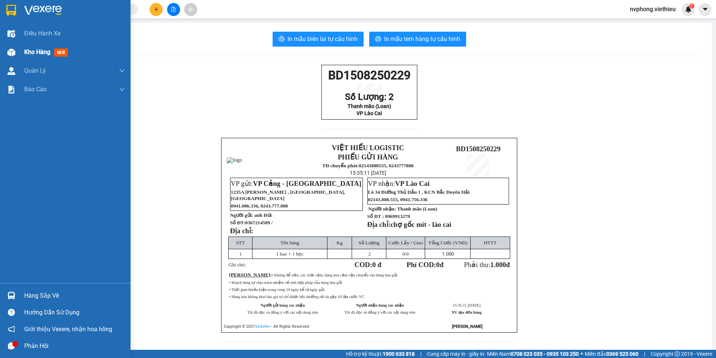
click at [19, 51] on div "Kho hàng mới" at bounding box center [65, 52] width 130 height 19
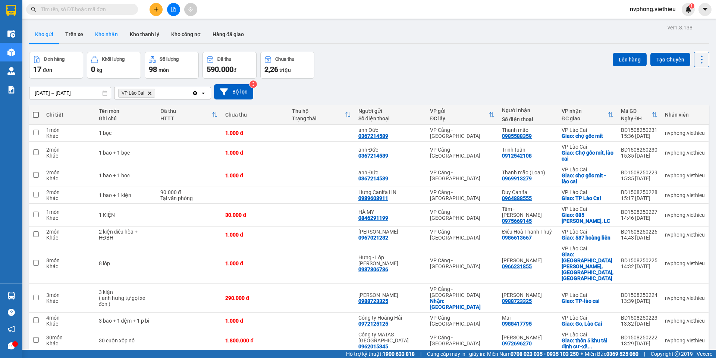
click at [116, 37] on button "Kho nhận" at bounding box center [106, 34] width 35 height 18
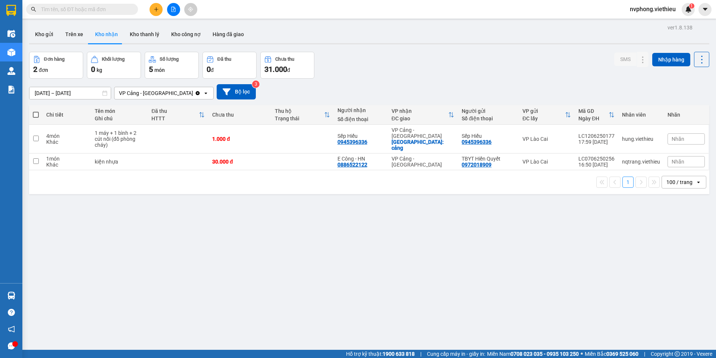
click at [84, 88] on input "01/06/2025 – 01/07/2025" at bounding box center [69, 93] width 81 height 12
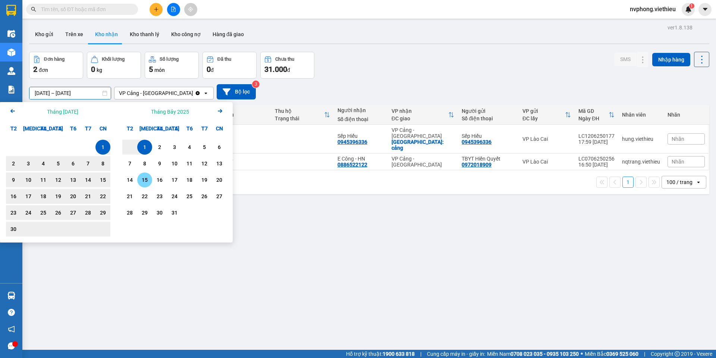
click at [144, 180] on div "15" at bounding box center [144, 180] width 10 height 9
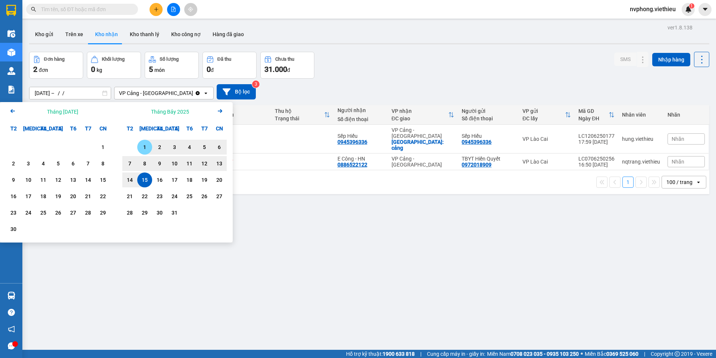
click at [140, 150] on div "1" at bounding box center [144, 147] width 10 height 9
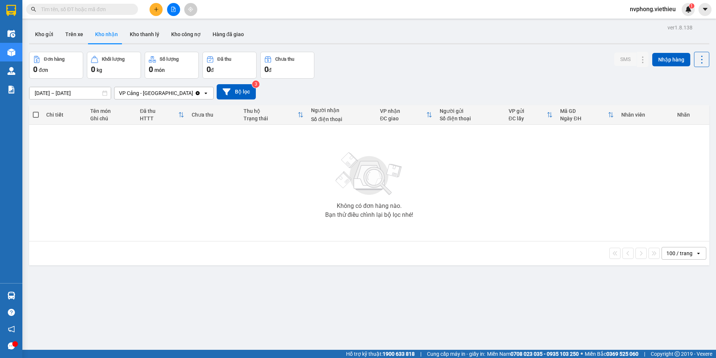
click at [78, 90] on input "01/07/2025 – 15/07/2025" at bounding box center [69, 93] width 81 height 12
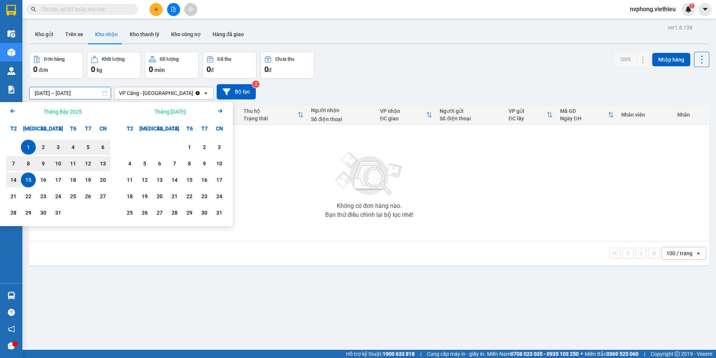
click at [217, 109] on icon "Arrow Right" at bounding box center [219, 111] width 9 height 9
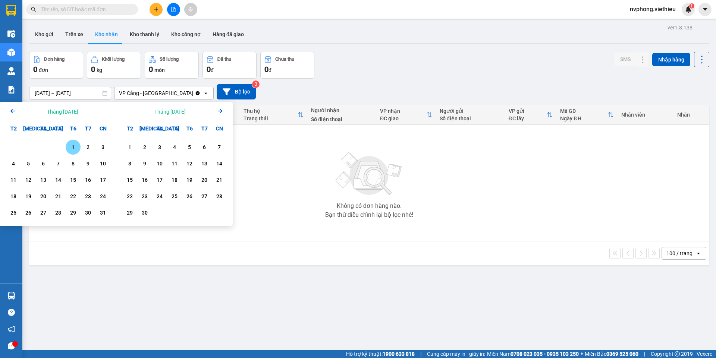
click at [68, 148] on div "1" at bounding box center [73, 147] width 10 height 9
click at [75, 183] on div "15" at bounding box center [73, 180] width 10 height 9
type input "01/08/2025 – 15/08/2025"
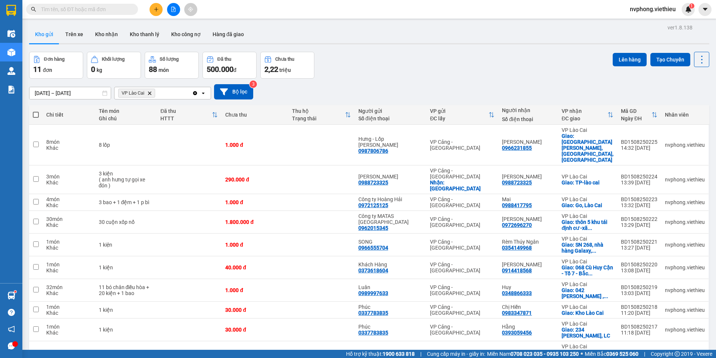
click at [150, 95] on icon "Delete" at bounding box center [149, 93] width 4 height 4
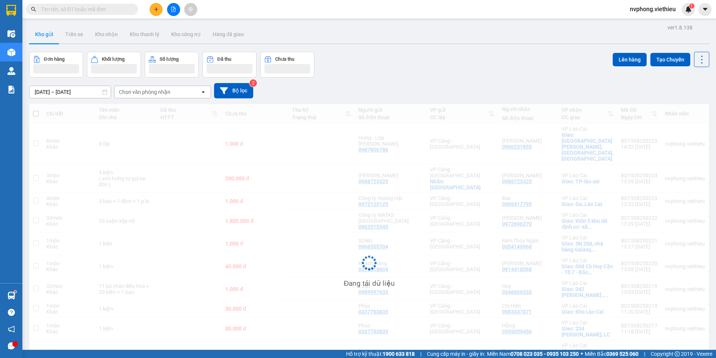
click at [148, 94] on div "Chọn văn phòng nhận" at bounding box center [144, 91] width 51 height 7
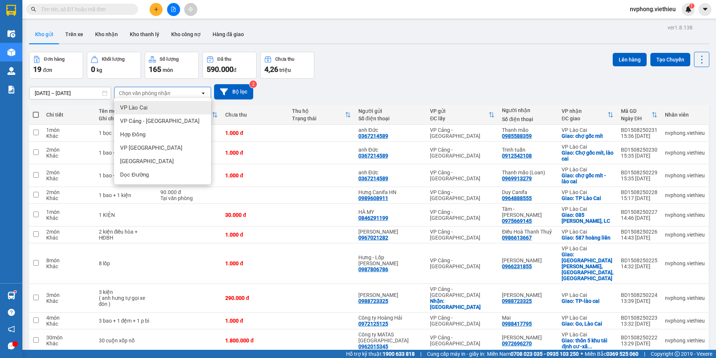
click at [144, 106] on span "VP Lào Cai" at bounding box center [134, 107] width 28 height 7
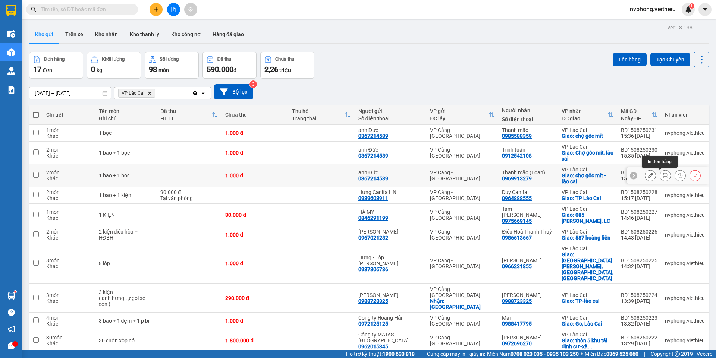
click at [663, 177] on button at bounding box center [665, 175] width 10 height 13
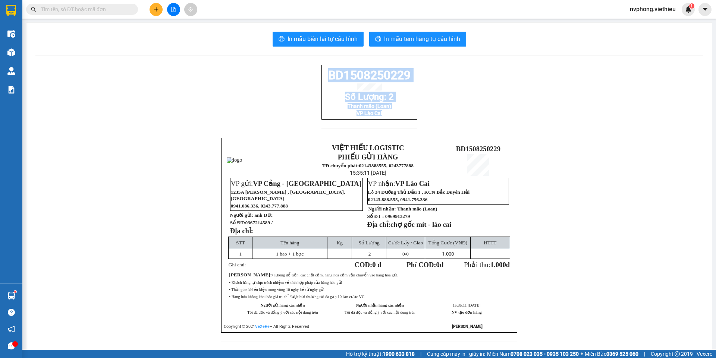
drag, startPoint x: 402, startPoint y: 118, endPoint x: 313, endPoint y: 81, distance: 96.2
click at [313, 81] on div "BD1508250229 Số Lượng: 2 Thanh mão (Loan) VP Lào Cai VIỆT HIẾU LOGISTIC PHIẾU G…" at bounding box center [368, 208] width 667 height 286
copy div "BD1508250229 Số Lượng: 2 Thanh mão (Loan) VP Lào Cai"
click at [154, 10] on icon "plus" at bounding box center [156, 9] width 5 height 5
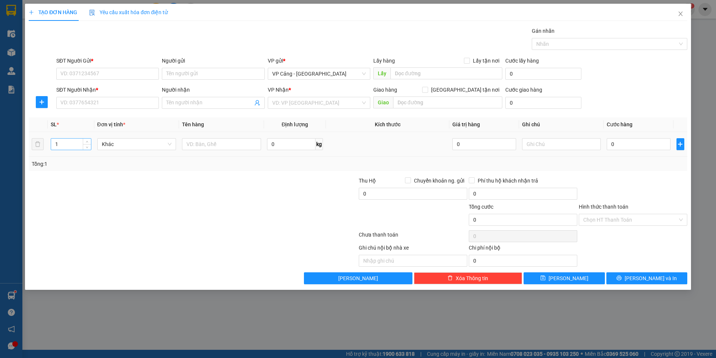
click at [65, 144] on input "1" at bounding box center [71, 144] width 40 height 11
type input "11"
click at [196, 142] on input "text" at bounding box center [221, 144] width 79 height 12
type input "11 kiện"
click at [63, 73] on input "SĐT Người Gửi *" at bounding box center [107, 74] width 103 height 12
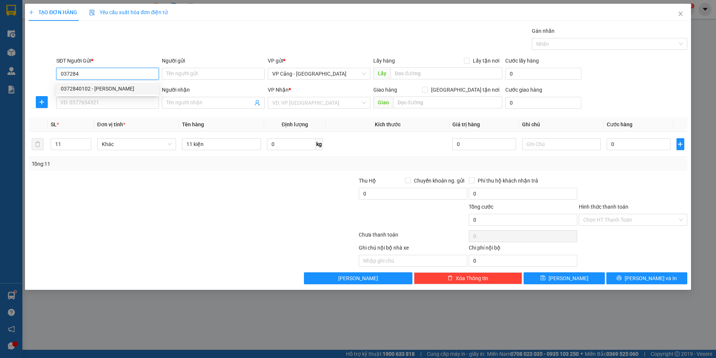
click at [70, 90] on div "0372840102 - Minh" at bounding box center [108, 89] width 94 height 8
type input "0372840102"
type input "Minh"
type input "0372840102"
click at [75, 107] on input "SĐT Người Nhận *" at bounding box center [107, 103] width 103 height 12
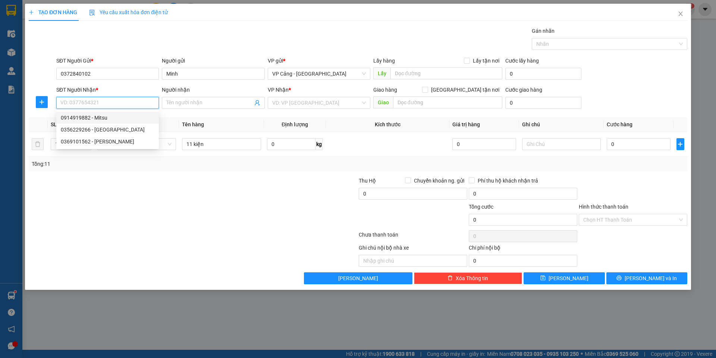
click at [77, 118] on div "0914919882 - Mitsu" at bounding box center [108, 118] width 94 height 8
type input "0914919882"
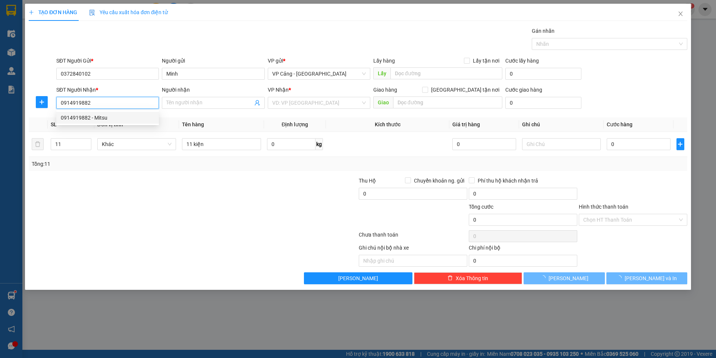
type input "Mitsu"
checkbox input "true"
type input "km 2 đại lộ trần hưng đạo - lào cai"
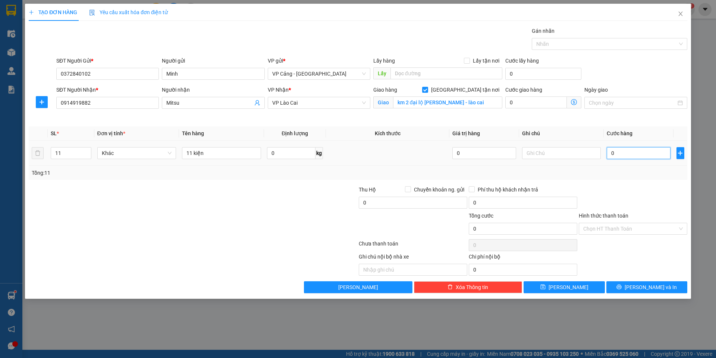
click at [632, 153] on input "0" at bounding box center [637, 153] width 63 height 12
type input "2"
type input "22"
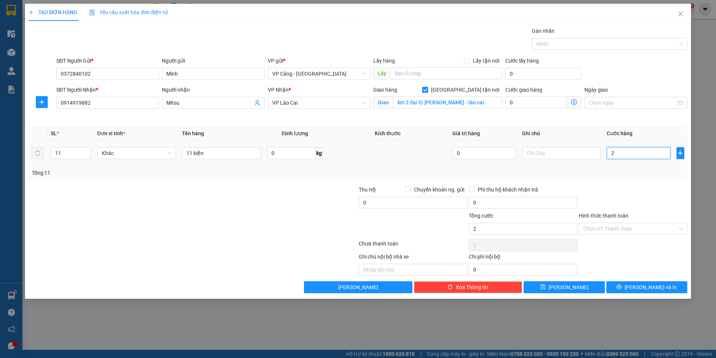
type input "22"
type input "220"
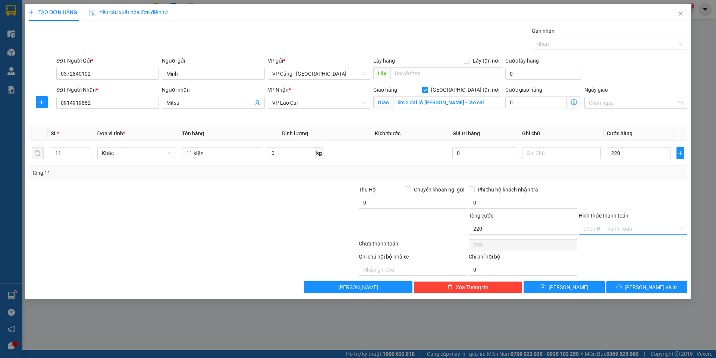
click at [610, 229] on input "Hình thức thanh toán" at bounding box center [630, 228] width 94 height 11
type input "220.000"
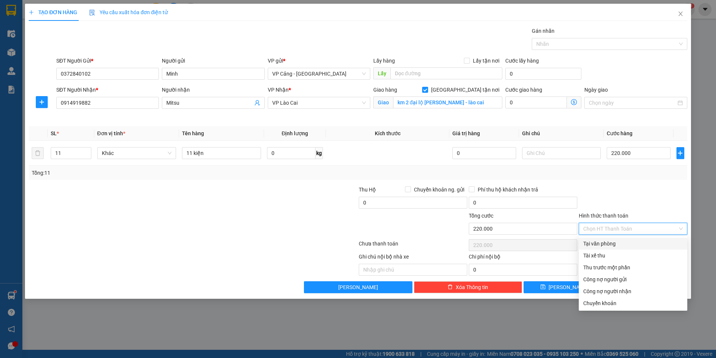
click at [594, 246] on div "Tại văn phòng" at bounding box center [633, 244] width 100 height 8
type input "0"
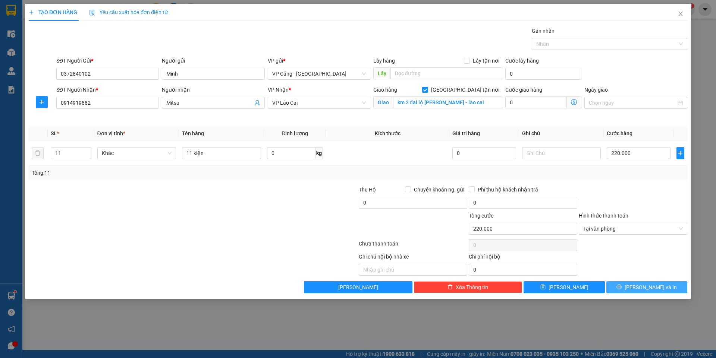
click at [657, 290] on span "[PERSON_NAME] và In" at bounding box center [650, 287] width 52 height 8
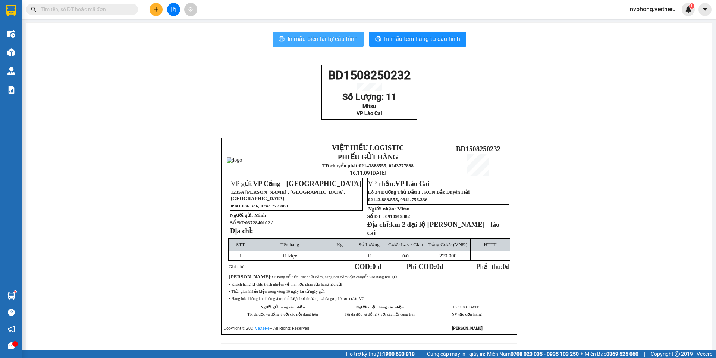
click at [312, 41] on span "In mẫu biên lai tự cấu hình" at bounding box center [322, 38] width 70 height 9
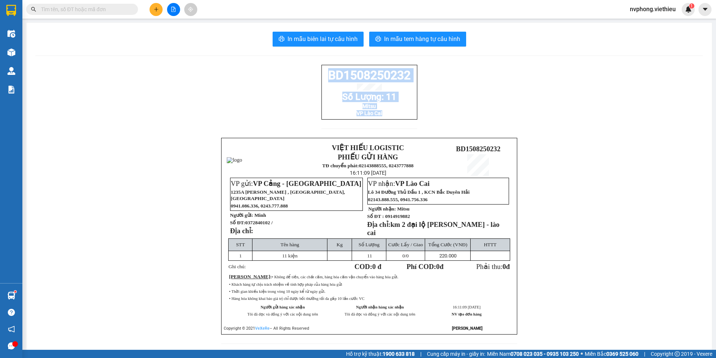
drag, startPoint x: 417, startPoint y: 125, endPoint x: 313, endPoint y: 73, distance: 116.4
click at [313, 73] on div "BD1508250232 Số Lượng: 11 Mitsu VP Lào Cai VIỆT HIẾU LOGISTIC PHIẾU GỬI HÀNG TĐ…" at bounding box center [368, 209] width 667 height 288
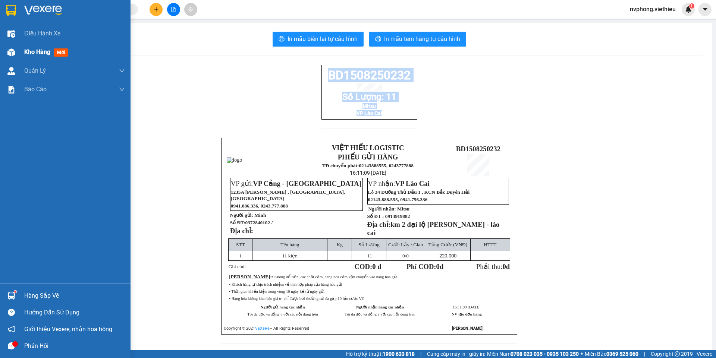
click at [28, 57] on div "Kho hàng mới" at bounding box center [47, 51] width 47 height 9
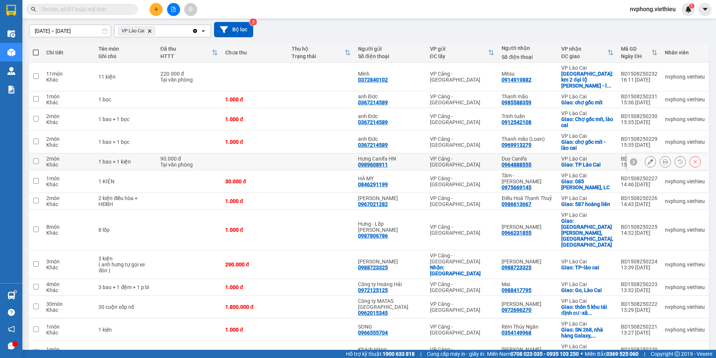
scroll to position [75, 0]
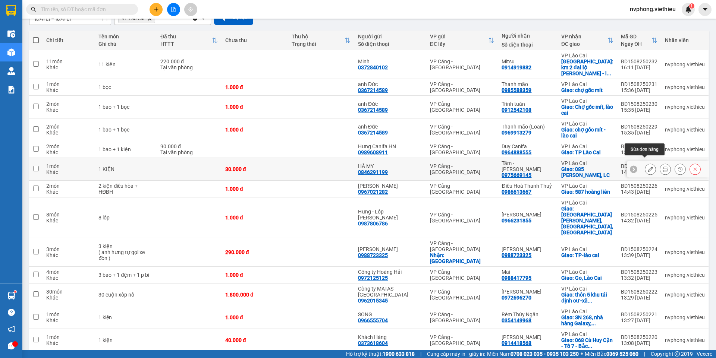
click at [647, 167] on icon at bounding box center [649, 169] width 5 height 5
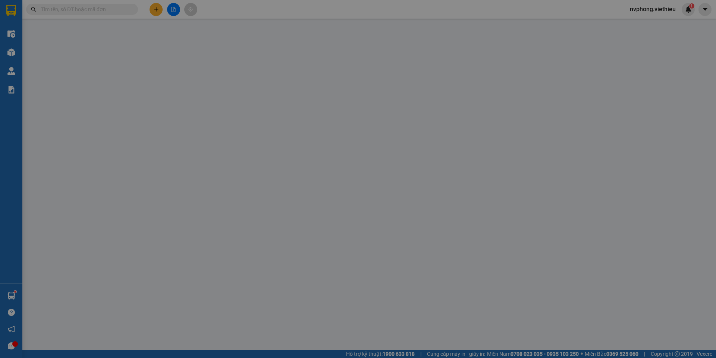
type input "0846291199"
type input "HÀ MY"
type input "0975669145"
type input "Tâm - Bình Phương"
checkbox input "true"
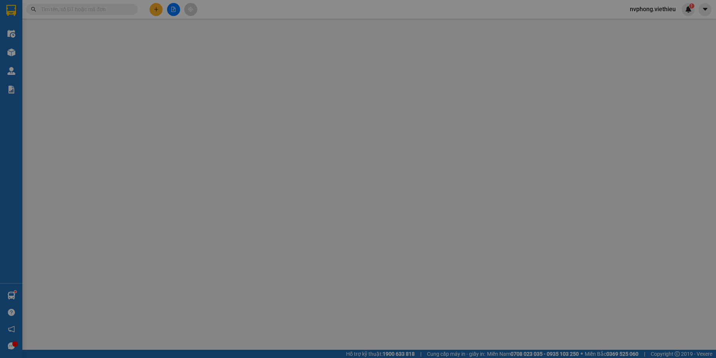
type input "085 Hoàng Liên, LC"
type input "30.000"
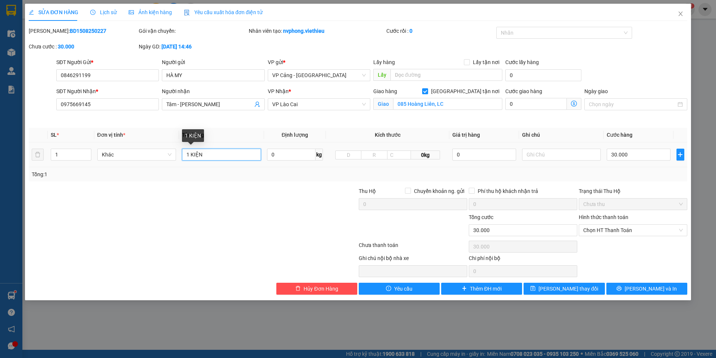
click at [224, 156] on input "1 KIỆN" at bounding box center [221, 155] width 79 height 12
type input "1 KIỆN ( để lại kho )"
drag, startPoint x: 562, startPoint y: 292, endPoint x: 549, endPoint y: 292, distance: 13.4
click at [562, 292] on span "Lưu thay đổi" at bounding box center [568, 289] width 60 height 8
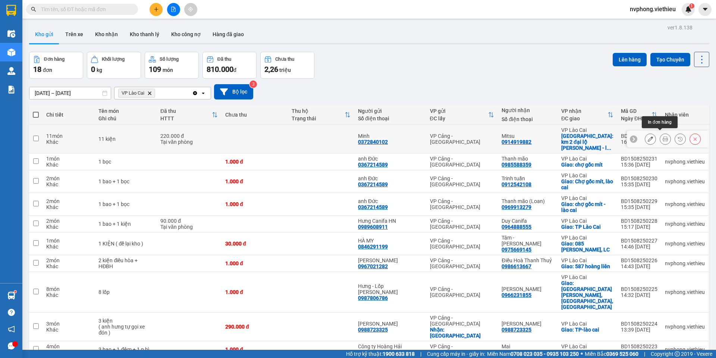
click at [662, 136] on icon at bounding box center [664, 138] width 5 height 5
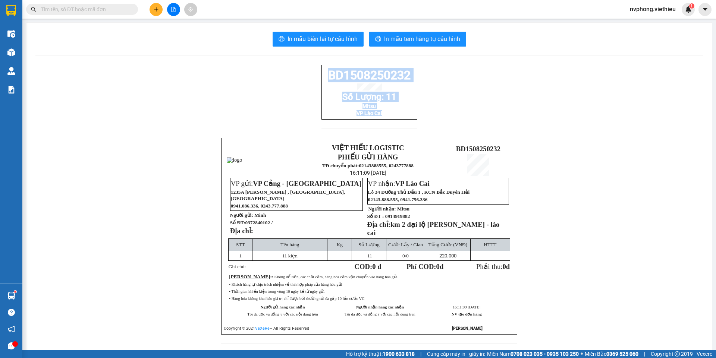
drag, startPoint x: 412, startPoint y: 123, endPoint x: 327, endPoint y: 79, distance: 95.9
click at [327, 79] on div "BD1508250232 Số Lượng: 11 Mitsu VP Lào Cai" at bounding box center [369, 92] width 96 height 55
copy div "BD1508250232 Số Lượng: 11 Mitsu VP Lào Cai"
click at [158, 8] on icon "plus" at bounding box center [156, 9] width 5 height 5
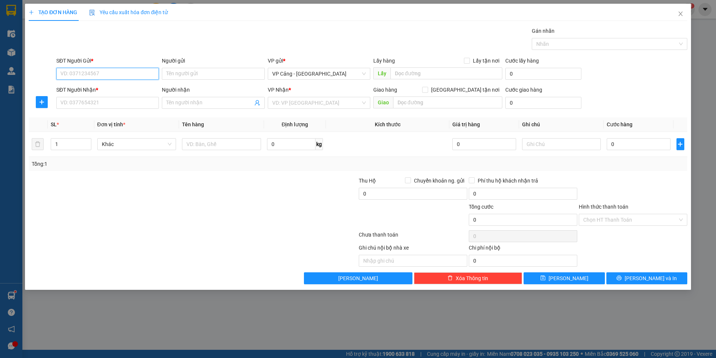
click at [130, 75] on input "SĐT Người Gửi *" at bounding box center [107, 74] width 103 height 12
type input "0962191230"
click at [130, 91] on div "0962191230 - Nhựa Việt Thái" at bounding box center [108, 89] width 94 height 8
type input "Nhựa Việt Thái"
type input "0962191230"
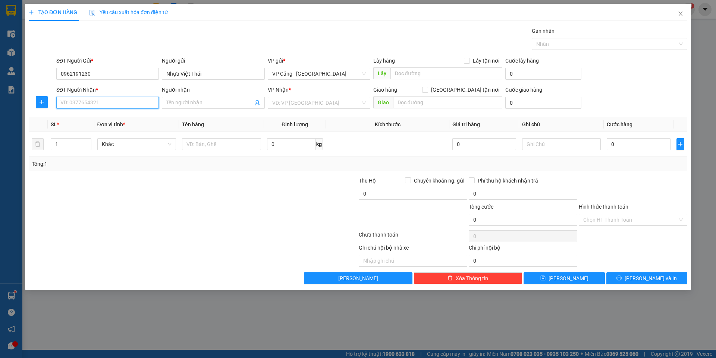
click at [126, 100] on input "SĐT Người Nhận *" at bounding box center [107, 103] width 103 height 12
click at [119, 117] on div "0348866333 - Huy" at bounding box center [108, 118] width 94 height 8
type input "0348866333"
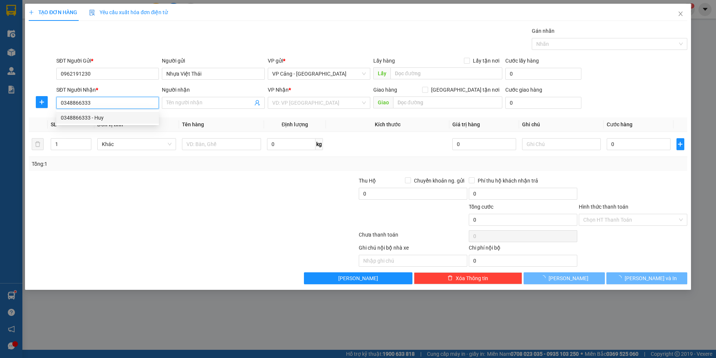
type input "Huy"
checkbox input "true"
type input "042 Trần Thánh Tông , Duyên Hải, LC"
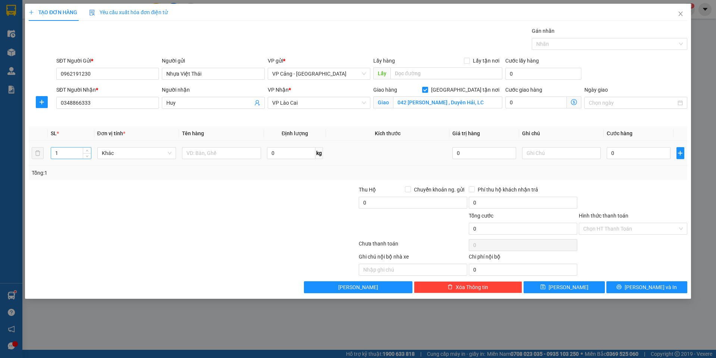
click at [71, 154] on input "1" at bounding box center [71, 153] width 40 height 11
type input "40"
click at [218, 151] on input "text" at bounding box center [221, 153] width 79 height 12
type input "40 kiện kệ máy giặt"
click at [641, 158] on input "0" at bounding box center [637, 153] width 63 height 12
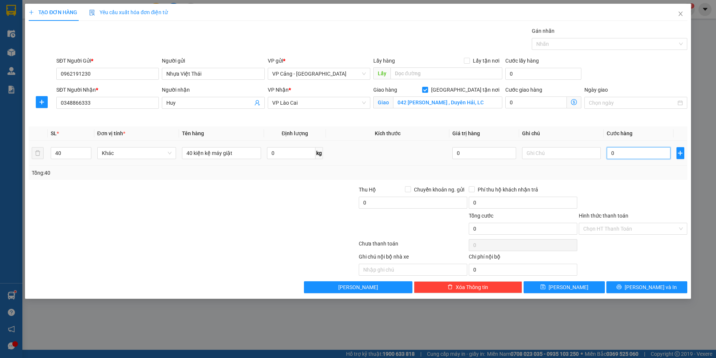
type input "1"
type input "1.000"
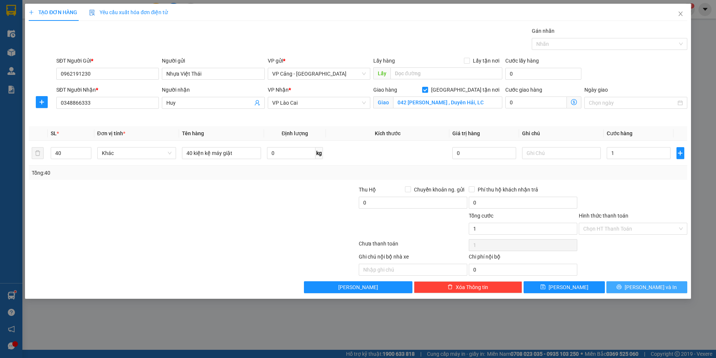
type input "1.000"
click at [649, 286] on span "[PERSON_NAME] và In" at bounding box center [650, 287] width 52 height 8
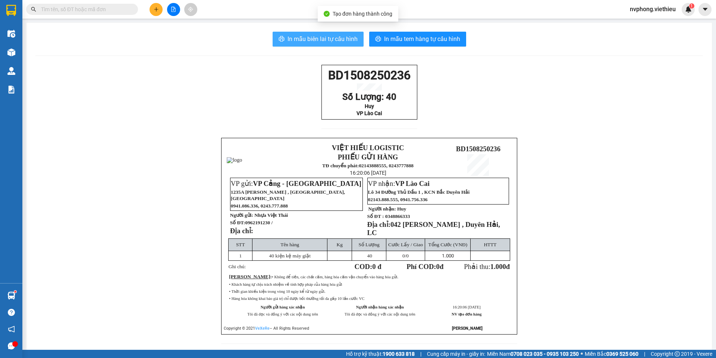
click at [311, 41] on span "In mẫu biên lai tự cấu hình" at bounding box center [322, 38] width 70 height 9
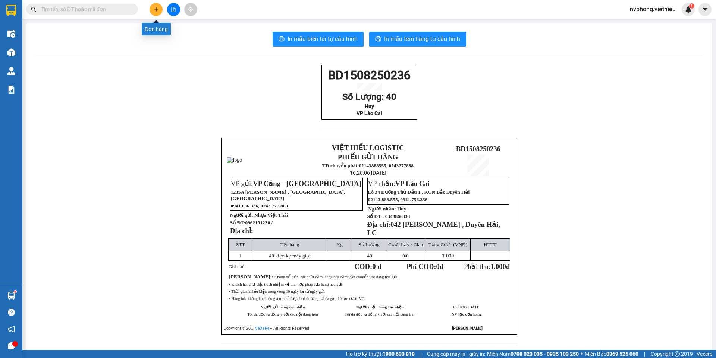
click at [158, 13] on button at bounding box center [155, 9] width 13 height 13
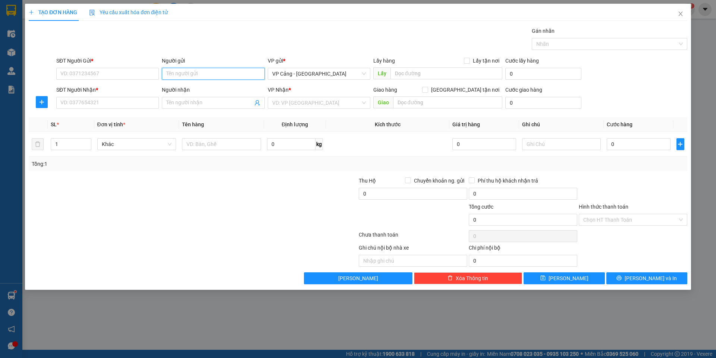
click at [165, 73] on input "Người gửi" at bounding box center [213, 74] width 103 height 12
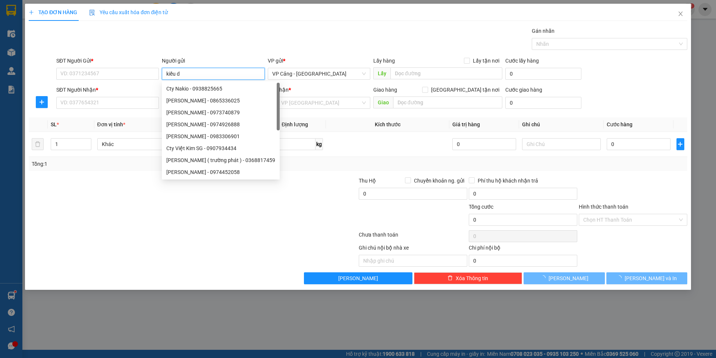
type input "kiều du"
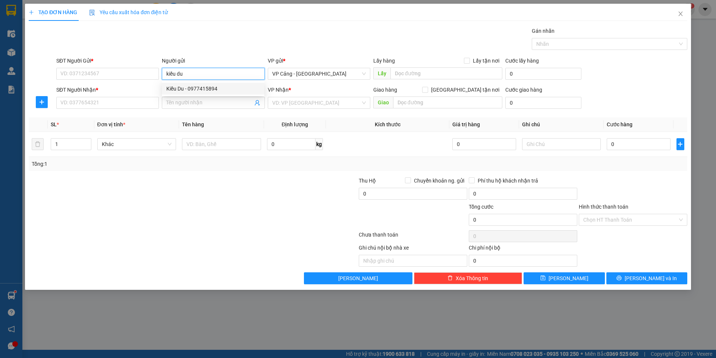
click at [175, 89] on div "Kiều Du - 0977415894" at bounding box center [213, 89] width 94 height 8
type input "0977415894"
type input "Kiều Du"
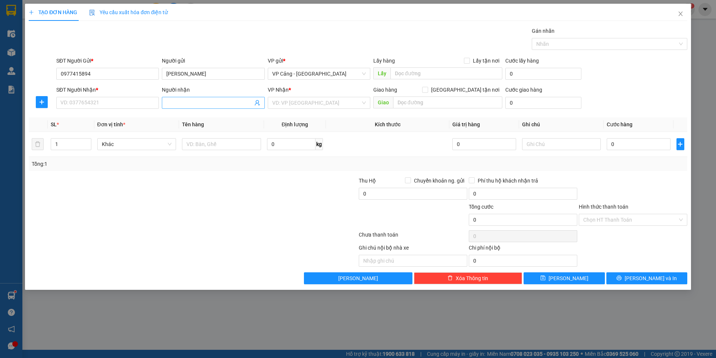
click at [187, 108] on span at bounding box center [213, 103] width 103 height 12
click at [187, 114] on div "Kiều Du - 0977415894" at bounding box center [213, 118] width 94 height 8
type input "0977415894"
type input "Kiều Du"
click at [331, 105] on span "VP Cảng - [GEOGRAPHIC_DATA]" at bounding box center [319, 102] width 94 height 11
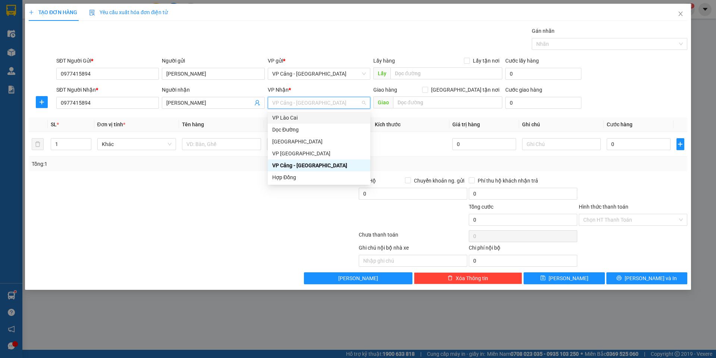
click at [300, 122] on div "VP Lào Cai" at bounding box center [319, 118] width 103 height 12
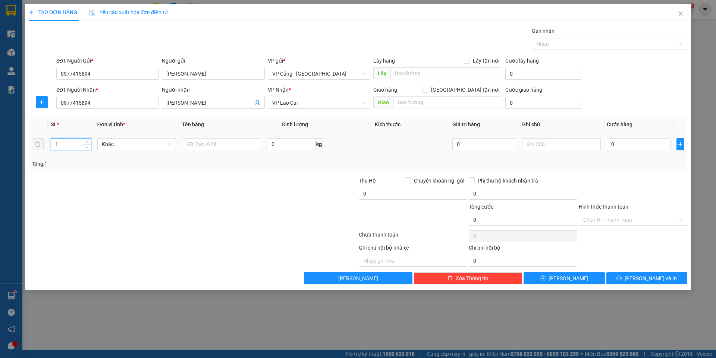
click at [60, 141] on input "1" at bounding box center [71, 144] width 40 height 11
type input "5"
click at [198, 141] on input "text" at bounding box center [221, 144] width 79 height 12
type input "5 kiện 7001"
click at [614, 141] on input "0" at bounding box center [637, 144] width 63 height 12
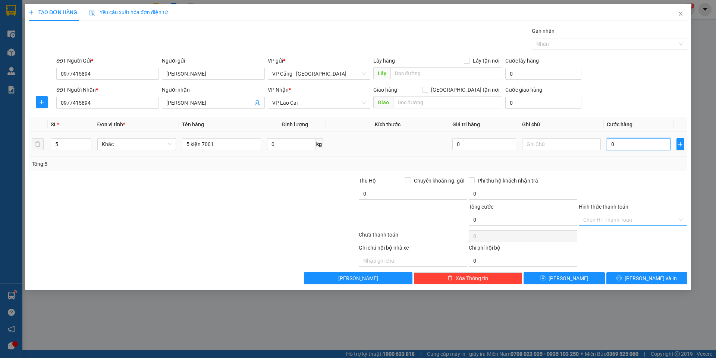
type input "1"
type input "1.000"
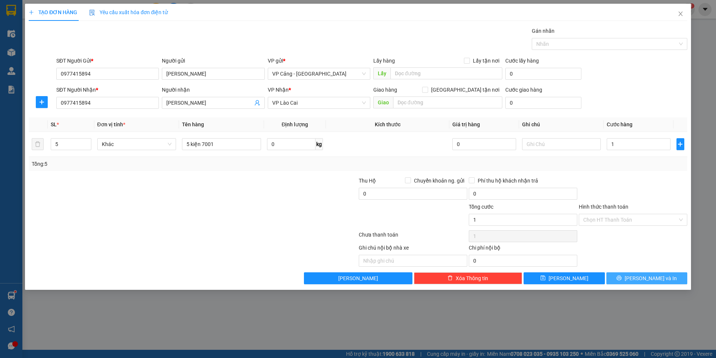
type input "1.000"
click at [641, 277] on span "[PERSON_NAME] và In" at bounding box center [650, 278] width 52 height 8
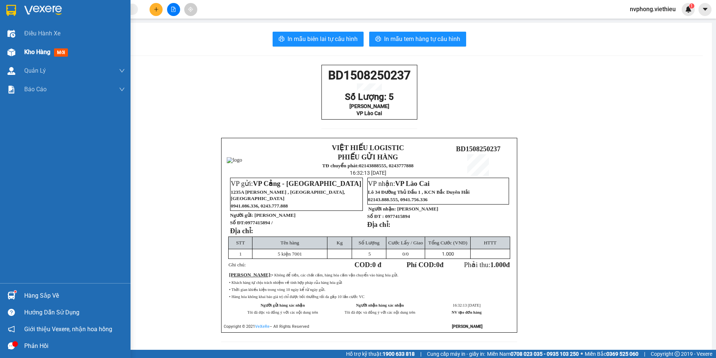
click at [12, 56] on img at bounding box center [11, 52] width 8 height 8
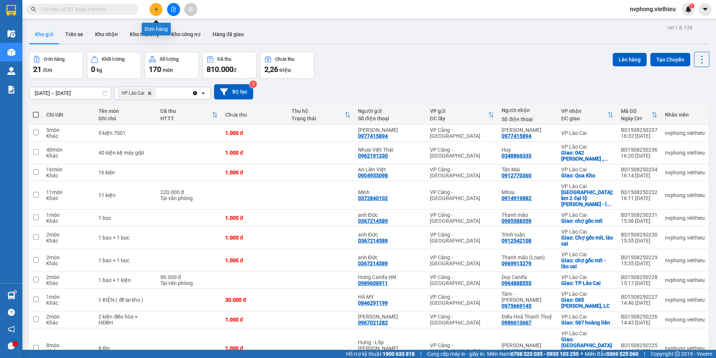
click at [153, 6] on button at bounding box center [155, 9] width 13 height 13
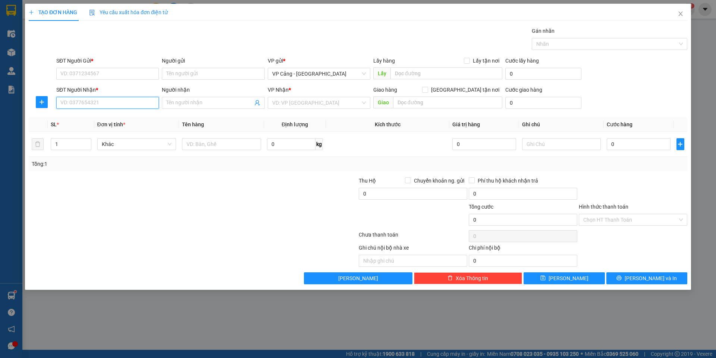
click at [79, 100] on input "SĐT Người Nhận *" at bounding box center [107, 103] width 103 height 12
click at [192, 95] on div "Người nhận" at bounding box center [213, 91] width 103 height 11
click at [188, 103] on input "Người nhận" at bounding box center [209, 103] width 86 height 8
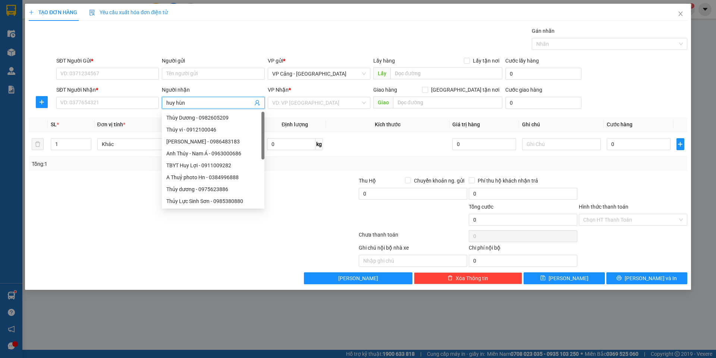
type input "huy hùng"
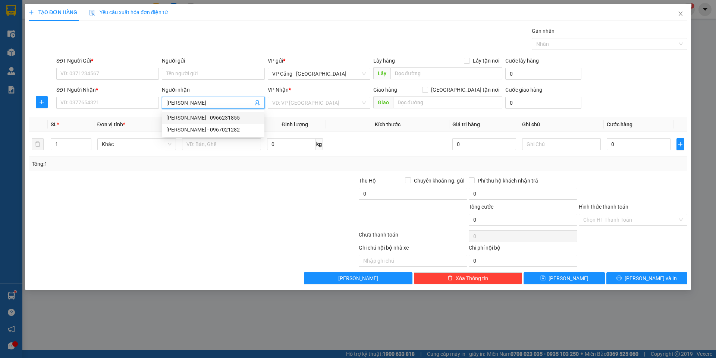
click at [212, 118] on div "Huy Hùng - 0966231855" at bounding box center [213, 118] width 94 height 8
type input "0966231855"
type input "Huy Hùng"
checkbox input "true"
type input "014 Trần Phú, Bắc Cường, LC"
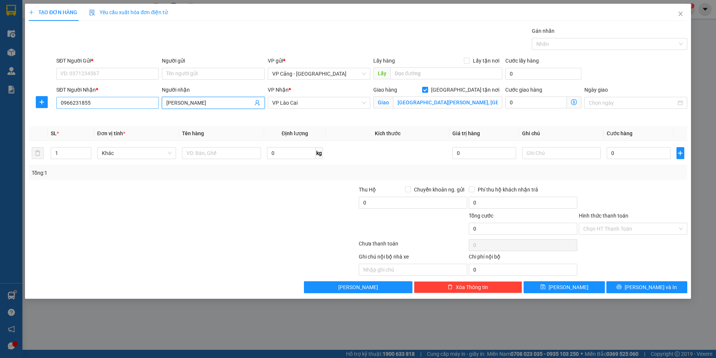
type input "Huy Hùng"
click at [104, 105] on input "0966231855" at bounding box center [107, 103] width 103 height 12
click at [98, 115] on div "0966231855 - Huy Hùng" at bounding box center [108, 118] width 94 height 8
type input "0966231855"
click at [88, 71] on input "SĐT Người Gửi *" at bounding box center [107, 74] width 103 height 12
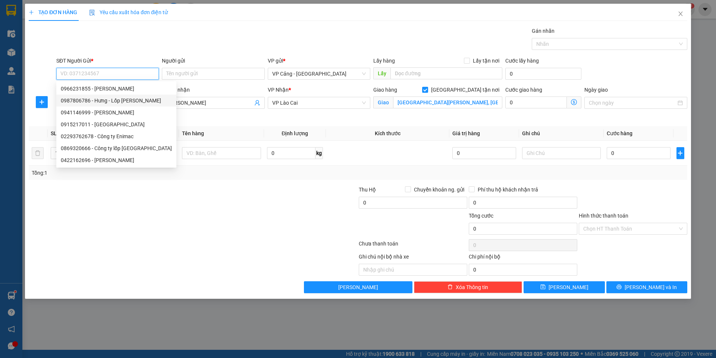
click at [127, 99] on div "0987806786 - Hưng - Lốp Gia Khoa" at bounding box center [116, 101] width 111 height 8
type input "0987806786"
type input "Hưng - Lốp Gia Khoa"
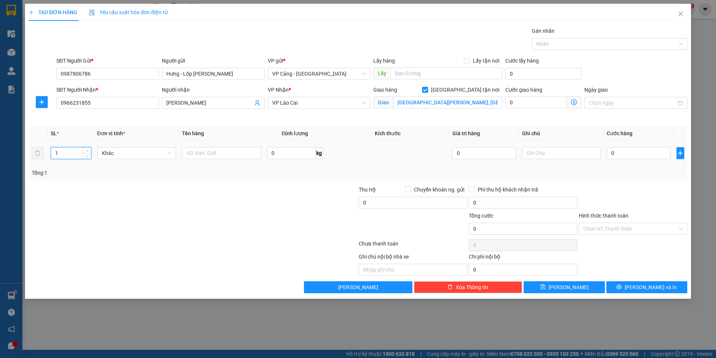
click at [69, 158] on input "1" at bounding box center [71, 153] width 40 height 11
type input "13"
click at [187, 157] on input "text" at bounding box center [221, 153] width 79 height 12
type input "13 lốp"
click at [643, 157] on input "0" at bounding box center [637, 153] width 63 height 12
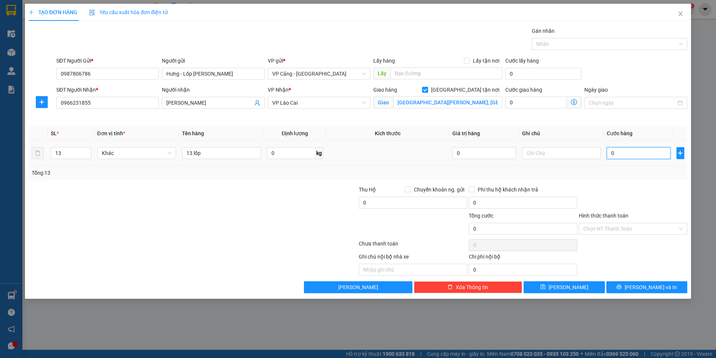
type input "1"
type input "1.000"
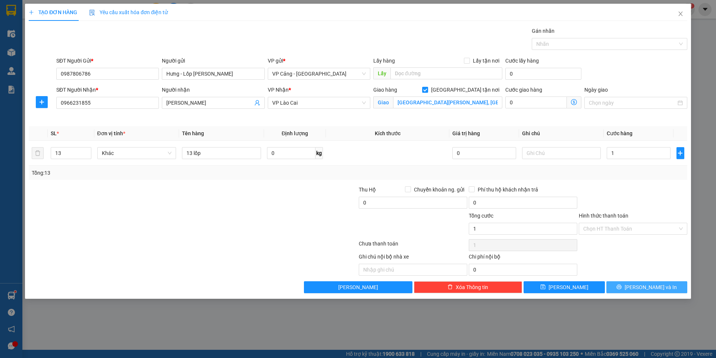
type input "1.000"
click at [655, 286] on span "[PERSON_NAME] và In" at bounding box center [650, 287] width 52 height 8
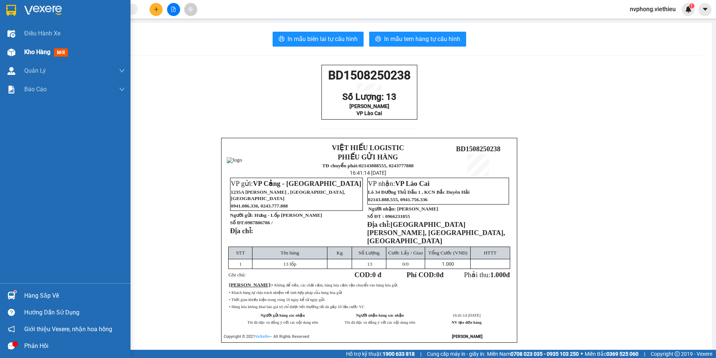
click at [31, 58] on div "Kho hàng mới" at bounding box center [74, 52] width 101 height 19
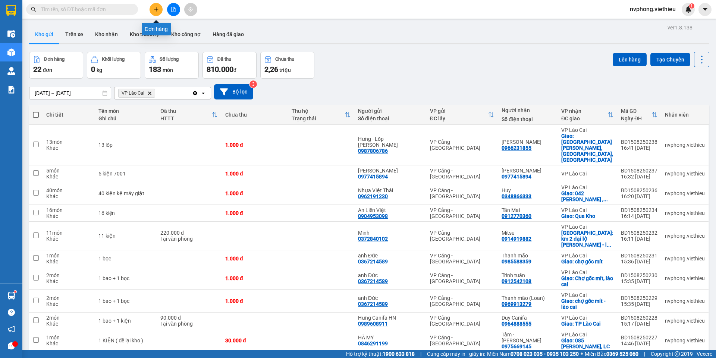
click at [156, 8] on icon "plus" at bounding box center [156, 9] width 0 height 4
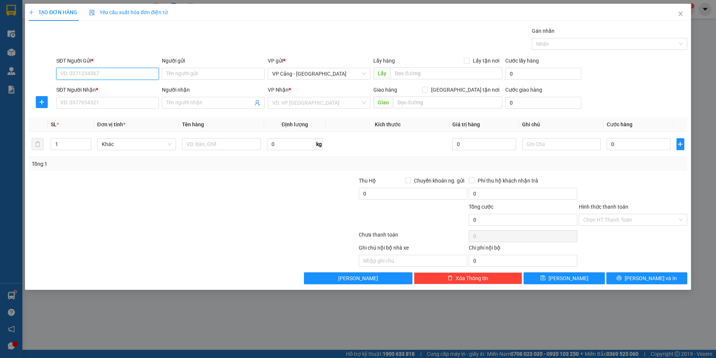
click at [79, 72] on input "SĐT Người Gửi *" at bounding box center [107, 74] width 103 height 12
click at [126, 74] on input "0966016194" at bounding box center [107, 74] width 103 height 12
drag, startPoint x: 126, startPoint y: 74, endPoint x: 54, endPoint y: 71, distance: 72.0
click at [54, 71] on div "SĐT Người Gửi * 0966016194 0966016194 Người gửi Tên người gửi VP gửi * VP Cảng …" at bounding box center [358, 70] width 660 height 26
type input "0966016194"
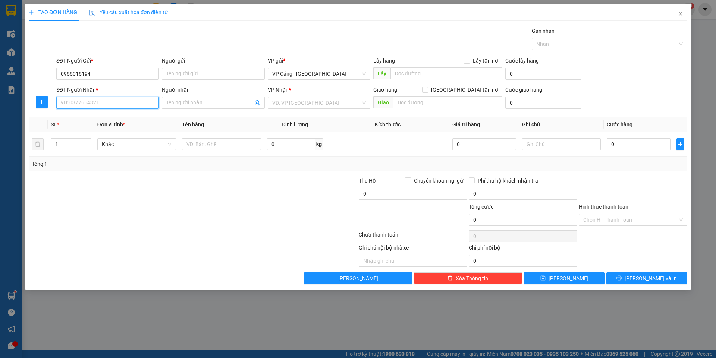
click at [97, 103] on input "SĐT Người Nhận *" at bounding box center [107, 103] width 103 height 12
paste input "0966016194"
type input "0966016194"
click at [96, 115] on div "0966016194 - Hiếu" at bounding box center [108, 118] width 94 height 8
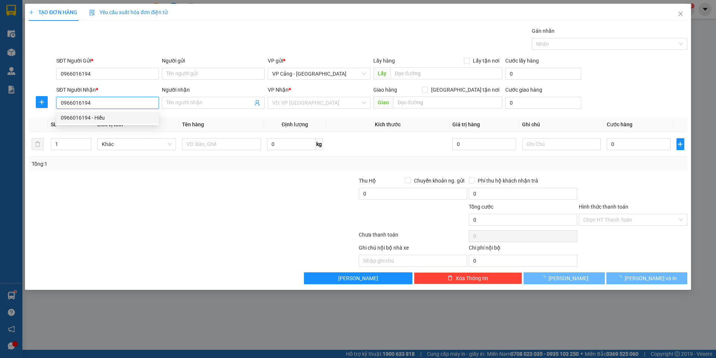
type input "Hiếu"
checkbox input "true"
type input "820 hoàng quốc việt, phom hán lào cai"
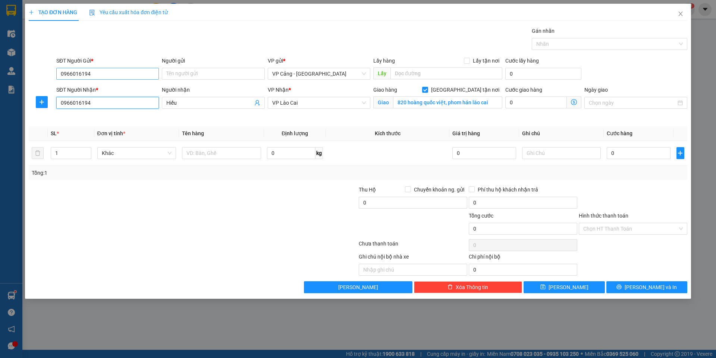
type input "0966016194"
drag, startPoint x: 107, startPoint y: 69, endPoint x: 50, endPoint y: 65, distance: 57.2
click at [50, 65] on div "SĐT Người Gửi * 0966016194 0966016194 Người gửi Tên người gửi VP gửi * VP Cảng …" at bounding box center [358, 70] width 660 height 26
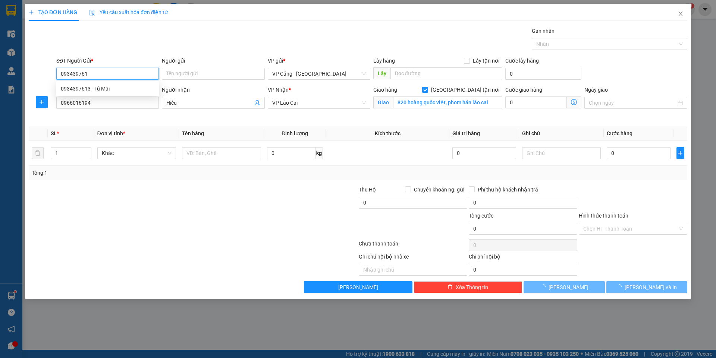
type input "0934397613"
click at [89, 92] on div "0934397613 - Tú Mai" at bounding box center [108, 89] width 94 height 8
type input "Tú Mai"
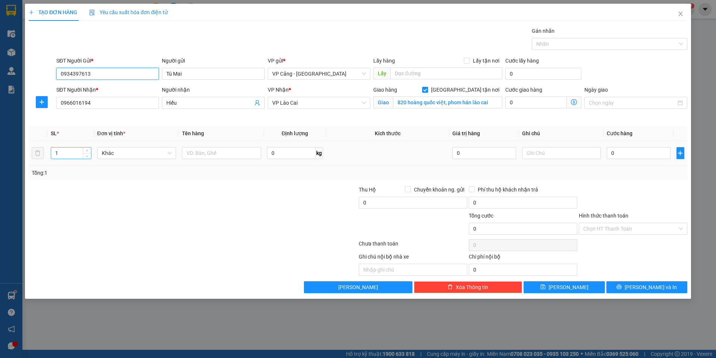
type input "0934397613"
click at [67, 157] on input "1" at bounding box center [71, 153] width 40 height 11
type input "3"
click at [204, 151] on input "text" at bounding box center [221, 153] width 79 height 12
type input "3"
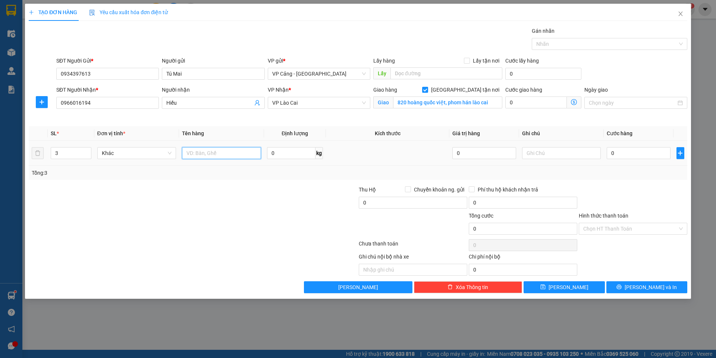
type input "4"
type input "1 kiện + 3 cuộn"
click at [65, 153] on input "3" at bounding box center [71, 153] width 40 height 11
type input "4"
click at [618, 157] on input "0" at bounding box center [637, 153] width 63 height 12
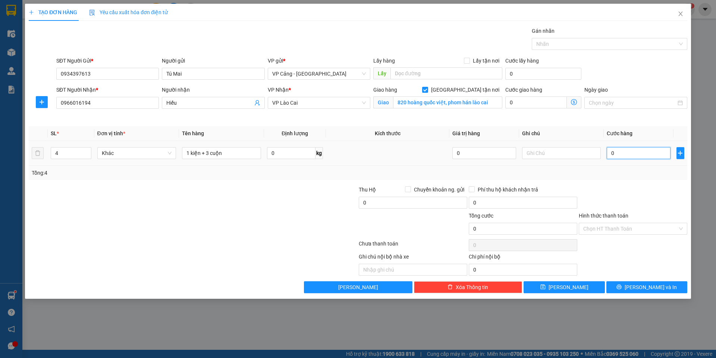
type input "1"
type input "1.000"
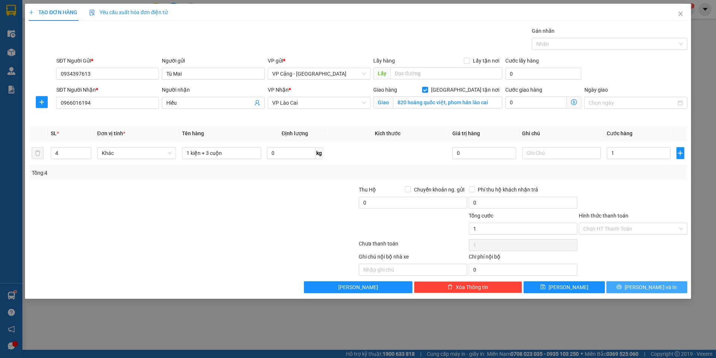
type input "1.000"
click at [643, 292] on button "[PERSON_NAME] và In" at bounding box center [646, 287] width 81 height 12
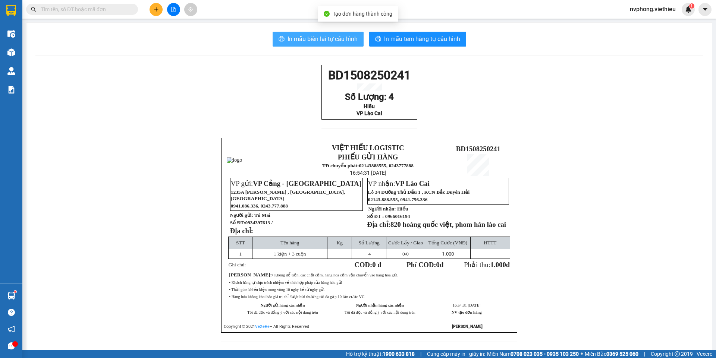
click at [310, 37] on span "In mẫu biên lai tự cấu hình" at bounding box center [322, 38] width 70 height 9
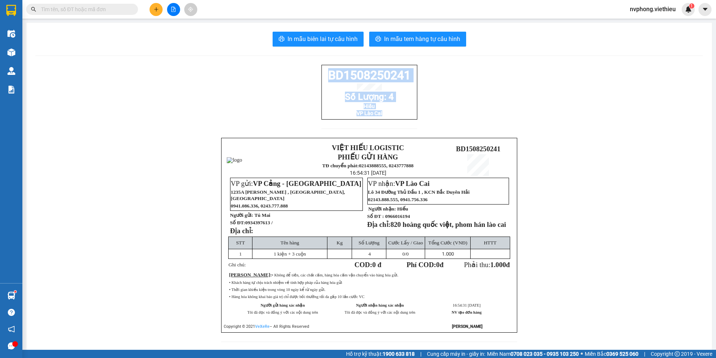
drag, startPoint x: 420, startPoint y: 127, endPoint x: 319, endPoint y: 75, distance: 113.2
click at [319, 75] on div "BD1508250241 Số Lượng: 4 Hiếu VP Lào Cai VIỆT HIẾU LOGISTIC PHIẾU GỬI HÀNG TĐ c…" at bounding box center [368, 208] width 667 height 286
copy div "BD1508250241 Số Lượng: 4 Hiếu VP Lào Cai"
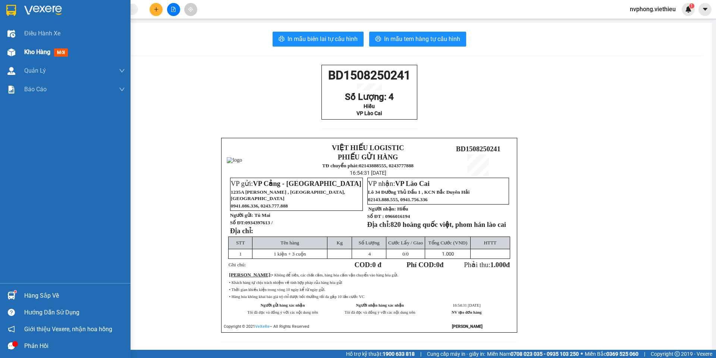
click at [21, 54] on div "Kho hàng mới" at bounding box center [65, 52] width 130 height 19
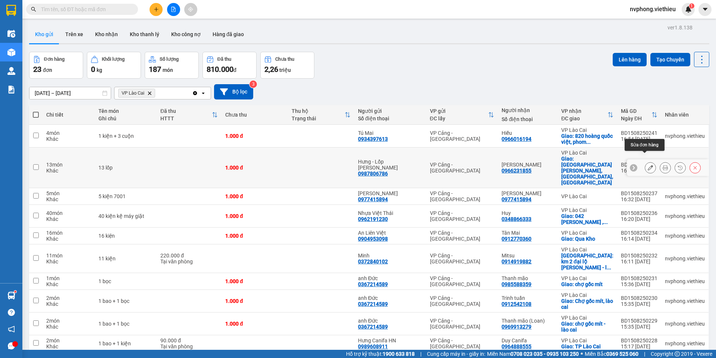
click at [645, 161] on button at bounding box center [650, 167] width 10 height 13
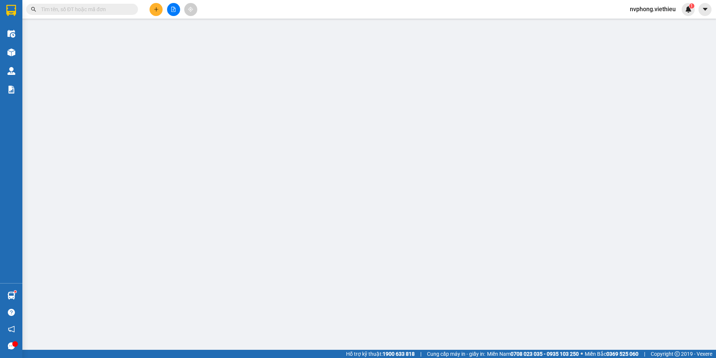
type input "0987806786"
type input "Hưng - Lốp Gia Khoa"
type input "0966231855"
type input "Huy Hùng"
checkbox input "true"
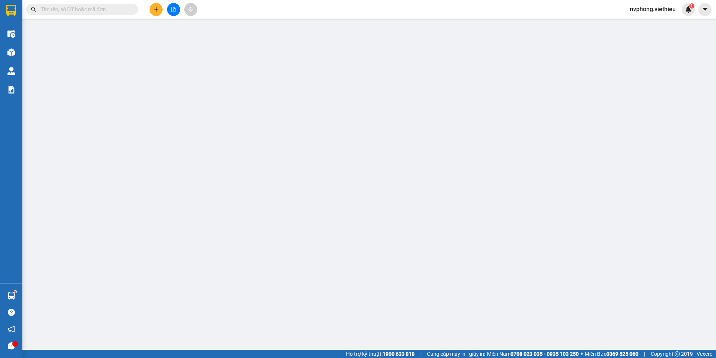
type input "014 Trần Phú, Bắc Cường, LC"
type input "1.000"
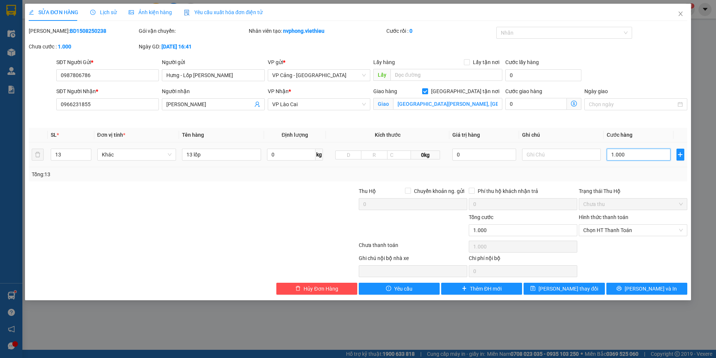
click at [626, 158] on input "1.000" at bounding box center [637, 155] width 63 height 12
type input "1"
type input "17"
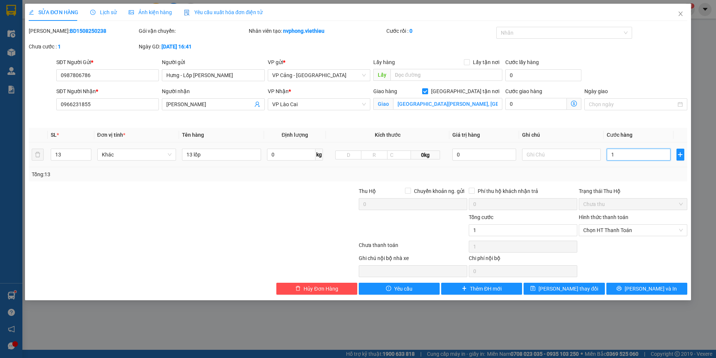
type input "17"
type input "175"
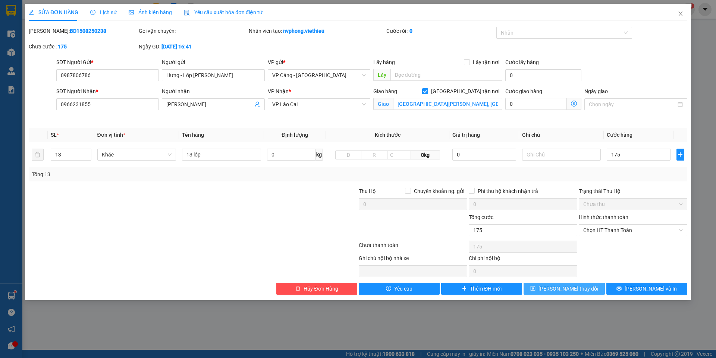
type input "175.000"
click at [561, 289] on span "Lưu thay đổi" at bounding box center [568, 289] width 60 height 8
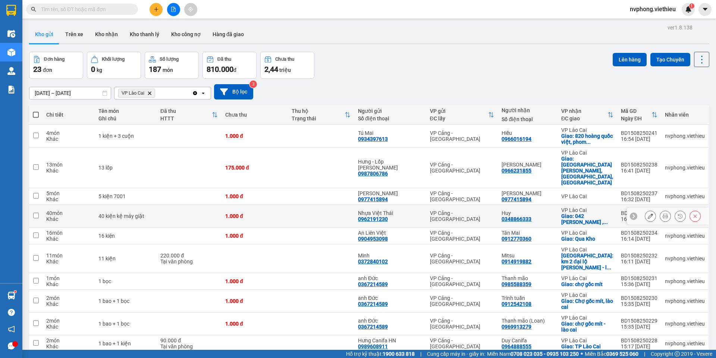
click at [647, 214] on icon at bounding box center [649, 216] width 5 height 5
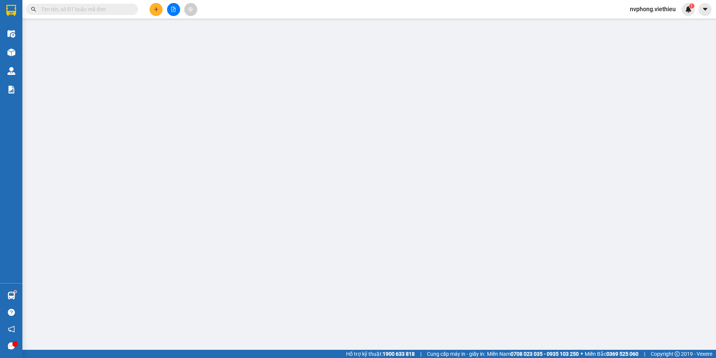
type input "0962191230"
type input "Nhựa Việt Thái"
type input "0348866333"
type input "Huy"
checkbox input "true"
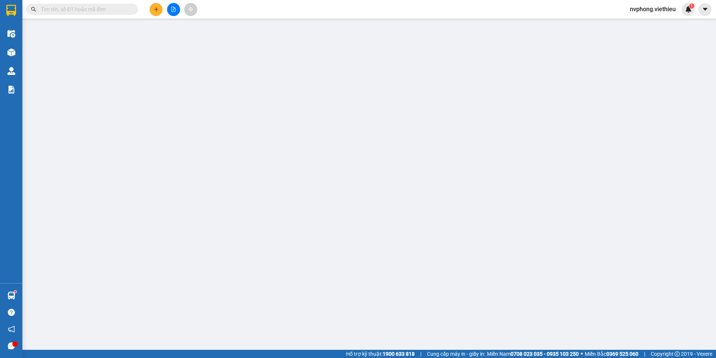
type input "042 Trần Thánh Tông , Duyên Hải, LC"
type input "1.000"
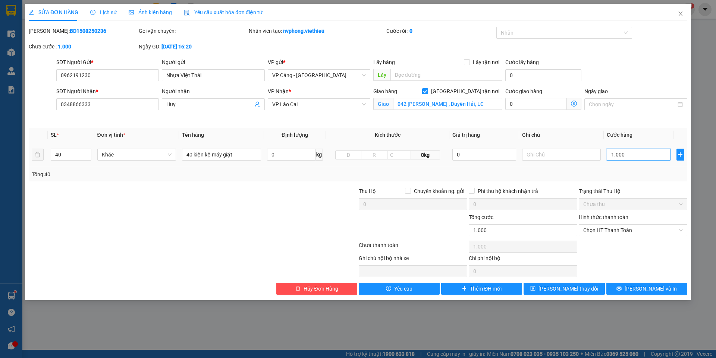
click at [620, 157] on input "1.000" at bounding box center [637, 155] width 63 height 12
type input "2"
type input "28"
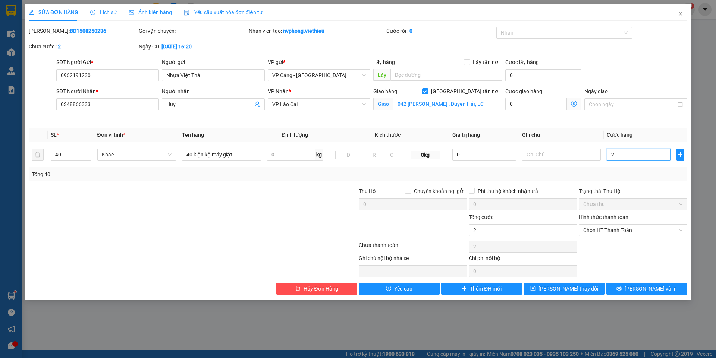
type input "28"
type input "280"
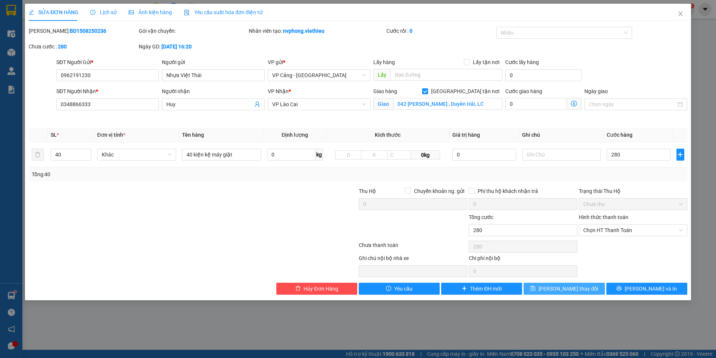
type input "280.000"
click at [580, 293] on span "Lưu thay đổi" at bounding box center [568, 289] width 60 height 8
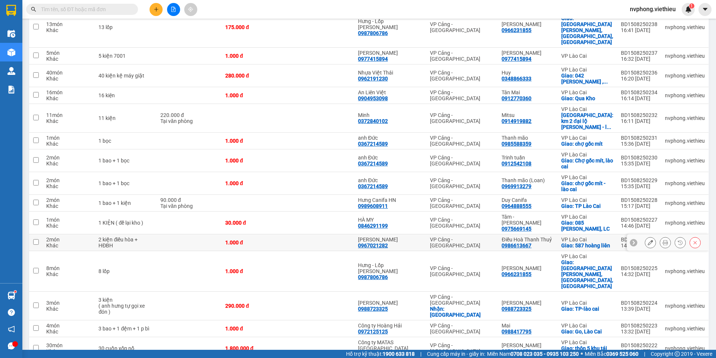
scroll to position [149, 0]
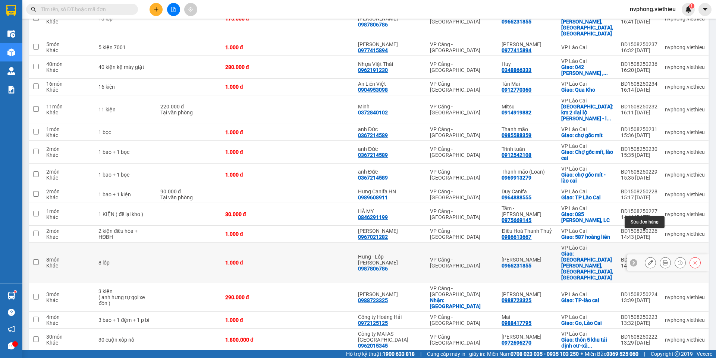
click at [647, 260] on icon at bounding box center [649, 262] width 5 height 5
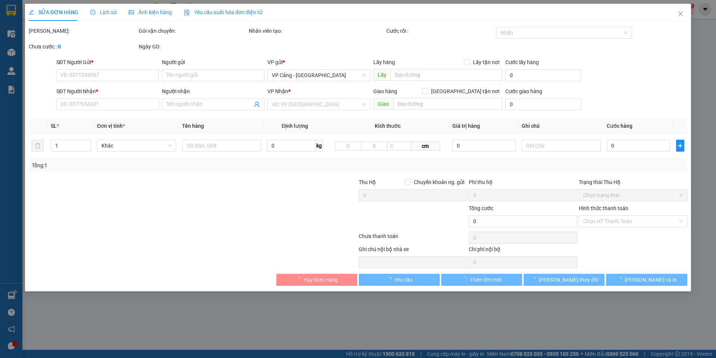
type input "0987806786"
type input "Hưng - Lốp Gia Khoa"
type input "0966231855"
type input "Huy Hùng"
checkbox input "true"
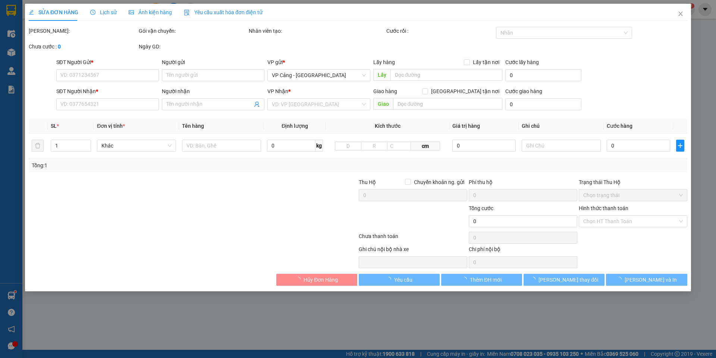
type input "014 Trần Phú, Bắc Cường, LC"
type input "1.000"
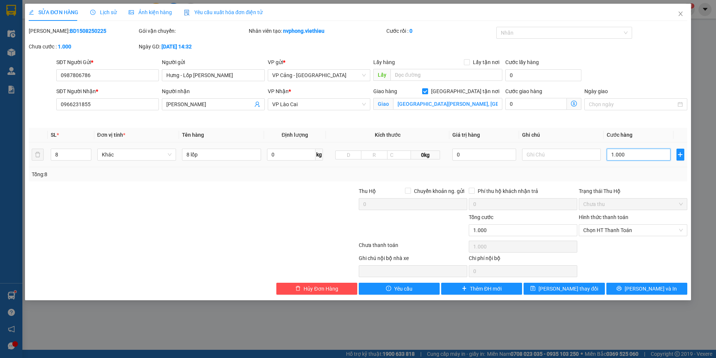
click at [622, 151] on input "1.000" at bounding box center [637, 155] width 63 height 12
type input "1"
type input "12"
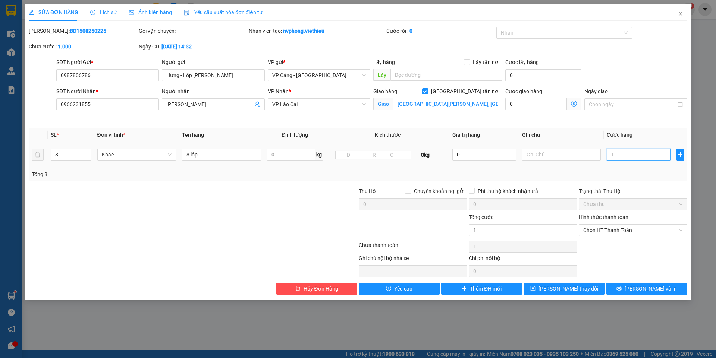
type input "12"
type input "120"
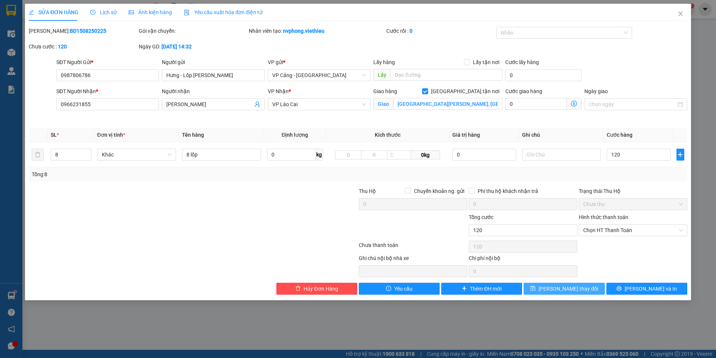
type input "120.000"
click at [571, 293] on button "Lưu thay đổi" at bounding box center [563, 289] width 81 height 12
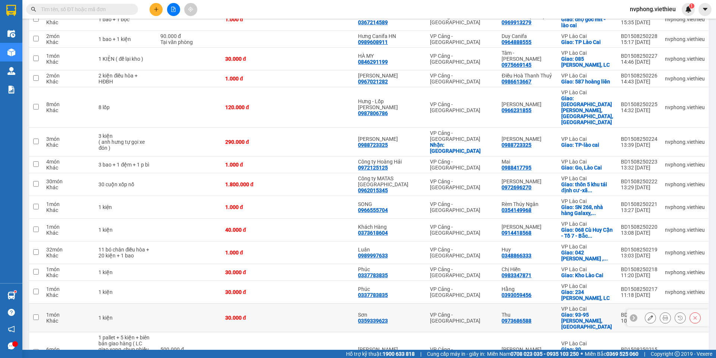
scroll to position [193, 0]
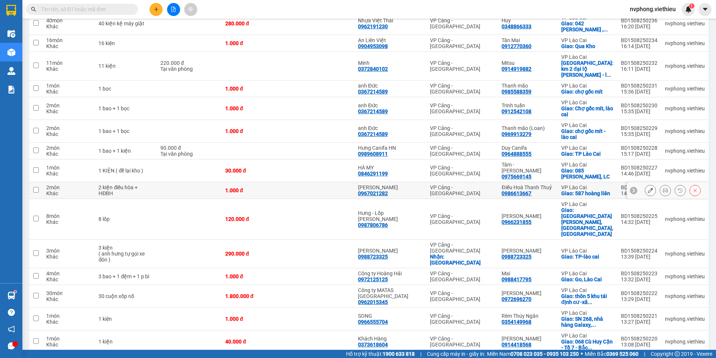
click at [648, 184] on button at bounding box center [650, 190] width 10 height 13
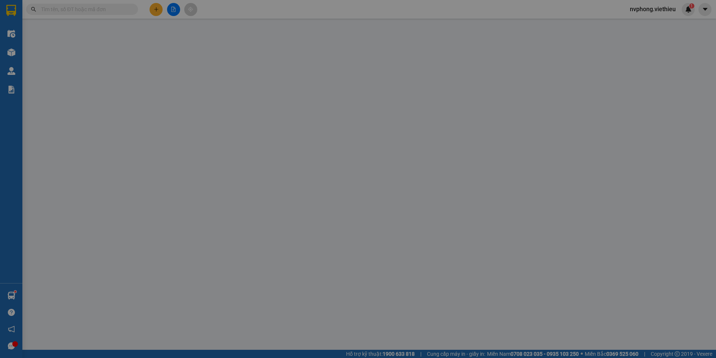
type input "0967021282"
type input "Bùi Huy Hùng"
type input "0986613667"
type input "Điều Hoà Thanh Thuỷ"
checkbox input "true"
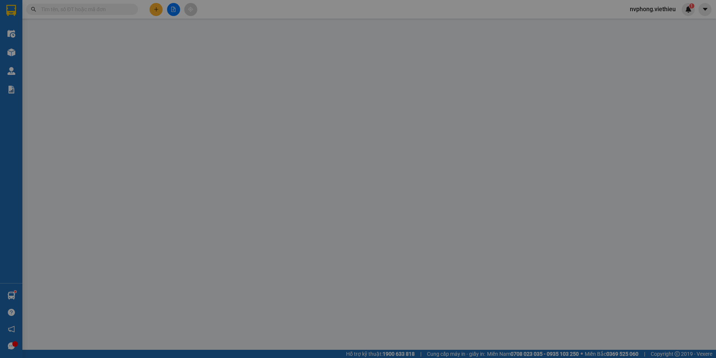
type input "587 hoàng liên"
type input "1.000"
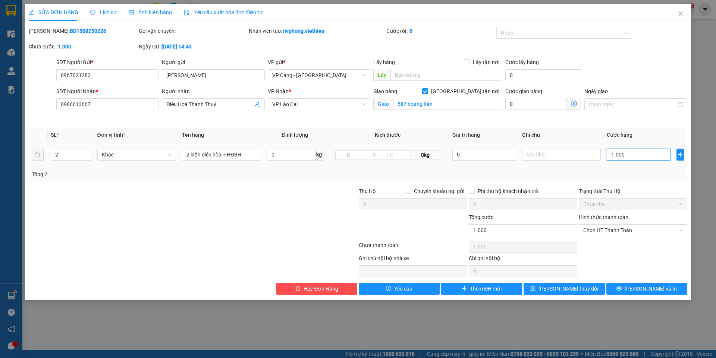
click at [633, 156] on input "1.000" at bounding box center [637, 155] width 63 height 12
type input "1"
type input "15"
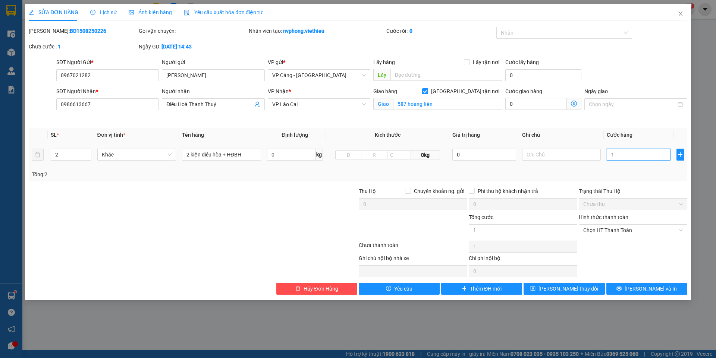
type input "15"
type input "150"
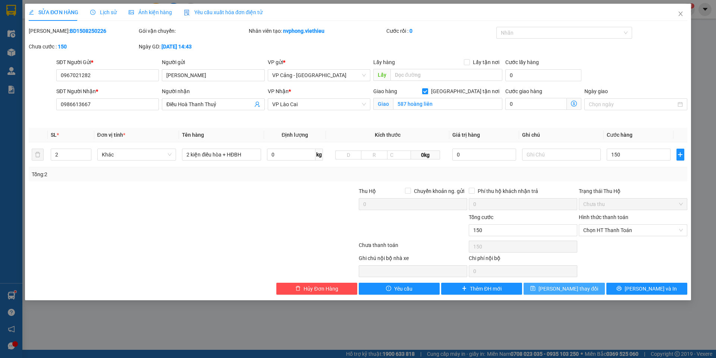
type input "150.000"
click at [574, 287] on span "Lưu thay đổi" at bounding box center [568, 289] width 60 height 8
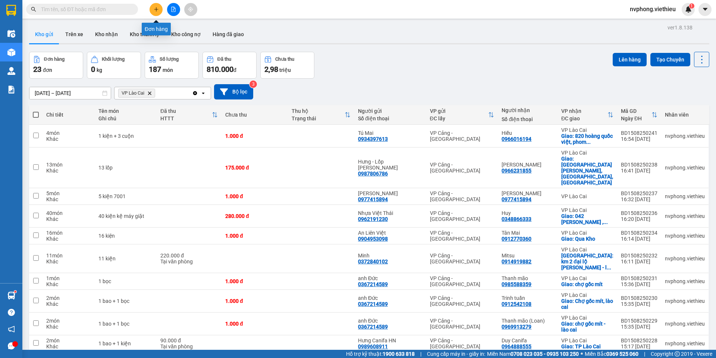
click at [158, 6] on button at bounding box center [155, 9] width 13 height 13
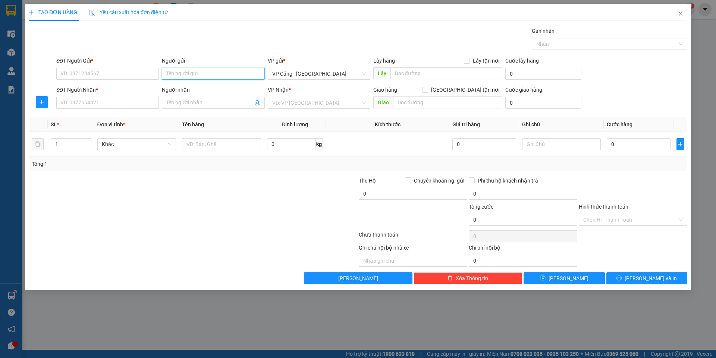
click at [192, 73] on input "Người gửi" at bounding box center [213, 74] width 103 height 12
type input "khải thu"
click at [187, 91] on div "Khải Thu - 0949972591" at bounding box center [213, 89] width 94 height 8
type input "0949972591"
type input "Khải Thu"
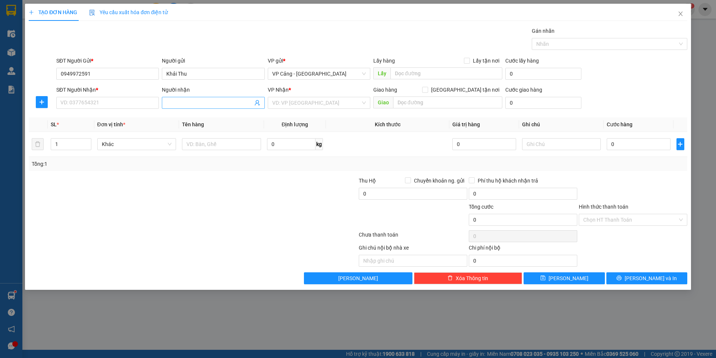
click at [177, 105] on input "Người nhận" at bounding box center [209, 103] width 86 height 8
click at [188, 118] on div "Khải Thu - 0949972591" at bounding box center [213, 118] width 94 height 8
type input "0949972591"
type input "Khải Thu"
checkbox input "true"
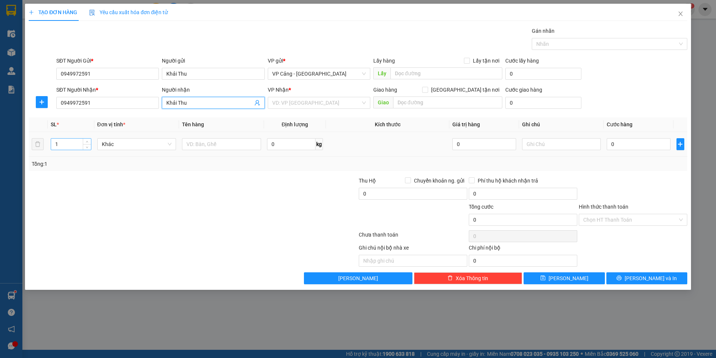
type input "chợ cốc lếu lào cai"
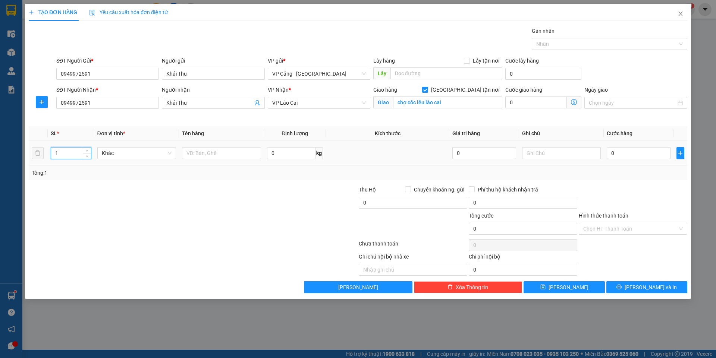
click at [63, 148] on input "1" at bounding box center [71, 153] width 40 height 11
type input "52"
click at [200, 156] on input "text" at bounding box center [221, 153] width 79 height 12
type input "52 kiện"
click at [622, 154] on input "0" at bounding box center [637, 153] width 63 height 12
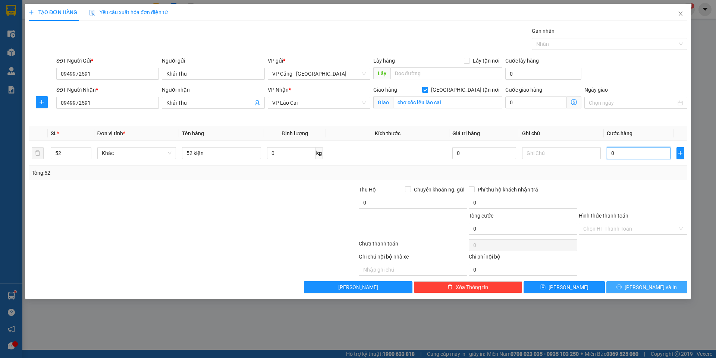
type input "1"
type input "1.000"
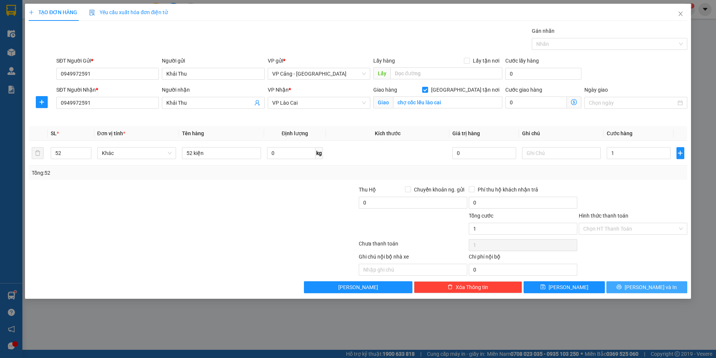
type input "1.000"
click at [648, 290] on span "[PERSON_NAME] và In" at bounding box center [650, 287] width 52 height 8
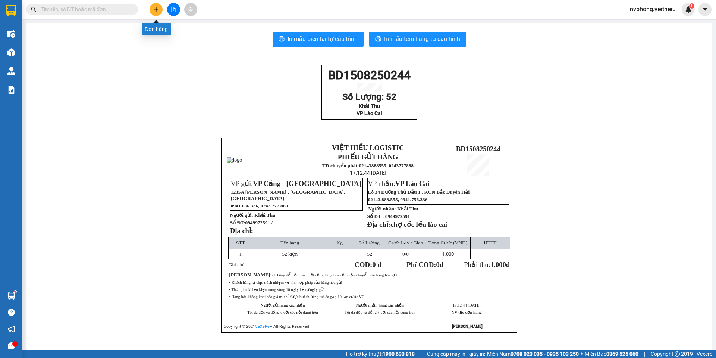
click at [152, 9] on button at bounding box center [155, 9] width 13 height 13
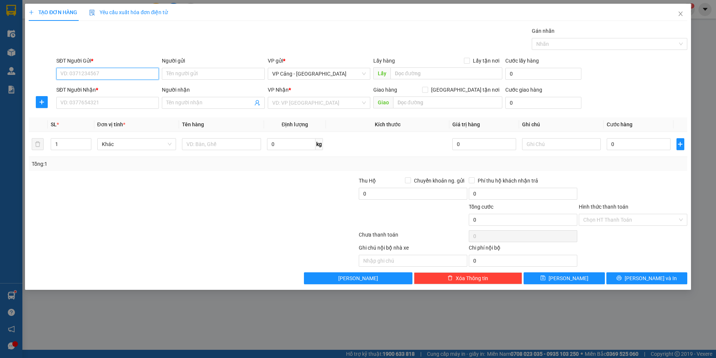
click at [70, 71] on input "SĐT Người Gửi *" at bounding box center [107, 74] width 103 height 12
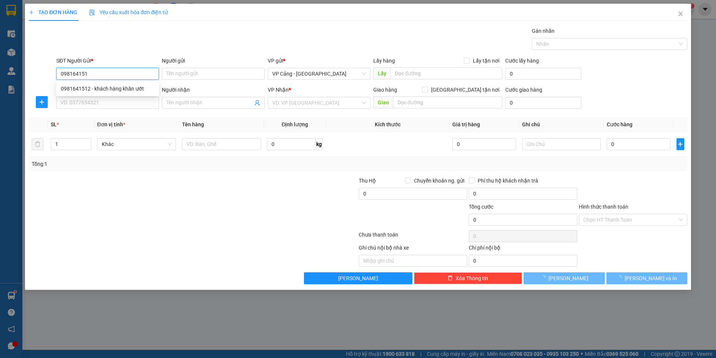
type input "0981641512"
click at [83, 87] on div "0981641512 - khách hàng khăn ướt" at bounding box center [108, 89] width 94 height 8
type input "khách hàng khăn ướt"
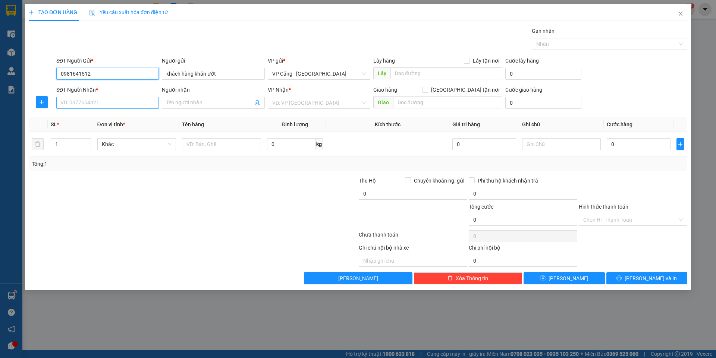
type input "0981641512"
click at [81, 101] on input "SĐT Người Nhận *" at bounding box center [107, 103] width 103 height 12
click at [87, 118] on div "0888898238 - Chị Linh ( 0382299898)" at bounding box center [108, 118] width 94 height 8
type input "0888898238"
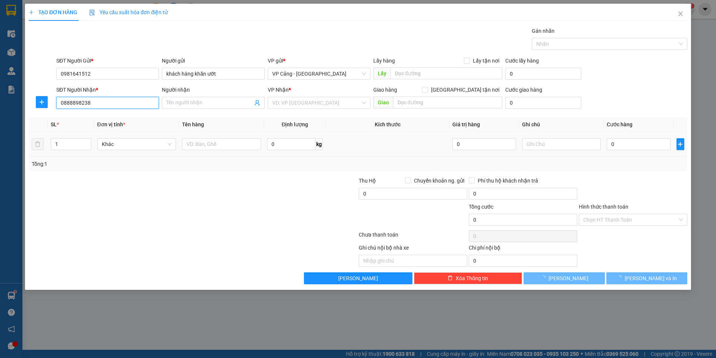
type input "Chị Linh ( 0382299898)"
checkbox input "true"
type input "VPLC"
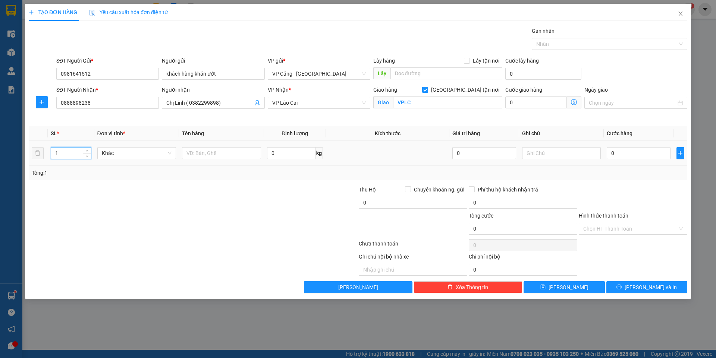
click at [64, 152] on input "1" at bounding box center [71, 153] width 40 height 11
type input "2"
click at [224, 153] on input "text" at bounding box center [221, 153] width 79 height 12
type input "2 kiện"
click at [656, 157] on input "0" at bounding box center [637, 153] width 63 height 12
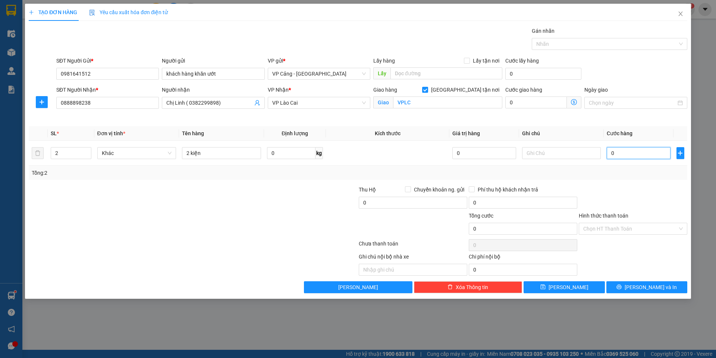
type input "8"
click at [630, 289] on button "[PERSON_NAME] và In" at bounding box center [646, 287] width 81 height 12
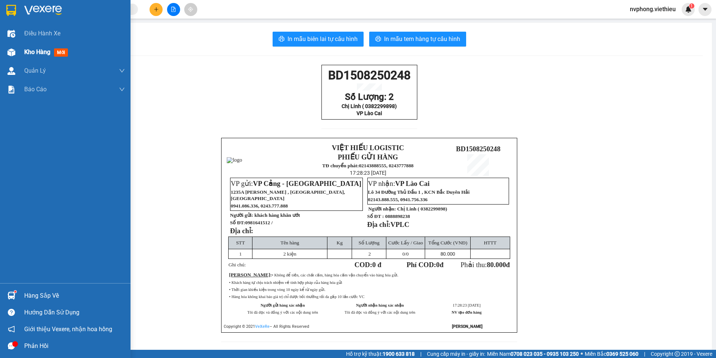
click at [39, 51] on span "Kho hàng" at bounding box center [37, 51] width 26 height 7
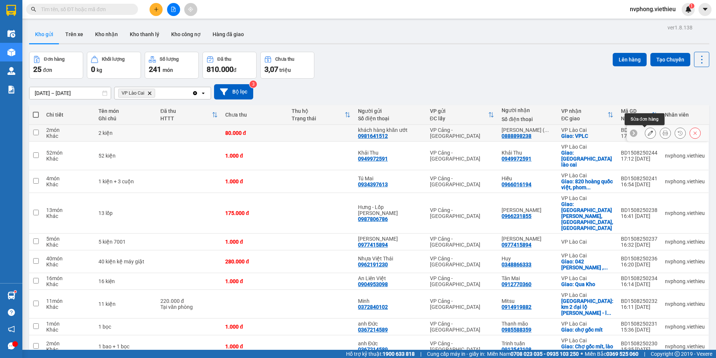
click at [647, 131] on icon at bounding box center [649, 132] width 5 height 5
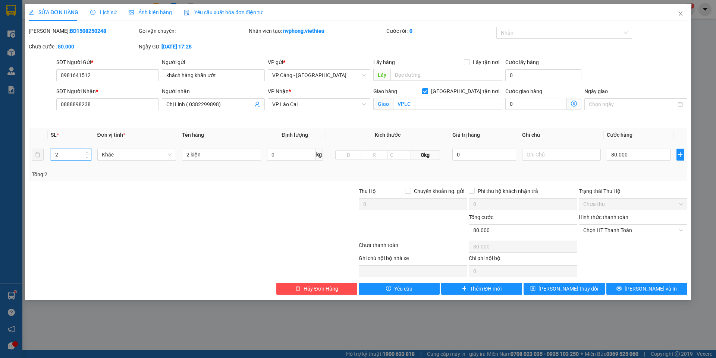
click at [69, 151] on input "2" at bounding box center [71, 154] width 40 height 11
click at [189, 154] on input "2 kiện" at bounding box center [221, 155] width 79 height 12
click at [622, 157] on input "80.000" at bounding box center [637, 155] width 63 height 12
click at [184, 237] on div at bounding box center [138, 226] width 220 height 26
click at [648, 287] on span "[PERSON_NAME] và In" at bounding box center [650, 289] width 52 height 8
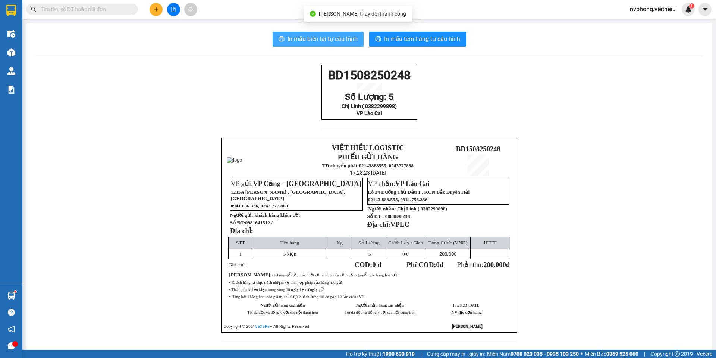
click at [316, 38] on span "In mẫu biên lai tự cấu hình" at bounding box center [322, 38] width 70 height 9
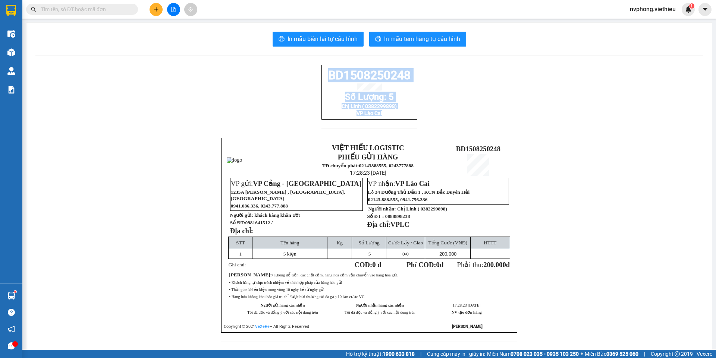
drag, startPoint x: 416, startPoint y: 128, endPoint x: 312, endPoint y: 79, distance: 115.0
click at [312, 79] on div "BD1508250248 Số Lượng: 5 Chị Linh ( 0382299898) VP Lào Cai VIỆT HIẾU LOGISTIC P…" at bounding box center [368, 208] width 667 height 286
copy div "BD1508250248 Số Lượng: 5 Chị Linh ( 0382299898) VP Lào Cai"
click at [152, 7] on button at bounding box center [155, 9] width 13 height 13
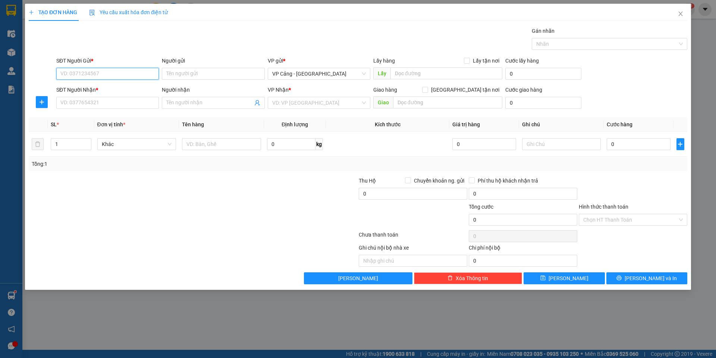
click at [89, 73] on input "SĐT Người Gửi *" at bounding box center [107, 74] width 103 height 12
click at [85, 84] on div "0352396796 - Bằng (phúc long)" at bounding box center [107, 89] width 103 height 12
click at [81, 101] on input "SĐT Người Nhận *" at bounding box center [107, 103] width 103 height 12
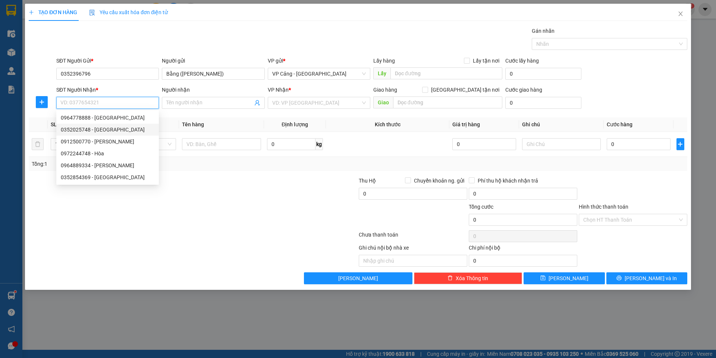
click at [78, 105] on input "SĐT Người Nhận *" at bounding box center [107, 103] width 103 height 12
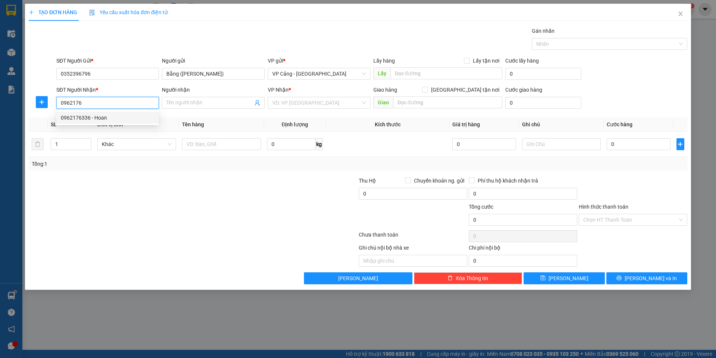
click at [85, 116] on div "0962176336 - Hoan" at bounding box center [108, 118] width 94 height 8
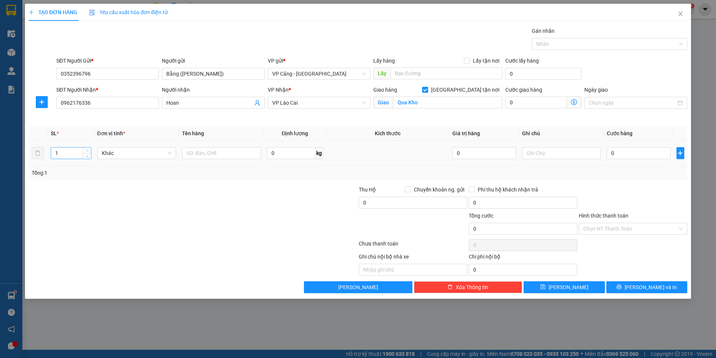
click at [67, 154] on input "1" at bounding box center [71, 153] width 40 height 11
click at [207, 155] on input "text" at bounding box center [221, 153] width 79 height 12
click at [621, 157] on input "0" at bounding box center [637, 153] width 63 height 12
click at [628, 288] on button "[PERSON_NAME] và In" at bounding box center [646, 287] width 81 height 12
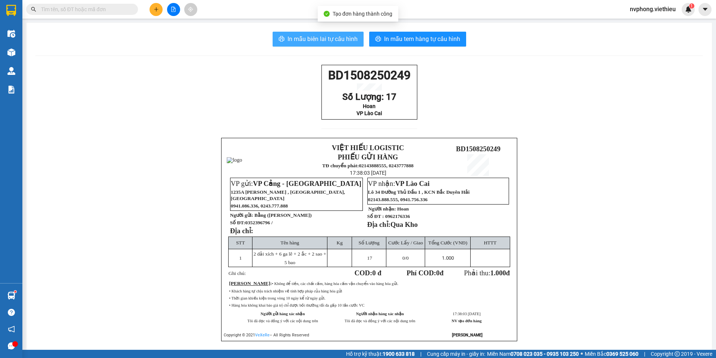
click at [323, 44] on button "In mẫu biên lai tự cấu hình" at bounding box center [317, 39] width 91 height 15
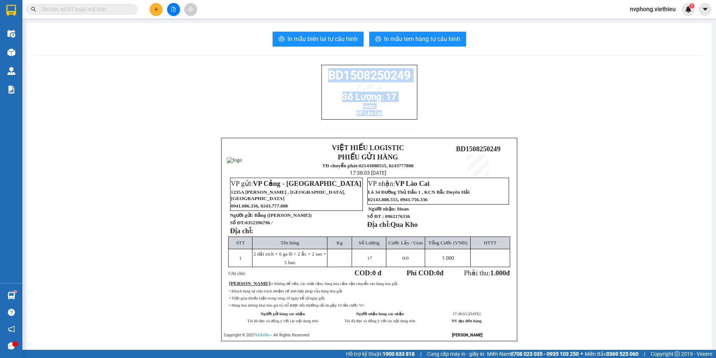
drag, startPoint x: 410, startPoint y: 125, endPoint x: 325, endPoint y: 77, distance: 97.3
click at [325, 77] on div "BD1508250249 Số Lượng: 17 Hoan VP Lào Cai" at bounding box center [369, 92] width 96 height 55
copy div "BD1508250249 Số Lượng: 17 Hoan VP Lào Cai"
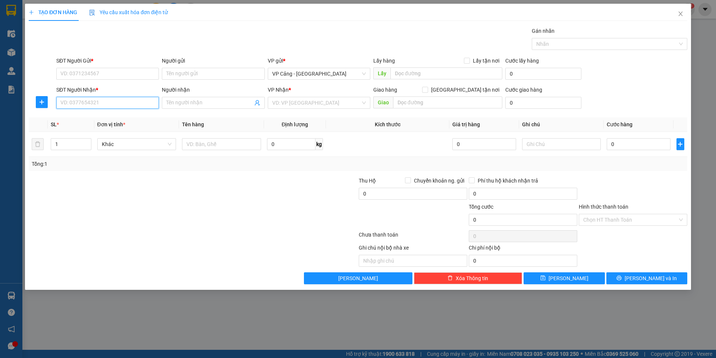
click at [70, 101] on input "SĐT Người Nhận *" at bounding box center [107, 103] width 103 height 12
